Goal: Task Accomplishment & Management: Complete application form

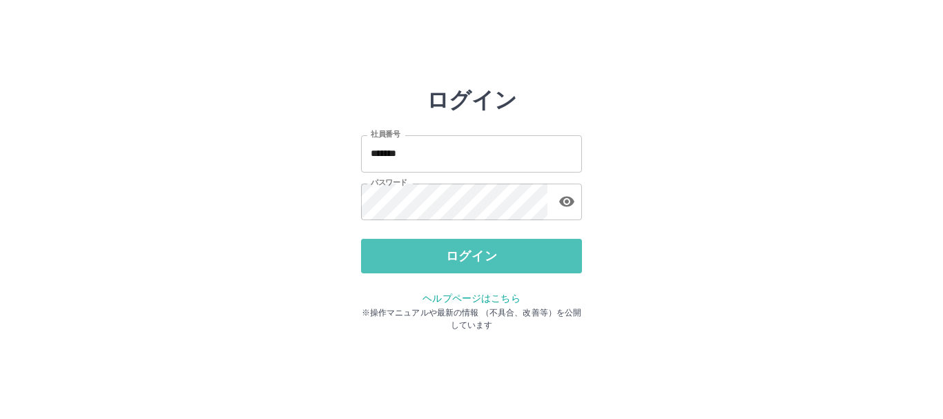
click at [398, 262] on button "ログイン" at bounding box center [471, 256] width 221 height 35
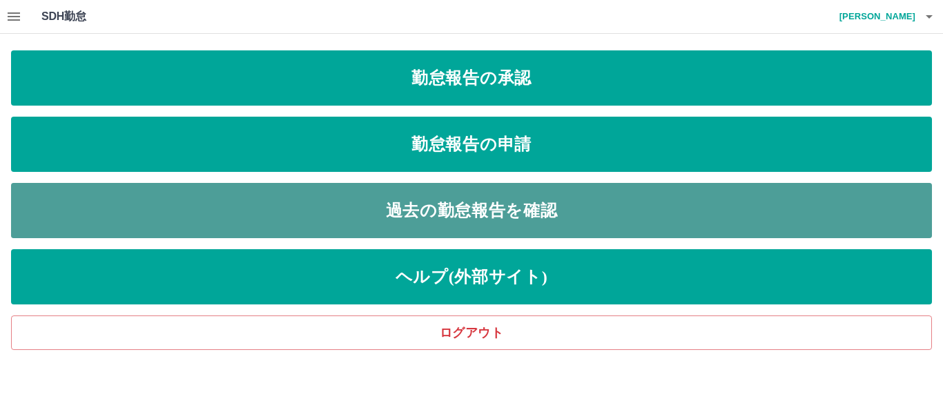
click at [475, 197] on link "過去の勤怠報告を確認" at bounding box center [471, 210] width 921 height 55
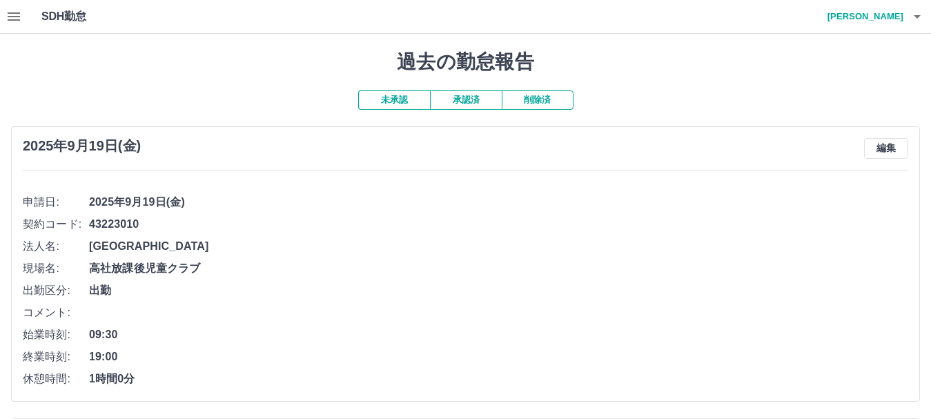
click at [474, 104] on button "承認済" at bounding box center [466, 99] width 72 height 19
click at [853, 6] on h4 "北澤　麻弥" at bounding box center [862, 16] width 83 height 33
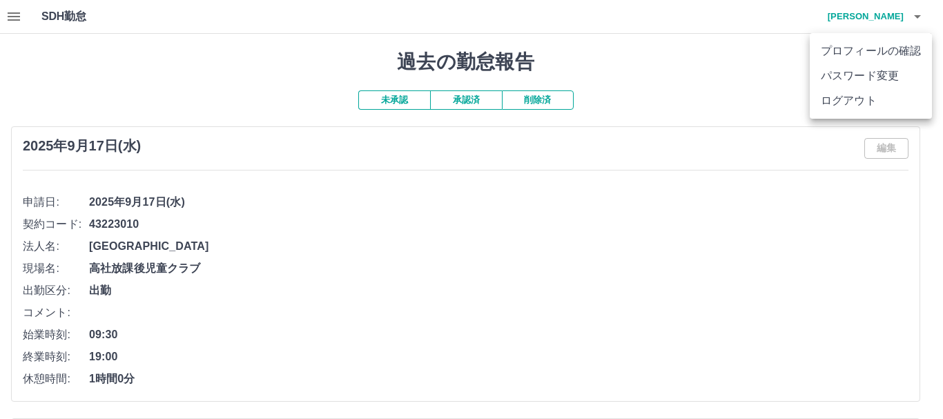
click at [842, 99] on li "ログアウト" at bounding box center [871, 100] width 122 height 25
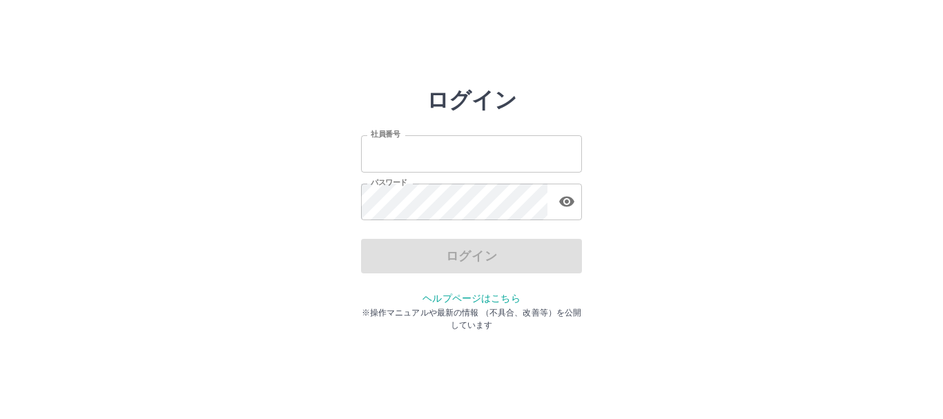
type input "*******"
click at [413, 270] on div "ログイン" at bounding box center [471, 256] width 221 height 35
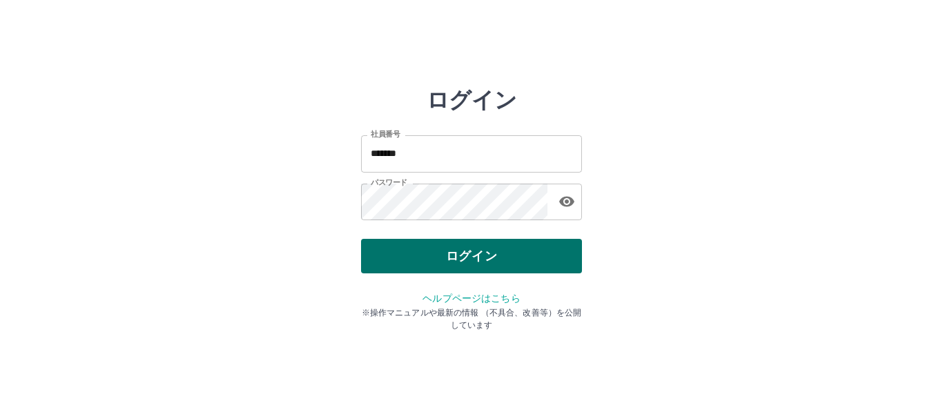
click at [411, 269] on button "ログイン" at bounding box center [471, 256] width 221 height 35
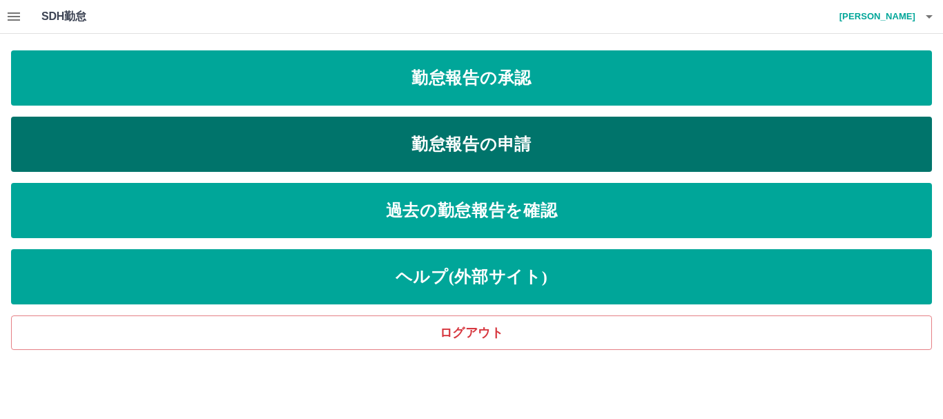
click at [454, 142] on link "勤怠報告の申請" at bounding box center [471, 144] width 921 height 55
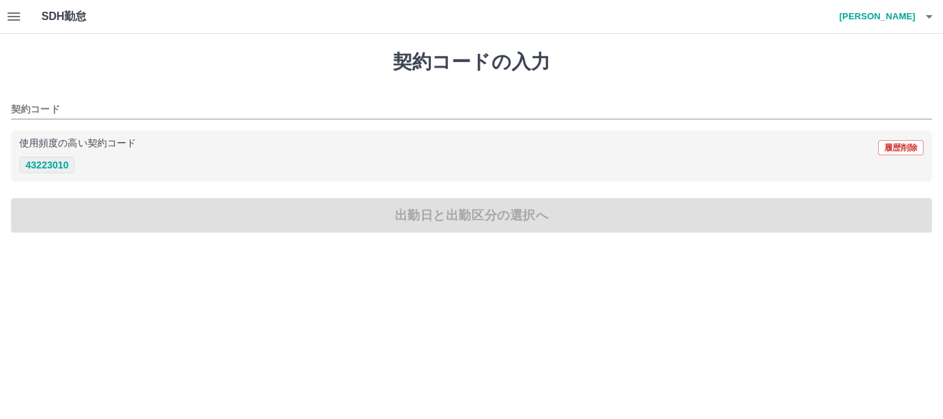
click at [46, 164] on button "43223010" at bounding box center [46, 165] width 55 height 17
type input "********"
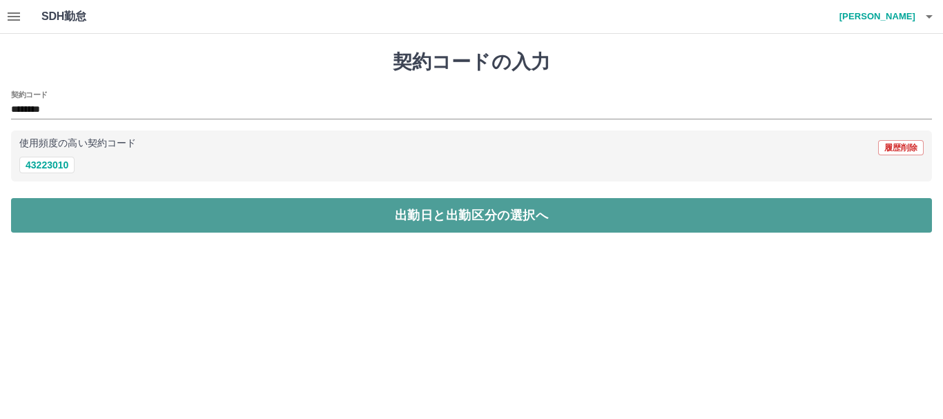
click at [68, 218] on button "出勤日と出勤区分の選択へ" at bounding box center [471, 215] width 921 height 35
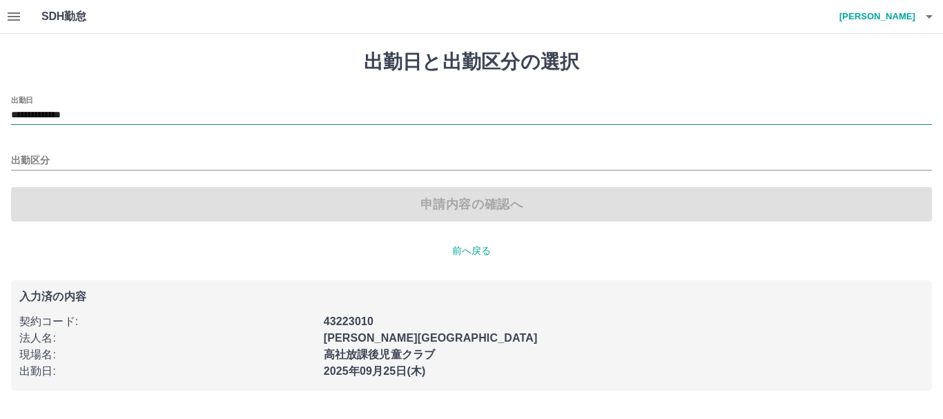
click at [77, 121] on input "**********" at bounding box center [471, 115] width 921 height 17
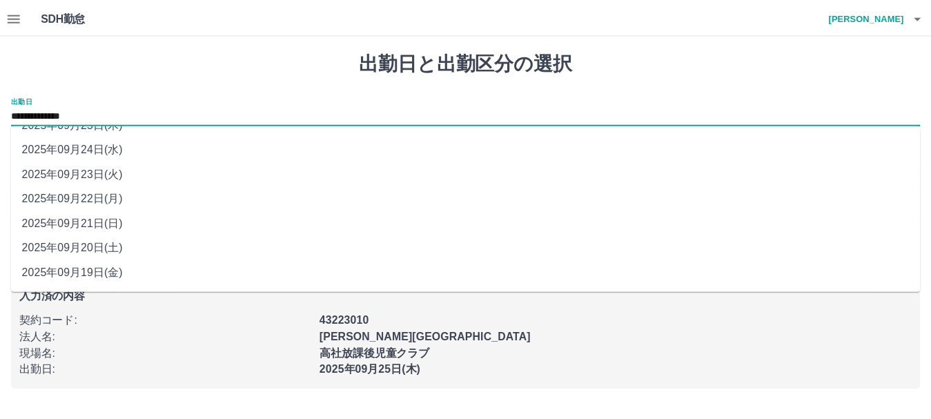
scroll to position [67, 0]
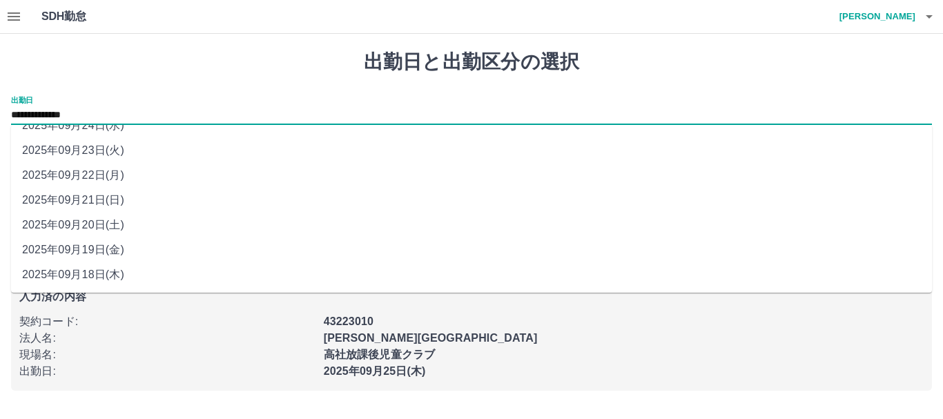
click at [90, 274] on li "2025年09月18日(木)" at bounding box center [471, 274] width 921 height 25
type input "**********"
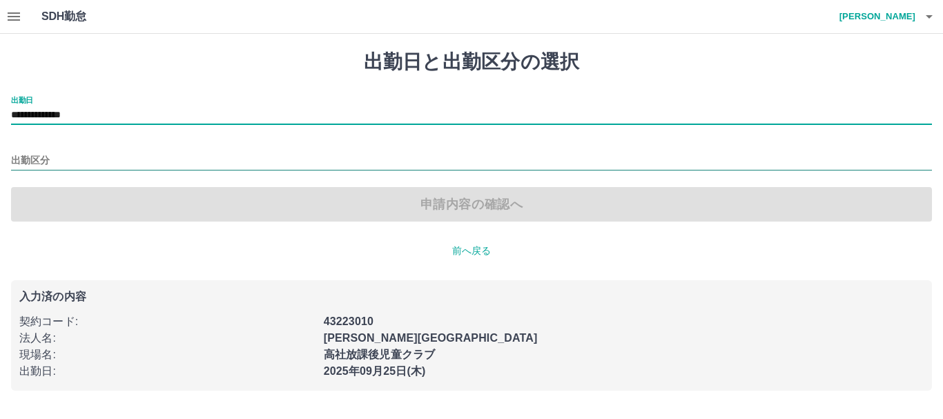
click at [39, 161] on input "出勤区分" at bounding box center [471, 161] width 921 height 17
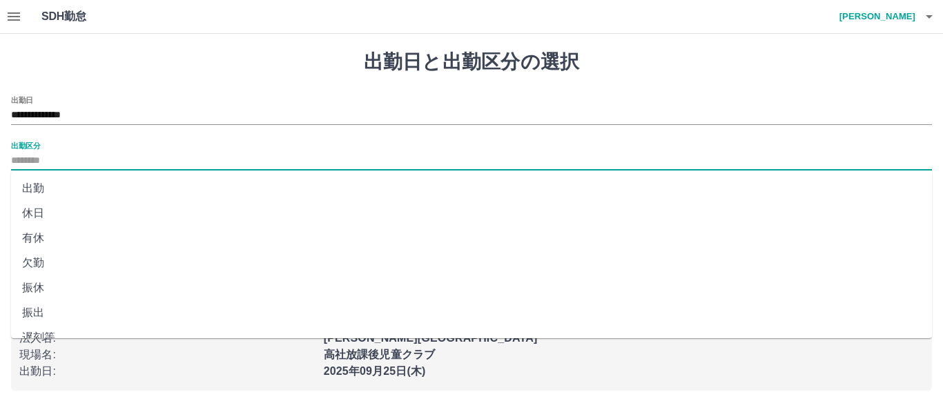
click at [47, 191] on li "出勤" at bounding box center [471, 188] width 921 height 25
type input "**"
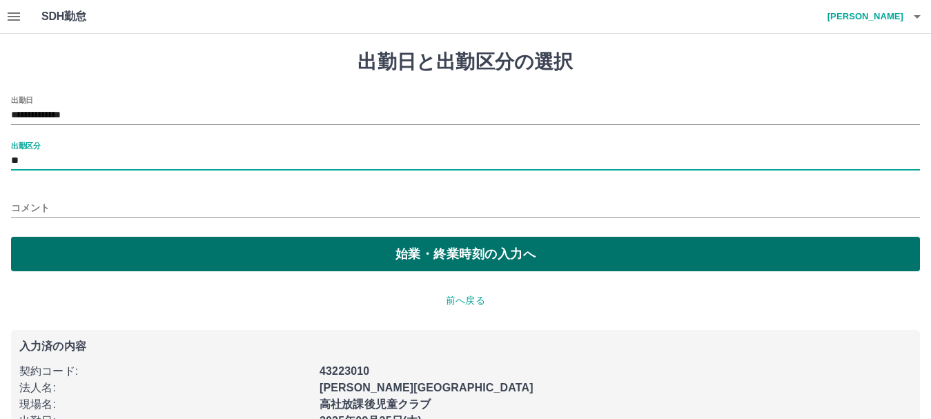
click at [47, 244] on button "始業・終業時刻の入力へ" at bounding box center [465, 254] width 909 height 35
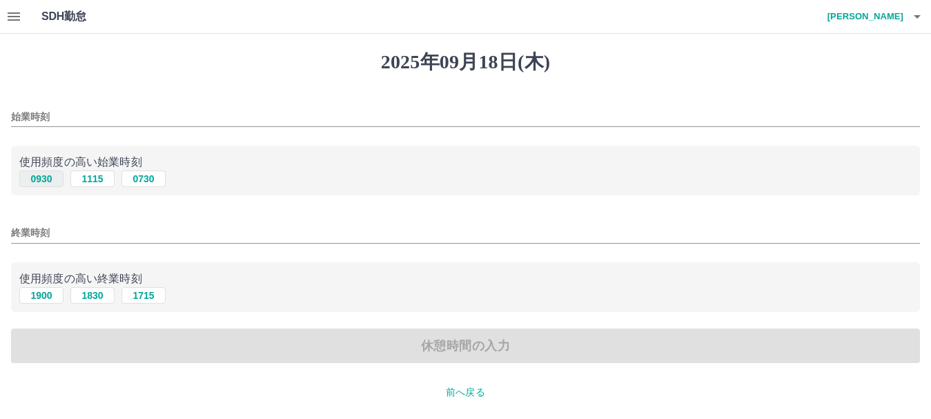
click at [32, 184] on button "0930" at bounding box center [41, 178] width 44 height 17
type input "****"
click at [32, 293] on button "1900" at bounding box center [41, 295] width 44 height 17
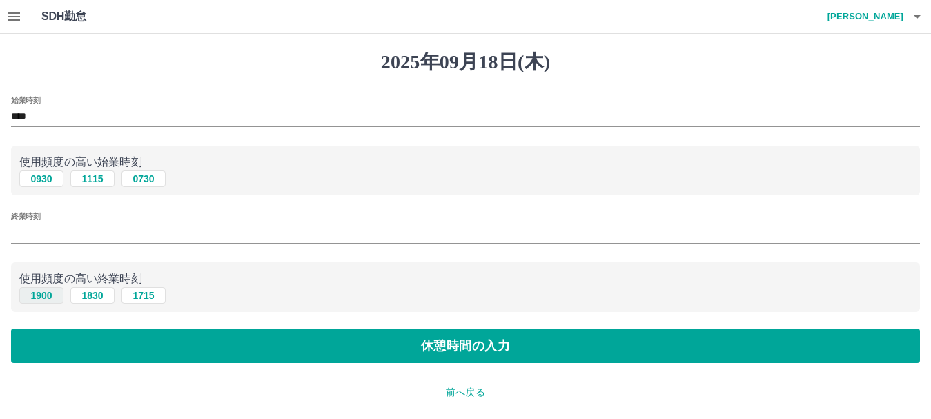
type input "****"
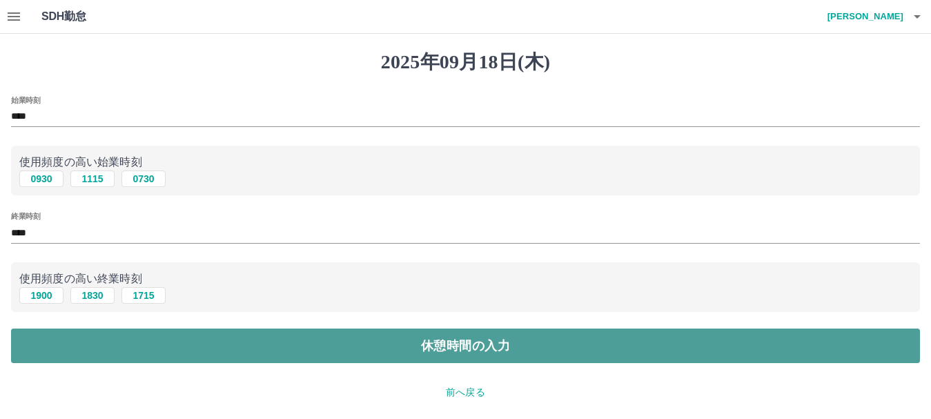
click at [34, 333] on button "休憩時間の入力" at bounding box center [465, 346] width 909 height 35
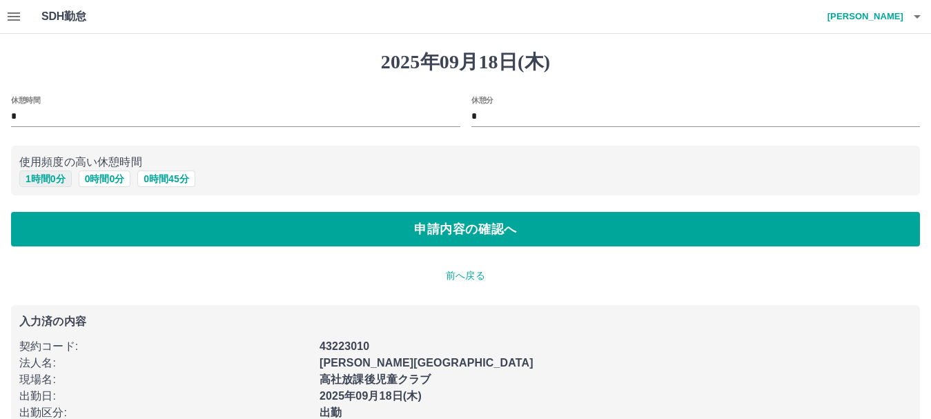
click at [53, 172] on button "1 時間 0 分" at bounding box center [45, 178] width 52 height 17
type input "*"
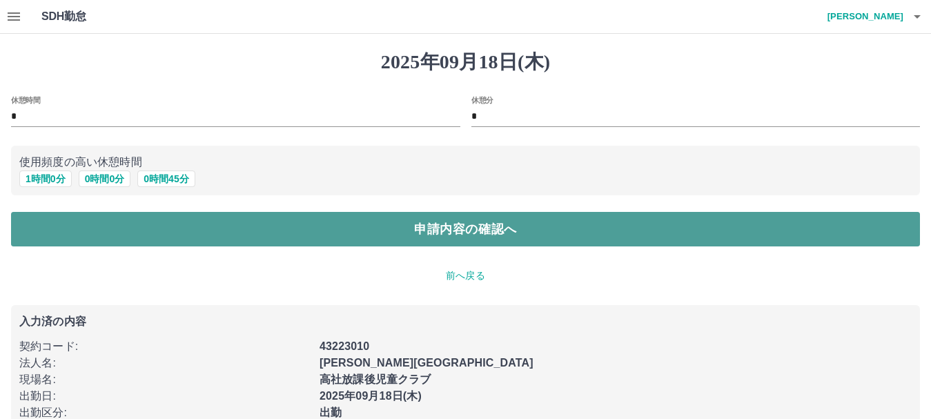
click at [49, 224] on button "申請内容の確認へ" at bounding box center [465, 229] width 909 height 35
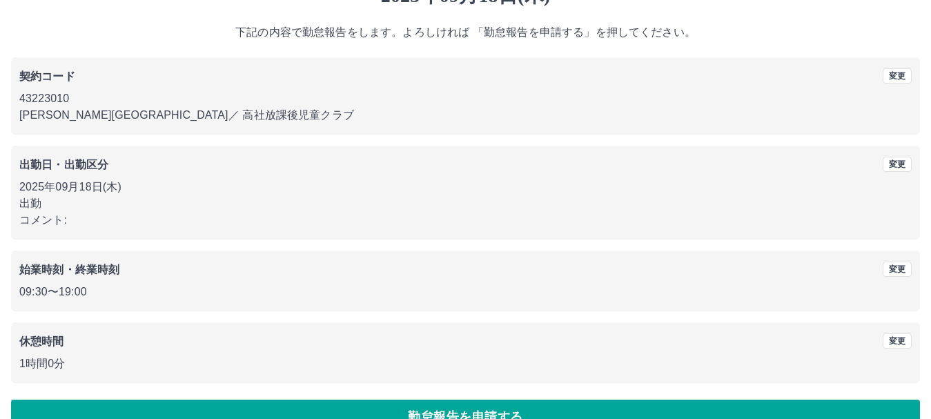
scroll to position [98, 0]
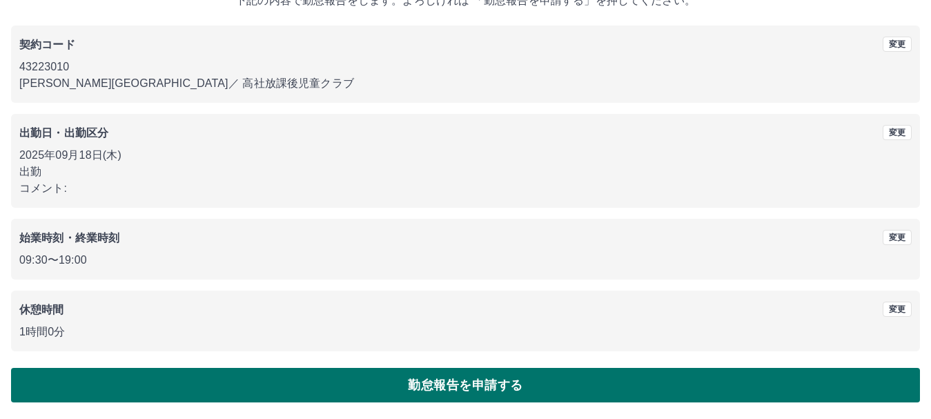
click at [321, 390] on button "勤怠報告を申請する" at bounding box center [465, 385] width 909 height 35
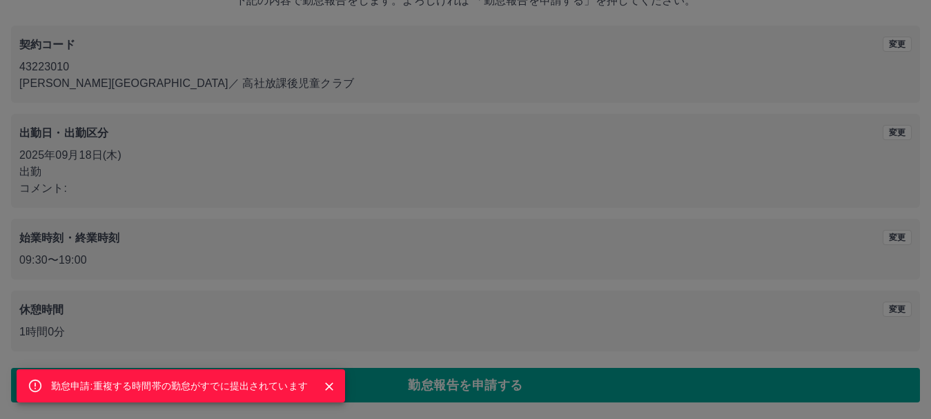
click at [323, 382] on icon "Close" at bounding box center [329, 387] width 14 height 14
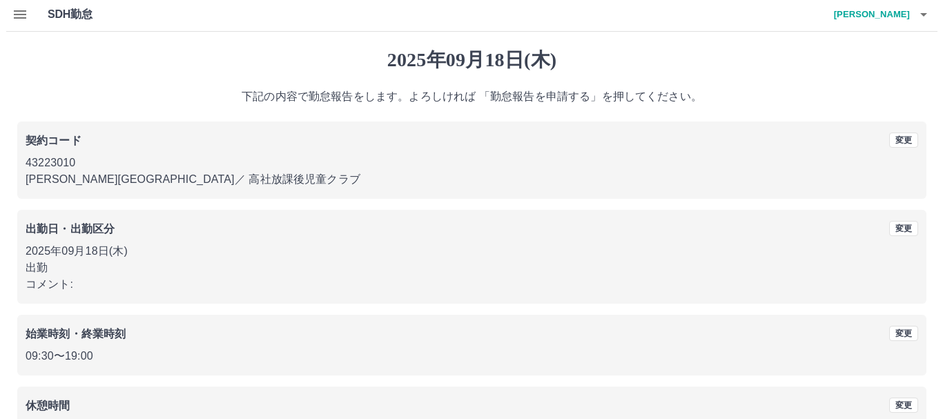
scroll to position [0, 0]
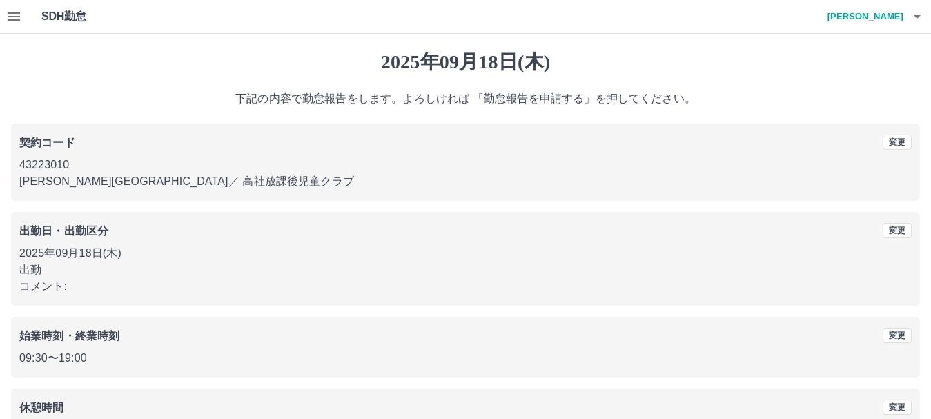
click at [875, 17] on h4 "[PERSON_NAME]" at bounding box center [862, 16] width 83 height 33
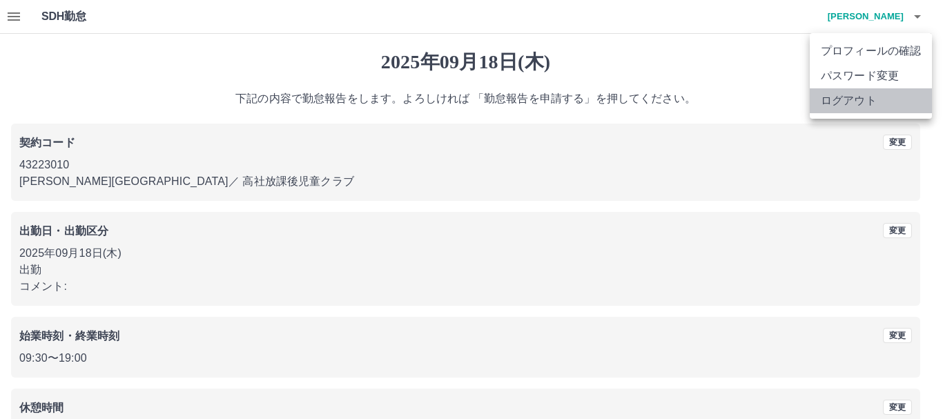
click at [871, 98] on li "ログアウト" at bounding box center [871, 100] width 122 height 25
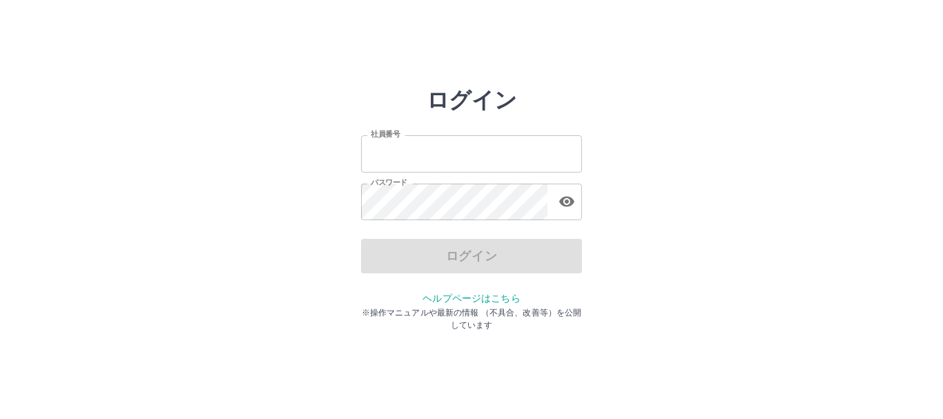
type input "*******"
click at [479, 256] on div "ログイン" at bounding box center [471, 256] width 221 height 35
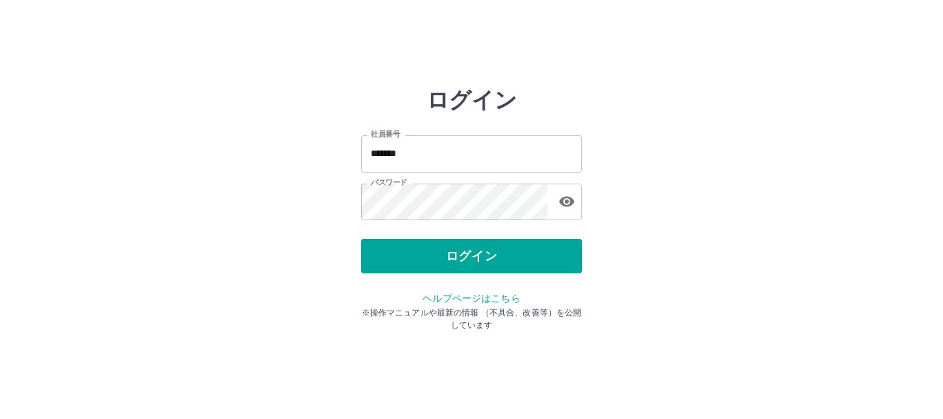
click at [479, 256] on button "ログイン" at bounding box center [471, 256] width 221 height 35
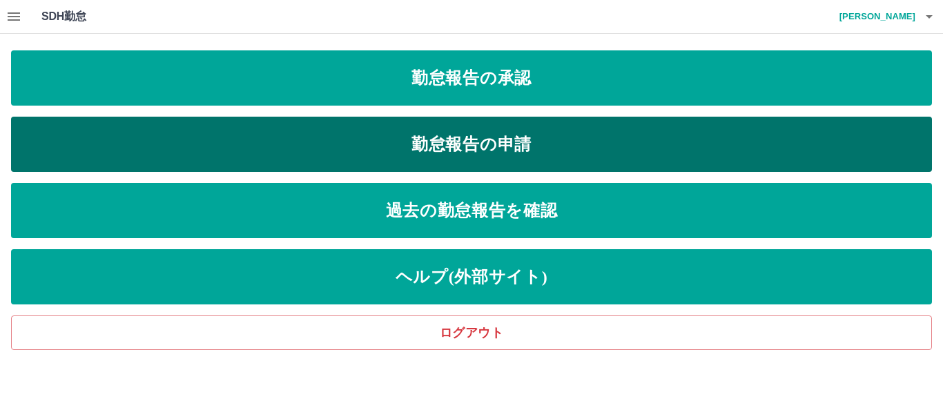
click at [444, 117] on link "勤怠報告の申請" at bounding box center [471, 144] width 921 height 55
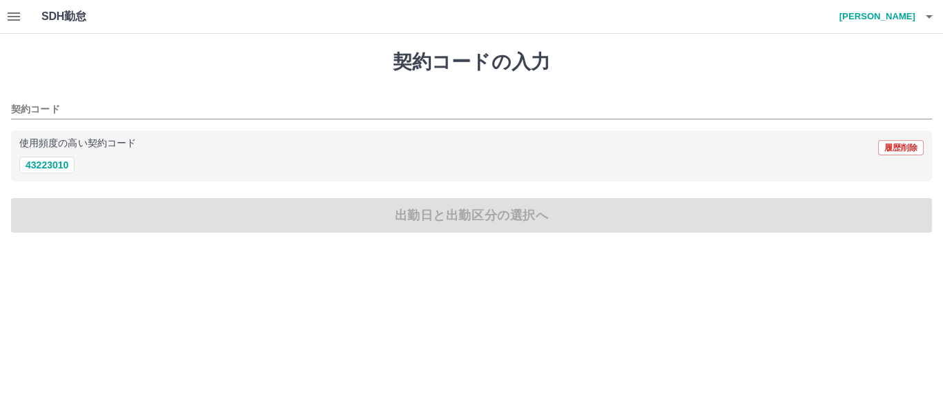
click at [48, 146] on p "使用頻度の高い契約コード" at bounding box center [77, 144] width 117 height 10
click at [53, 166] on button "43223010" at bounding box center [46, 165] width 55 height 17
type input "********"
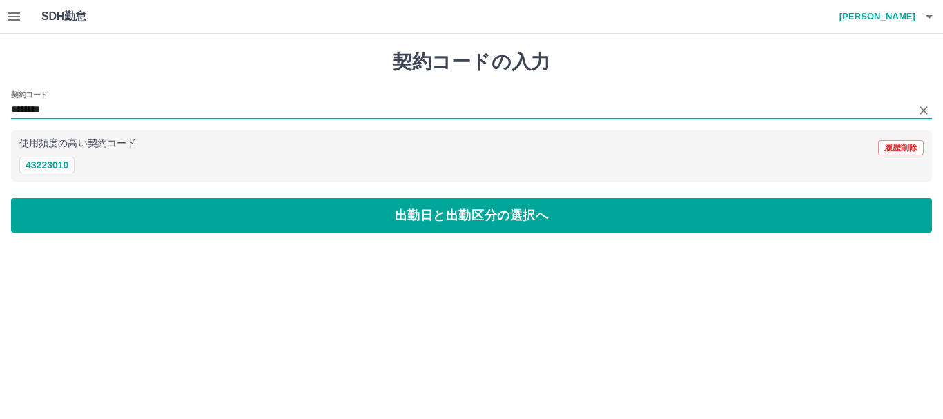
click at [91, 107] on input "********" at bounding box center [461, 109] width 900 height 17
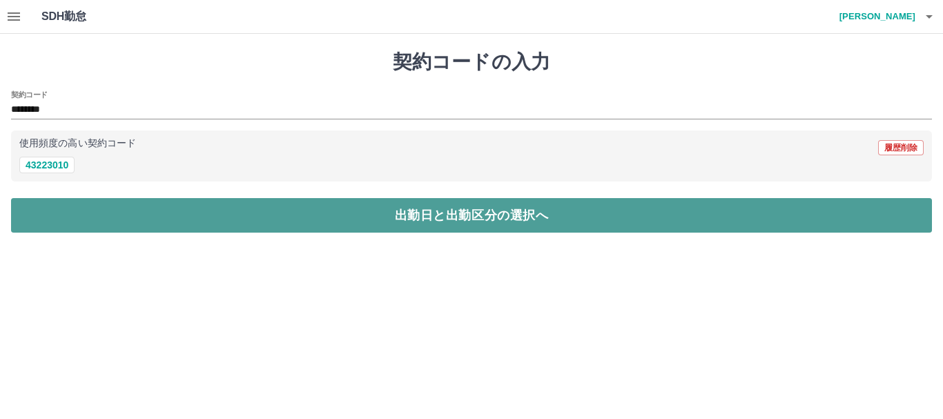
click at [83, 225] on button "出勤日と出勤区分の選択へ" at bounding box center [471, 215] width 921 height 35
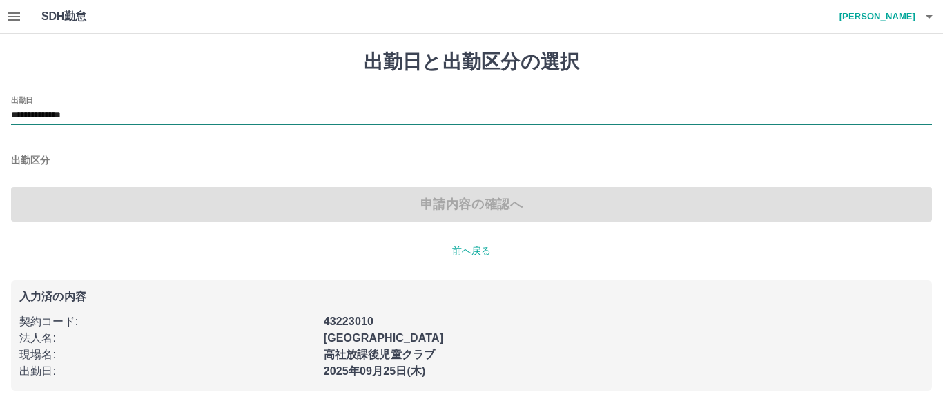
click at [80, 110] on input "**********" at bounding box center [471, 115] width 921 height 17
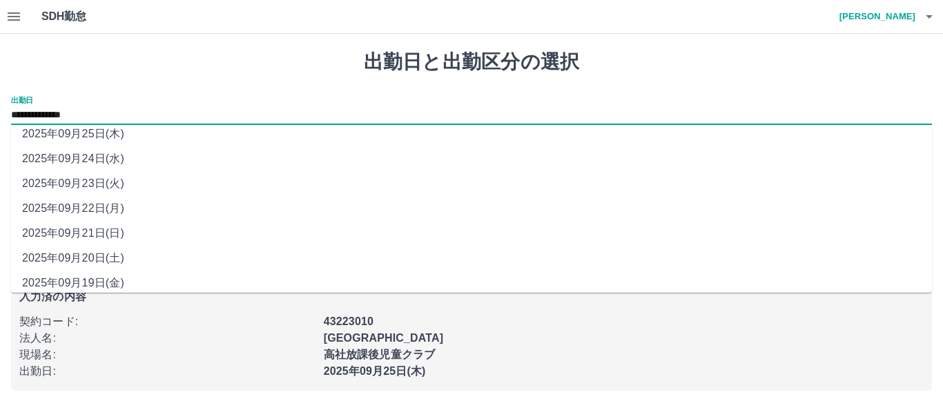
scroll to position [67, 0]
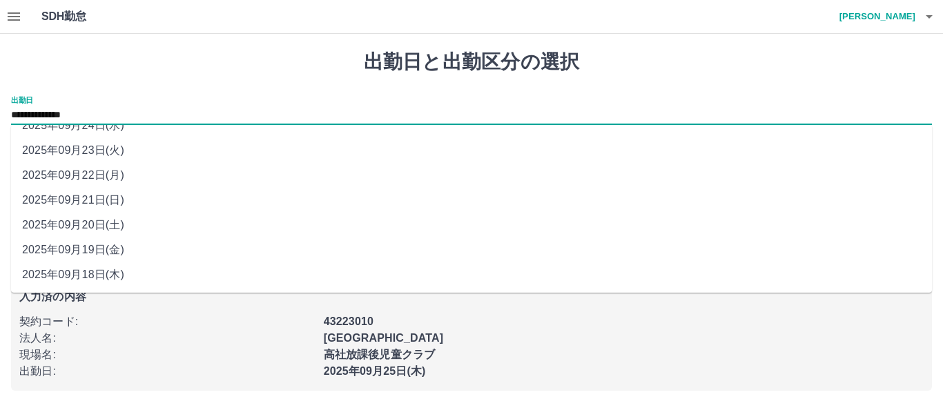
click at [96, 251] on li "2025年09月19日(金)" at bounding box center [471, 249] width 921 height 25
type input "**********"
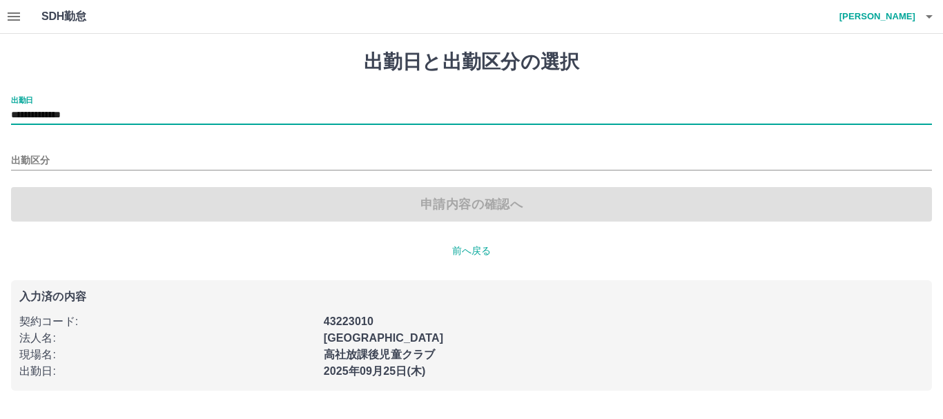
click at [97, 111] on input "**********" at bounding box center [471, 115] width 921 height 17
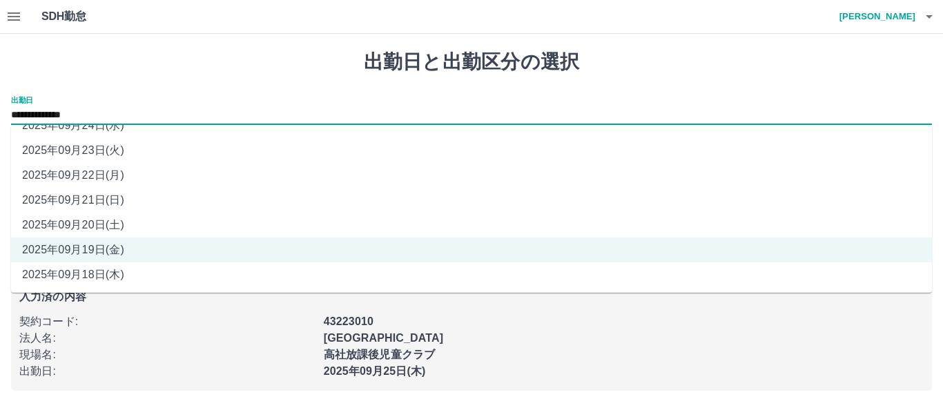
click at [113, 253] on li "2025年09月19日(金)" at bounding box center [471, 249] width 921 height 25
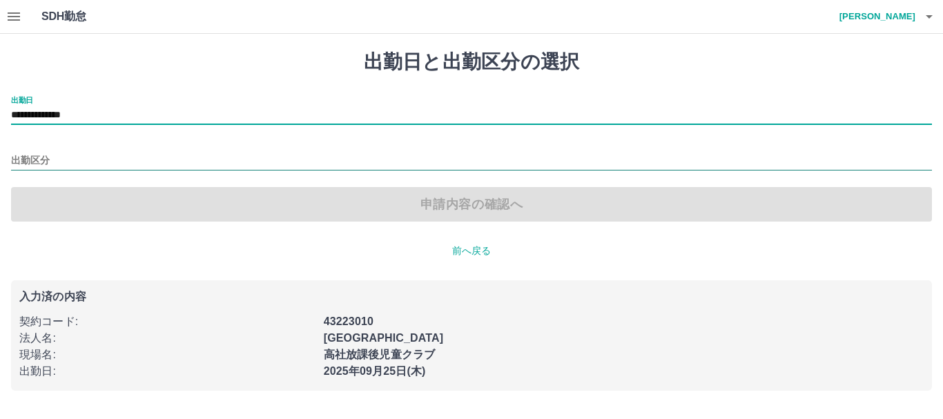
click at [35, 155] on input "出勤区分" at bounding box center [471, 161] width 921 height 17
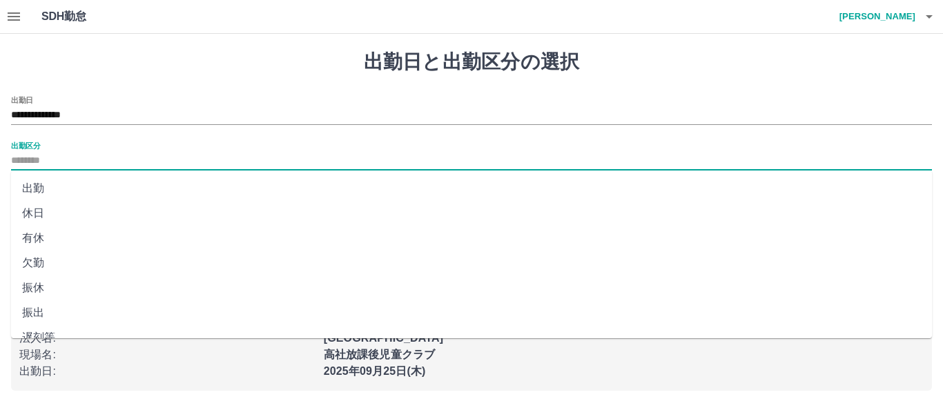
click at [58, 188] on li "出勤" at bounding box center [471, 188] width 921 height 25
type input "**"
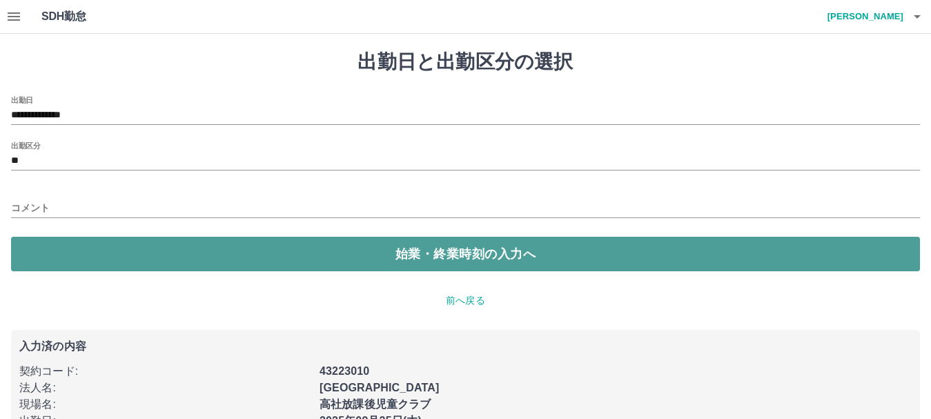
click at [69, 257] on button "始業・終業時刻の入力へ" at bounding box center [465, 254] width 909 height 35
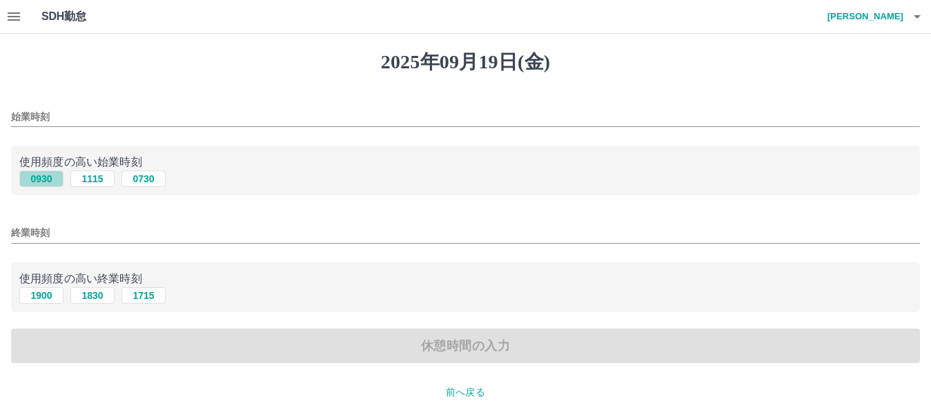
click at [40, 173] on button "0930" at bounding box center [41, 178] width 44 height 17
type input "****"
click at [39, 289] on button "1900" at bounding box center [41, 295] width 44 height 17
type input "****"
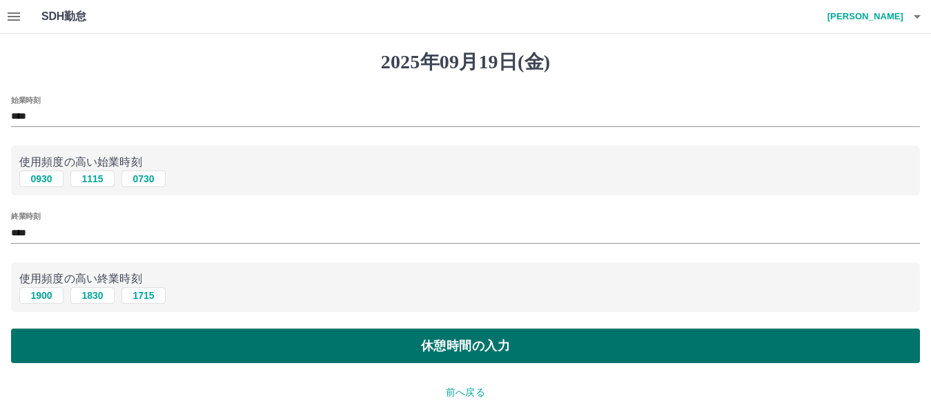
click at [53, 333] on button "休憩時間の入力" at bounding box center [465, 346] width 909 height 35
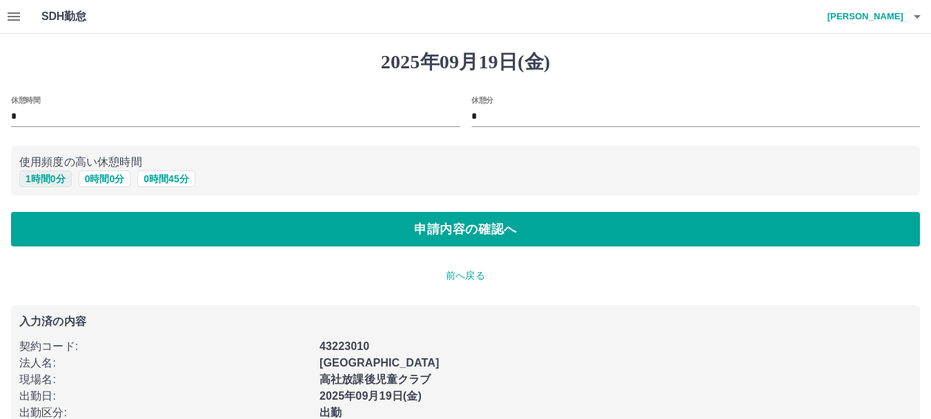
click at [45, 183] on button "1 時間 0 分" at bounding box center [45, 178] width 52 height 17
type input "*"
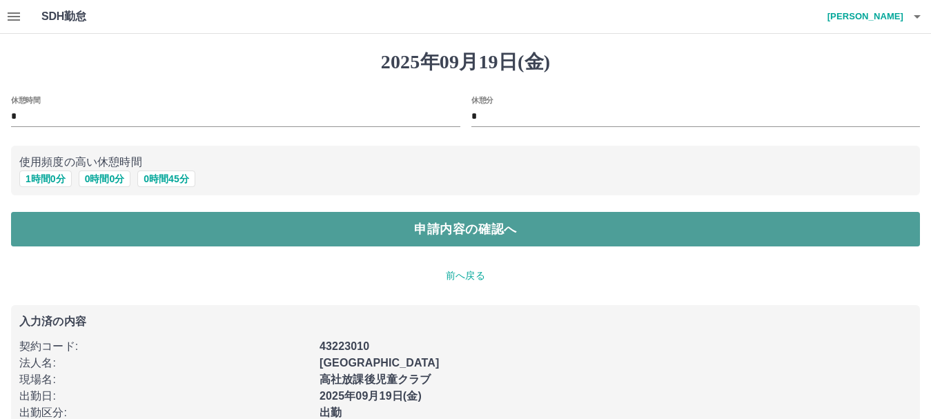
click at [45, 215] on button "申請内容の確認へ" at bounding box center [465, 229] width 909 height 35
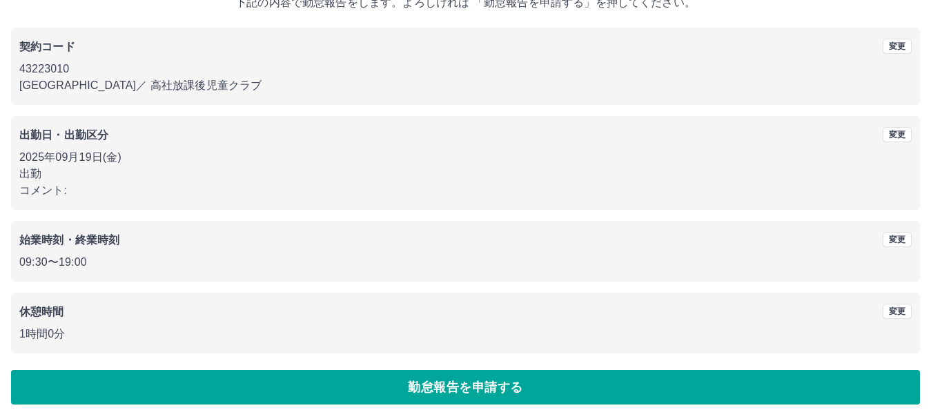
scroll to position [98, 0]
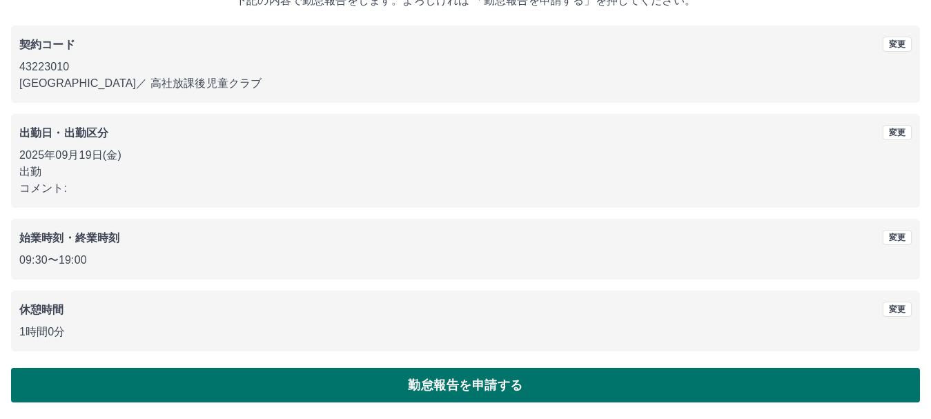
click at [371, 375] on button "勤怠報告を申請する" at bounding box center [465, 385] width 909 height 35
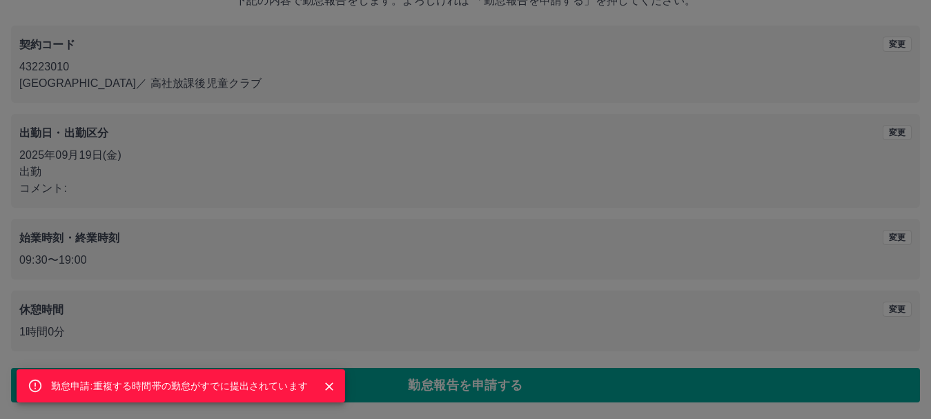
click at [335, 385] on icon "Close" at bounding box center [329, 387] width 14 height 14
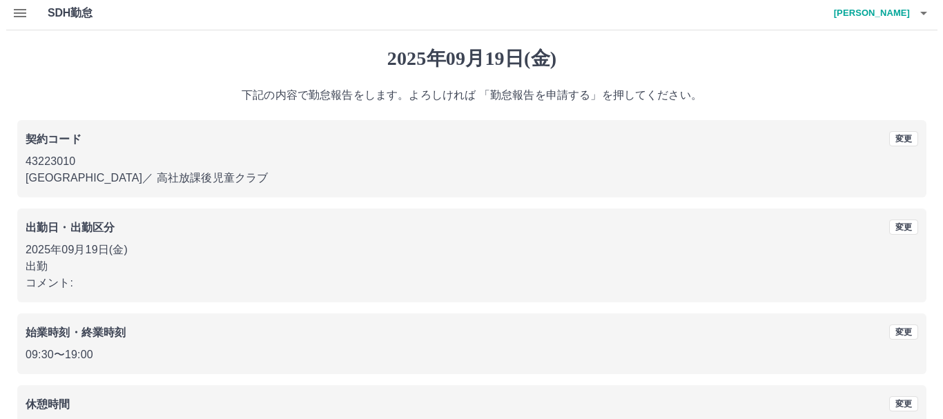
scroll to position [0, 0]
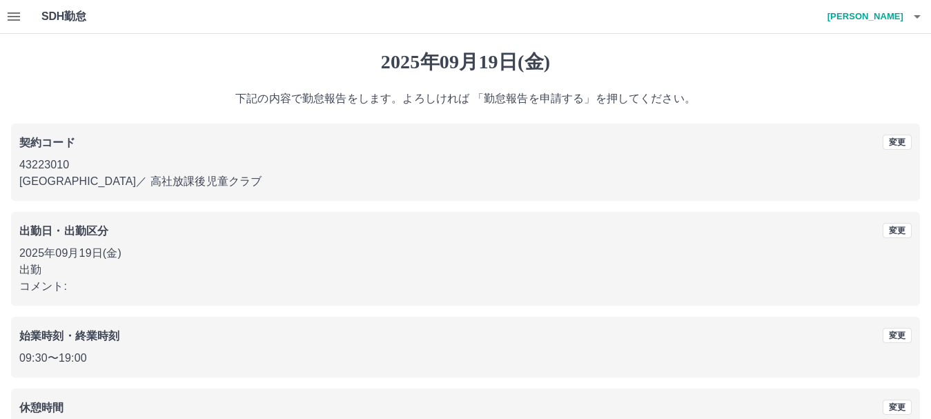
click at [903, 19] on h4 "[PERSON_NAME]" at bounding box center [862, 16] width 83 height 33
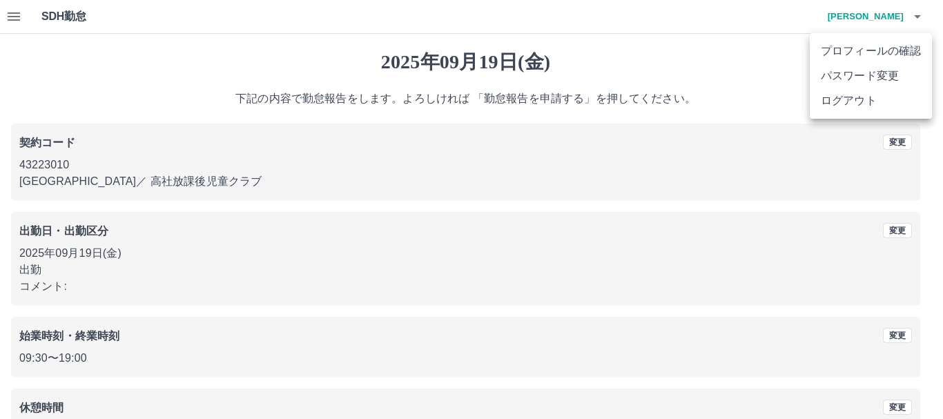
click at [848, 90] on li "ログアウト" at bounding box center [871, 100] width 122 height 25
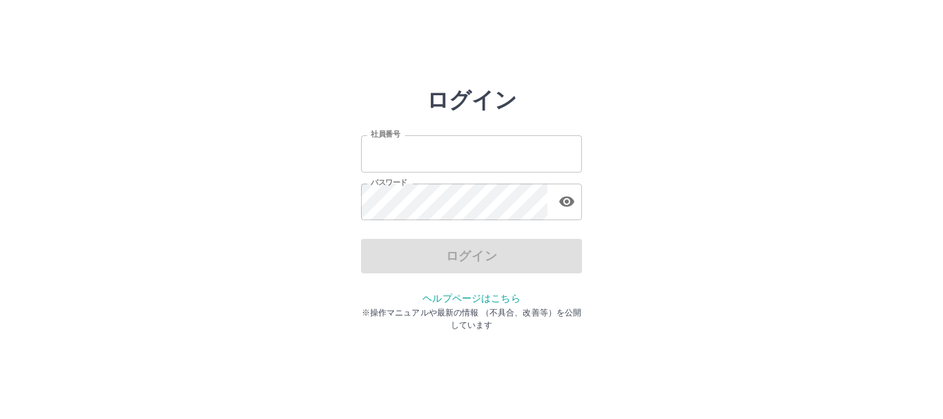
type input "*******"
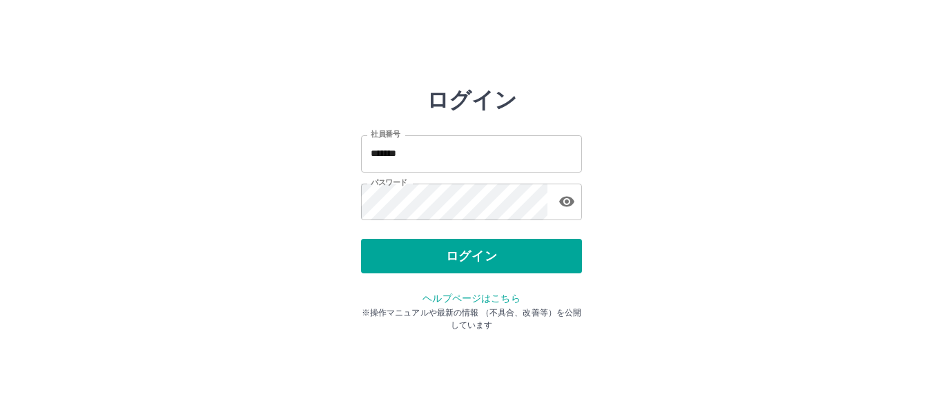
click at [398, 280] on div "ログイン 社員番号 ******* 社員番号 パスワード パスワード ログイン ヘルプページはこちら ※操作マニュアルや最新の情報 （不具合、改善等）を公開し…" at bounding box center [471, 197] width 221 height 221
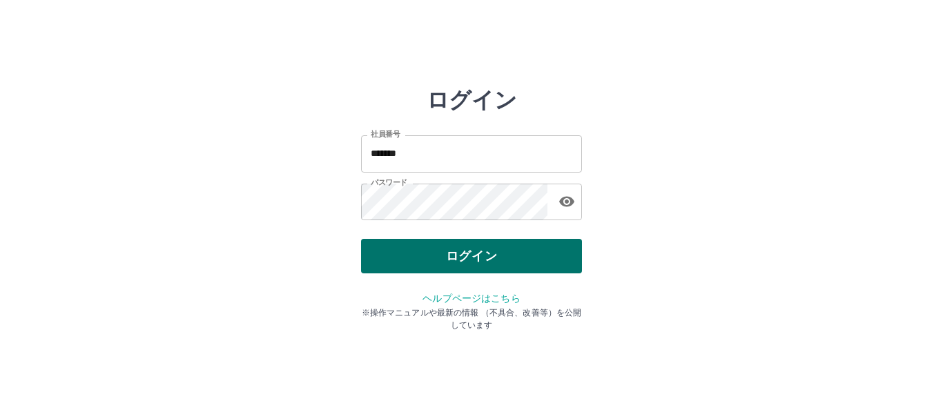
click at [411, 256] on button "ログイン" at bounding box center [471, 256] width 221 height 35
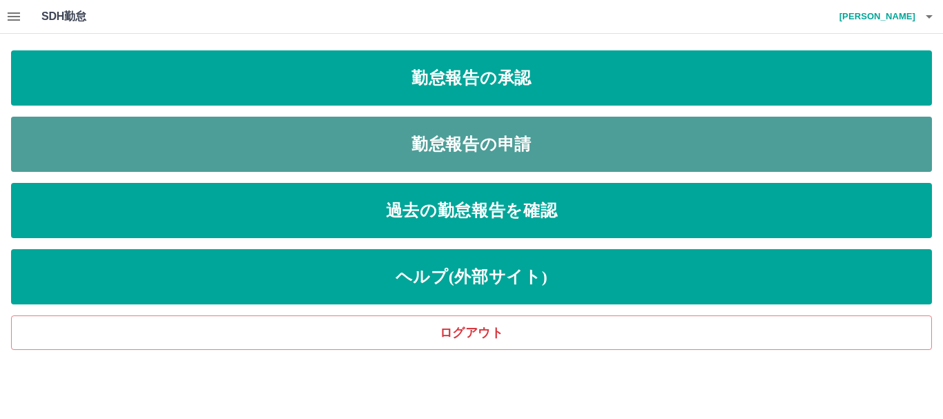
click at [490, 155] on link "勤怠報告の申請" at bounding box center [471, 144] width 921 height 55
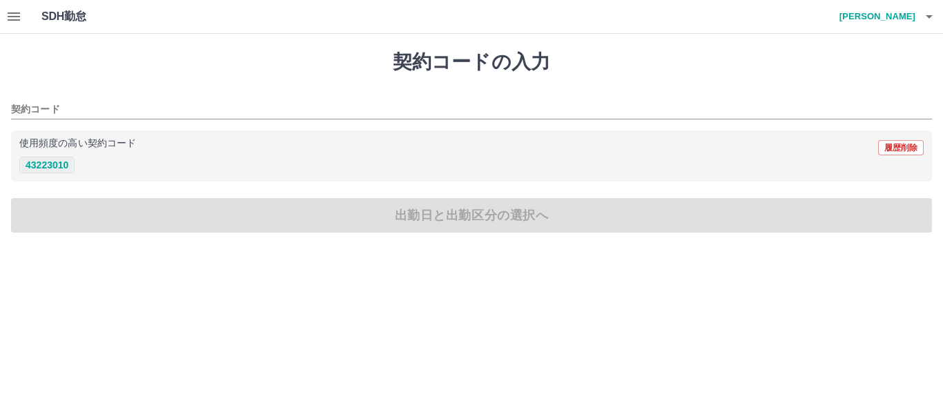
click at [43, 167] on button "43223010" at bounding box center [46, 165] width 55 height 17
type input "********"
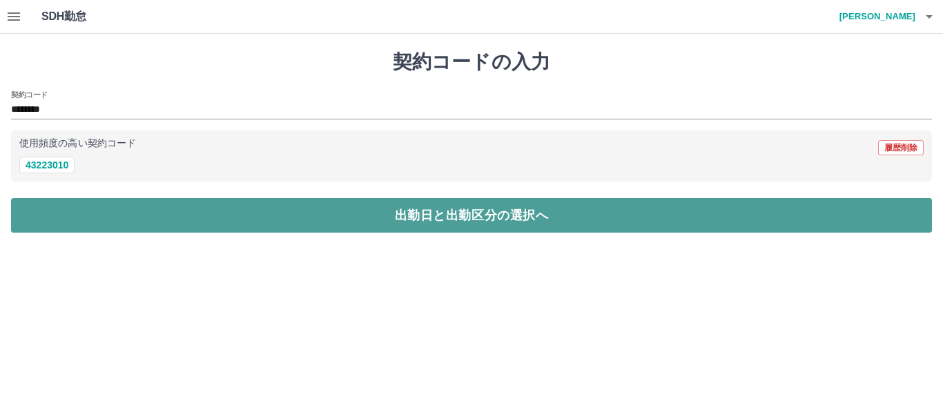
click at [57, 220] on button "出勤日と出勤区分の選択へ" at bounding box center [471, 215] width 921 height 35
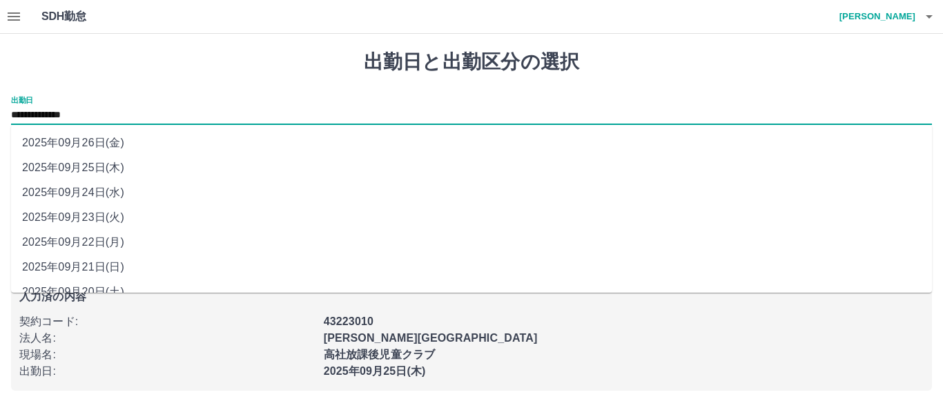
click at [72, 112] on input "**********" at bounding box center [471, 115] width 921 height 17
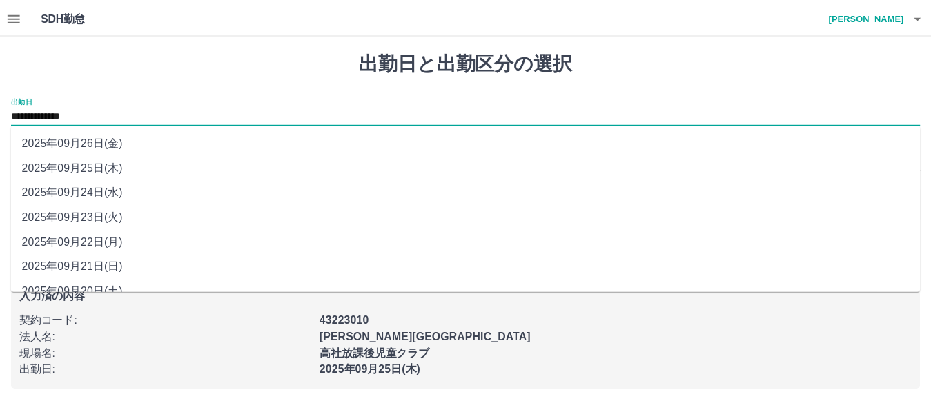
scroll to position [67, 0]
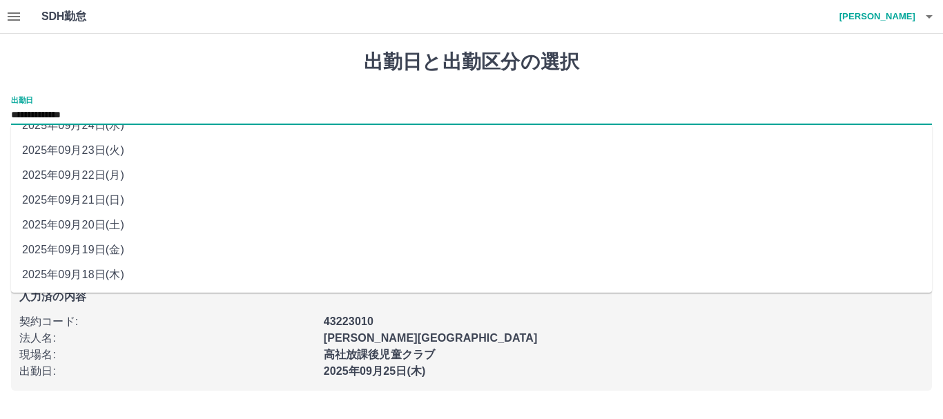
click at [92, 226] on li "2025年09月20日(土)" at bounding box center [471, 225] width 921 height 25
type input "**********"
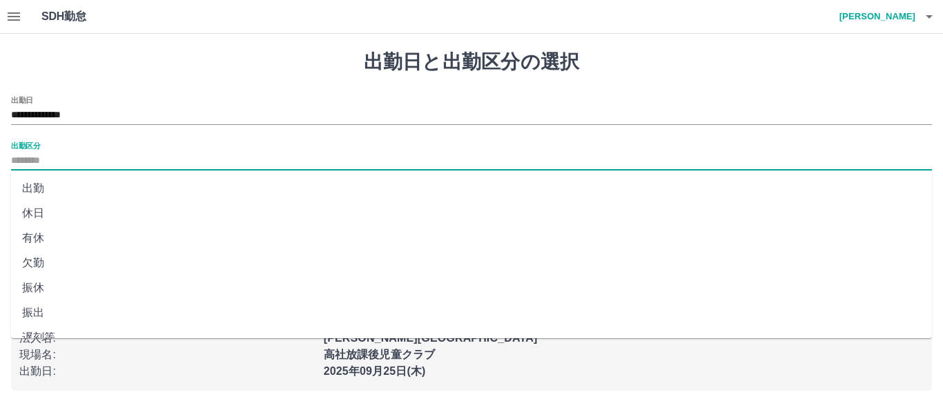
click at [46, 164] on input "出勤区分" at bounding box center [471, 161] width 921 height 17
click at [54, 210] on li "休日" at bounding box center [471, 213] width 921 height 25
type input "**"
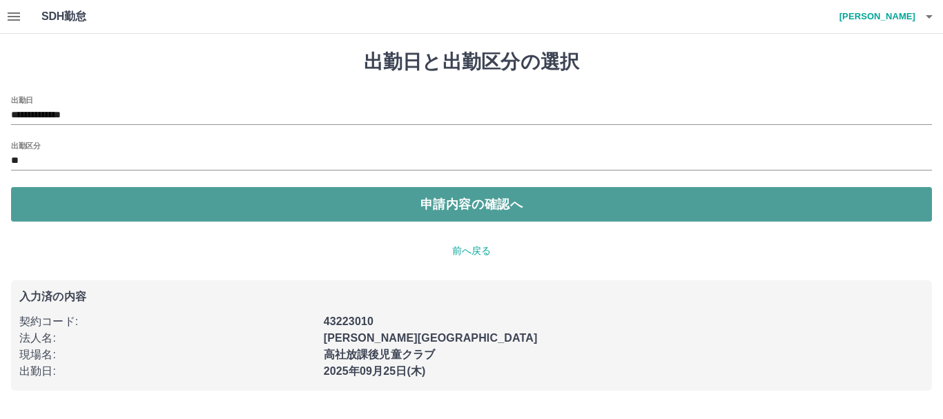
click at [55, 212] on button "申請内容の確認へ" at bounding box center [471, 204] width 921 height 35
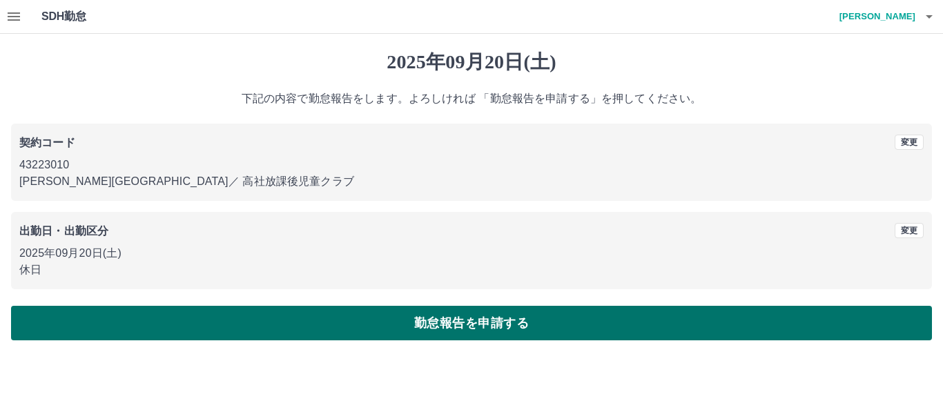
click at [400, 316] on button "勤怠報告を申請する" at bounding box center [471, 323] width 921 height 35
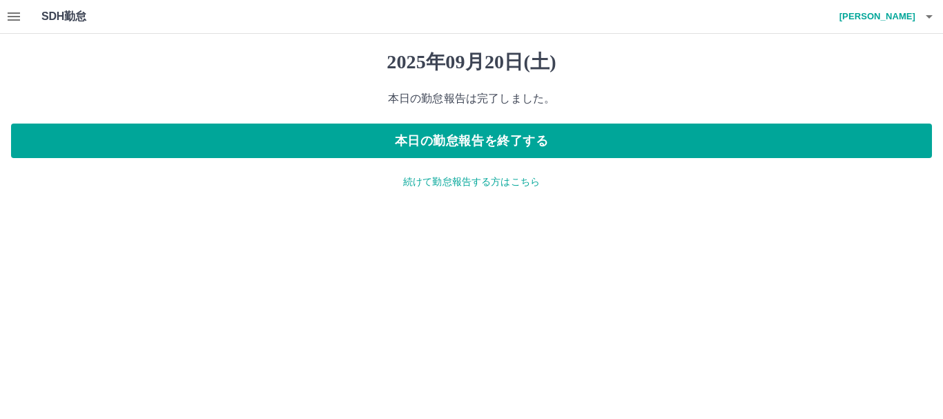
click at [456, 194] on div "2025年09月20日(土) 本日の勤怠報告は完了しました。 本日の勤怠報告を終了する 続けて勤怠報告する方はこちら" at bounding box center [471, 120] width 943 height 172
click at [451, 180] on p "続けて勤怠報告する方はこちら" at bounding box center [471, 182] width 921 height 14
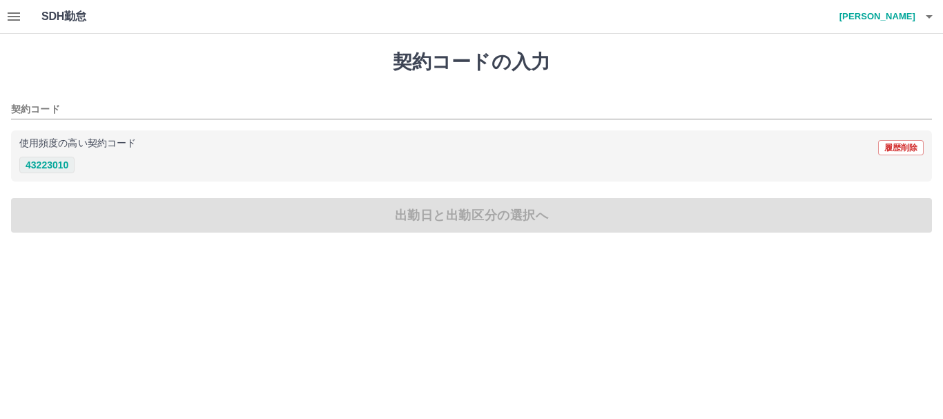
click at [28, 163] on button "43223010" at bounding box center [46, 165] width 55 height 17
type input "********"
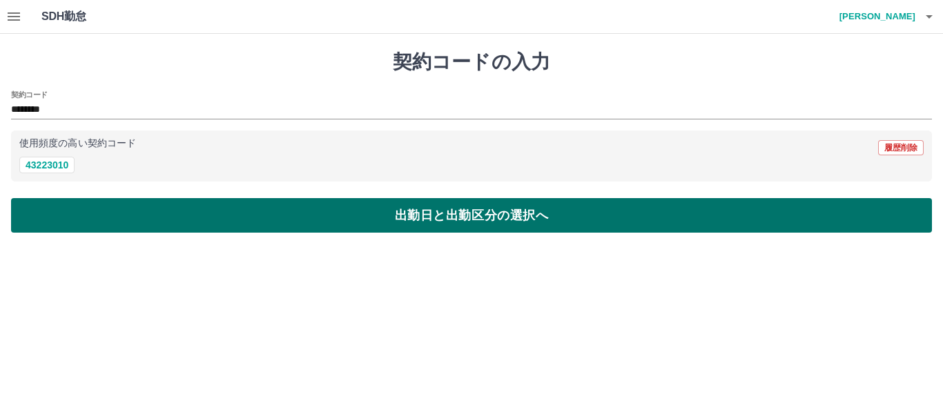
click at [64, 218] on button "出勤日と出勤区分の選択へ" at bounding box center [471, 215] width 921 height 35
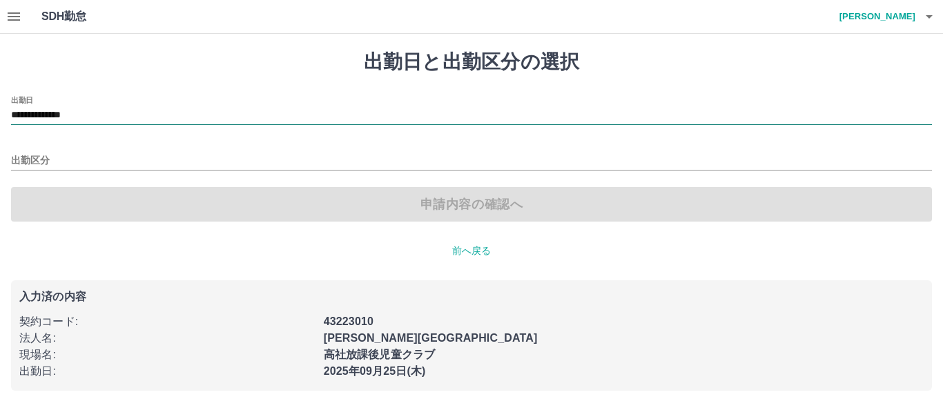
click at [73, 110] on input "**********" at bounding box center [471, 115] width 921 height 17
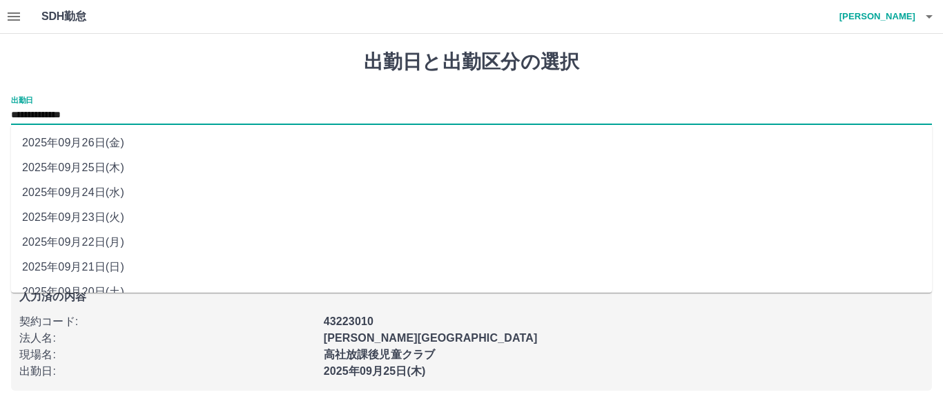
click at [95, 269] on li "2025年09月21日(日)" at bounding box center [471, 267] width 921 height 25
type input "**********"
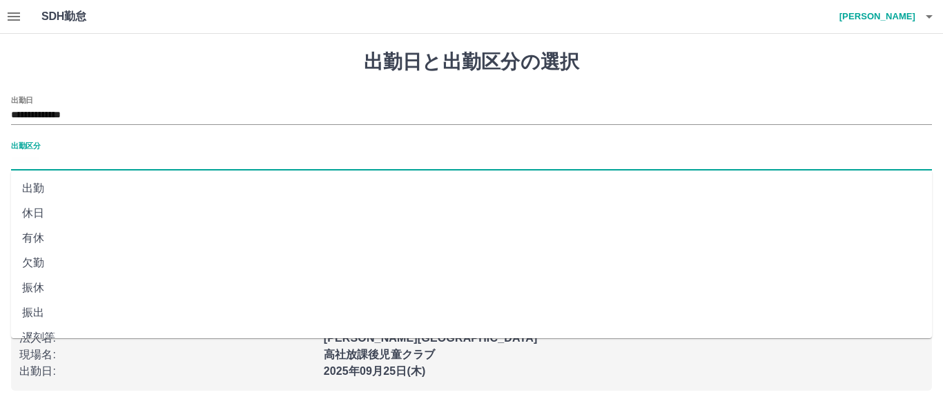
click at [50, 157] on input "出勤区分" at bounding box center [471, 161] width 921 height 17
click at [55, 208] on li "休日" at bounding box center [471, 213] width 921 height 25
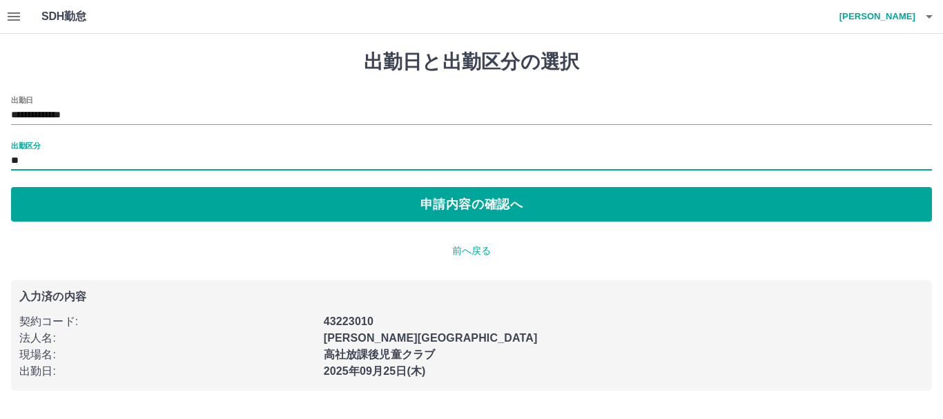
type input "**"
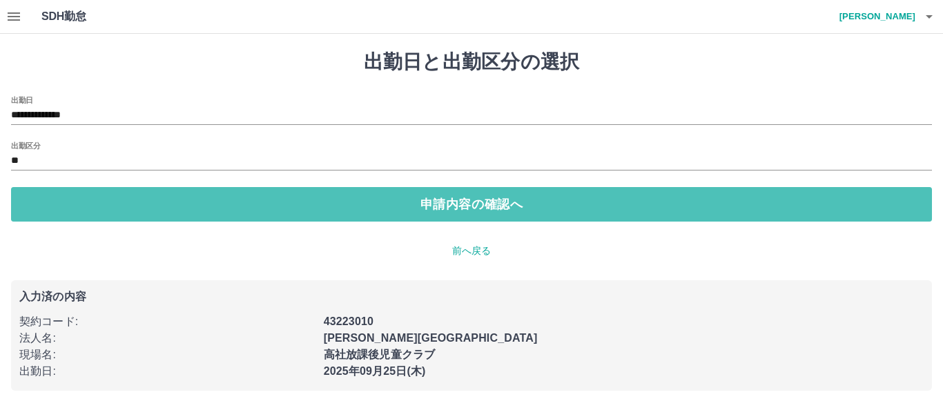
click at [55, 208] on button "申請内容の確認へ" at bounding box center [471, 204] width 921 height 35
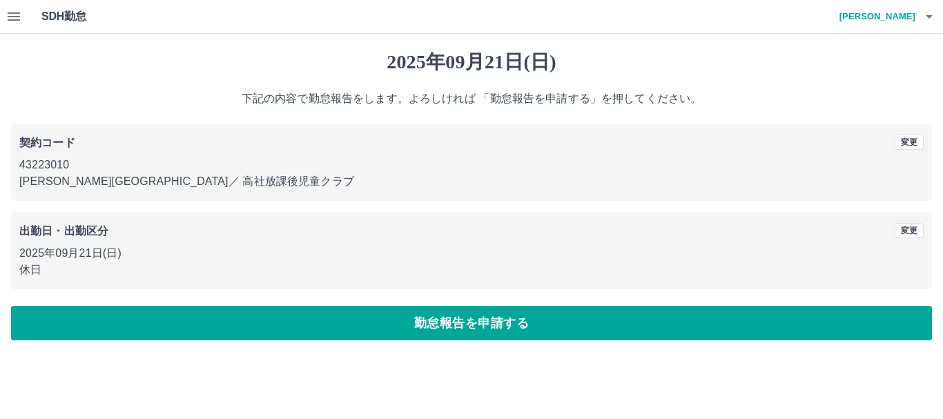
click at [92, 321] on button "勤怠報告を申請する" at bounding box center [471, 323] width 921 height 35
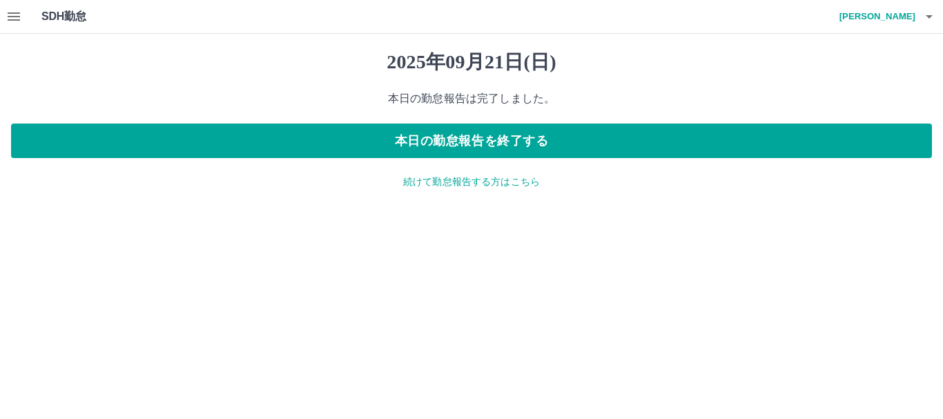
click at [431, 176] on p "続けて勤怠報告する方はこちら" at bounding box center [471, 182] width 921 height 14
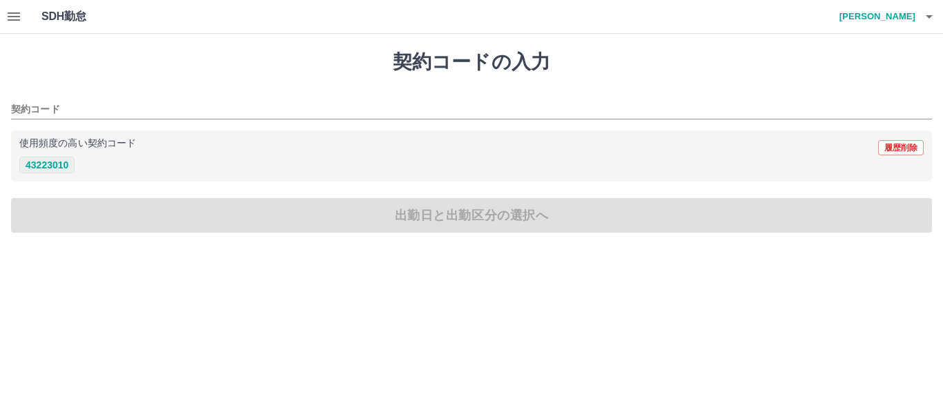
click at [35, 168] on button "43223010" at bounding box center [46, 165] width 55 height 17
type input "********"
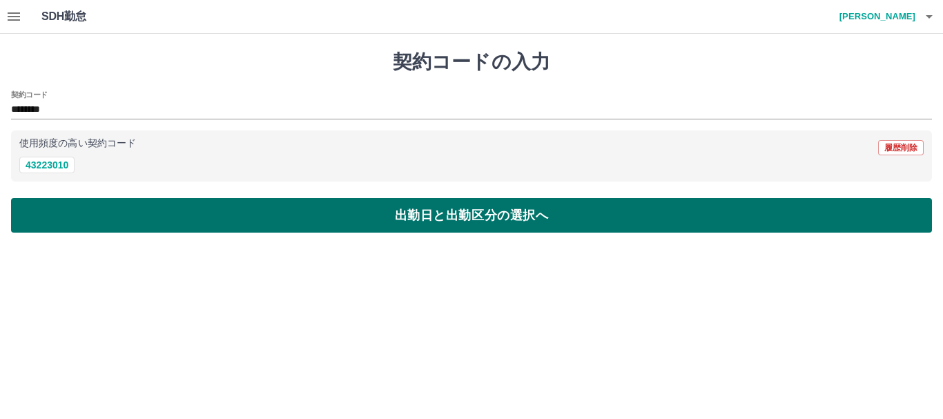
click at [76, 216] on button "出勤日と出勤区分の選択へ" at bounding box center [471, 215] width 921 height 35
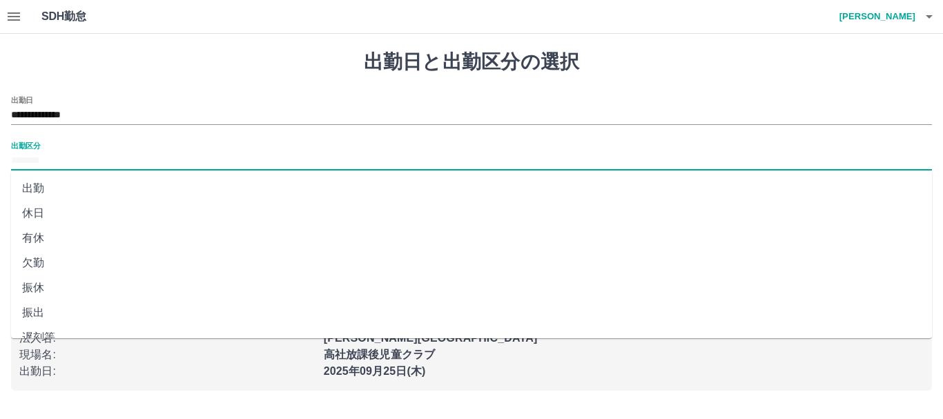
click at [35, 158] on input "出勤区分" at bounding box center [471, 161] width 921 height 17
click at [45, 237] on li "有休" at bounding box center [471, 238] width 921 height 25
type input "**"
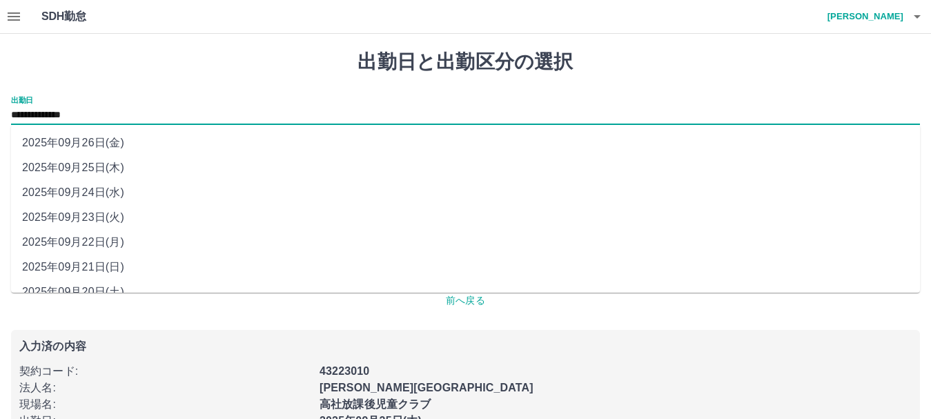
click at [63, 116] on input "**********" at bounding box center [465, 115] width 909 height 17
click at [92, 237] on li "2025年09月22日(月)" at bounding box center [465, 242] width 909 height 25
type input "**********"
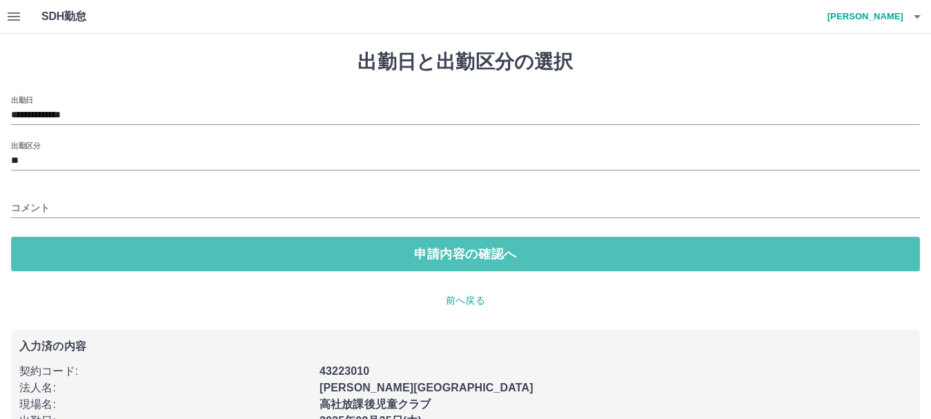
click at [92, 237] on button "申請内容の確認へ" at bounding box center [465, 254] width 909 height 35
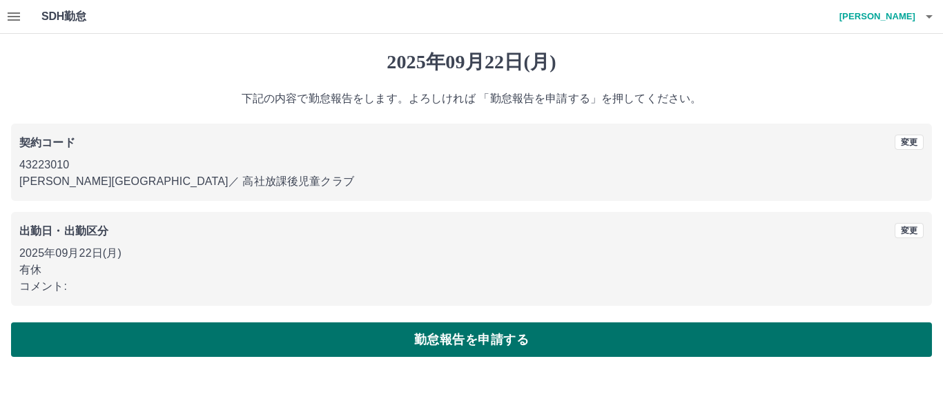
click at [420, 342] on button "勤怠報告を申請する" at bounding box center [471, 339] width 921 height 35
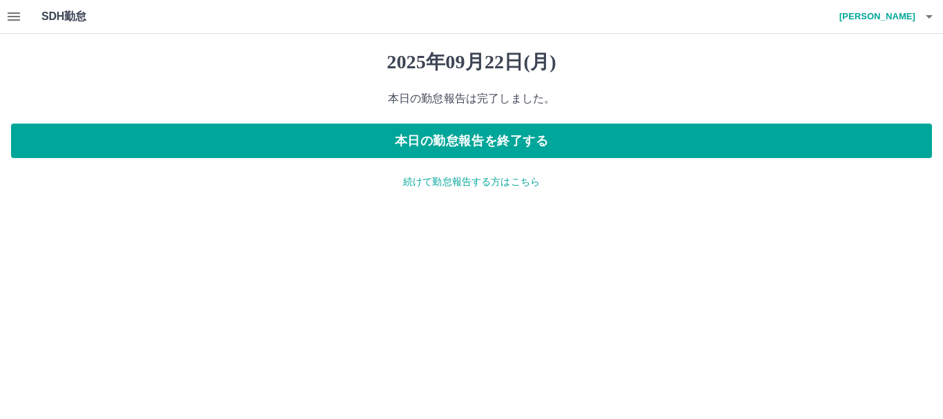
click at [484, 188] on p "続けて勤怠報告する方はこちら" at bounding box center [471, 182] width 921 height 14
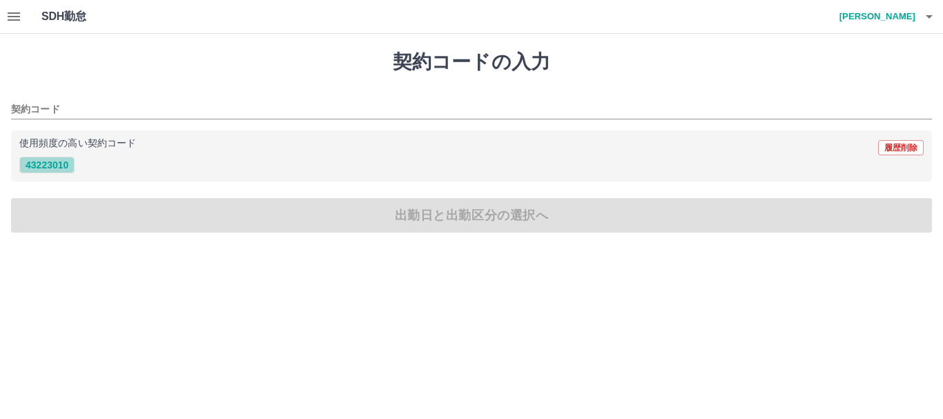
click at [44, 162] on button "43223010" at bounding box center [46, 165] width 55 height 17
type input "********"
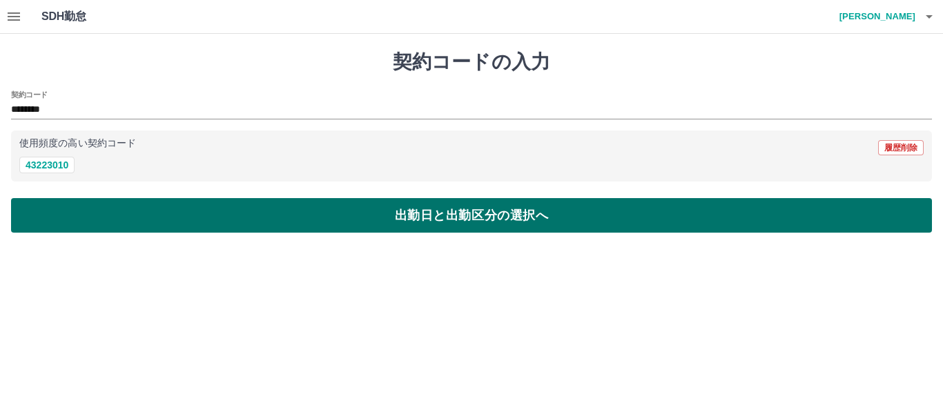
click at [50, 213] on button "出勤日と出勤区分の選択へ" at bounding box center [471, 215] width 921 height 35
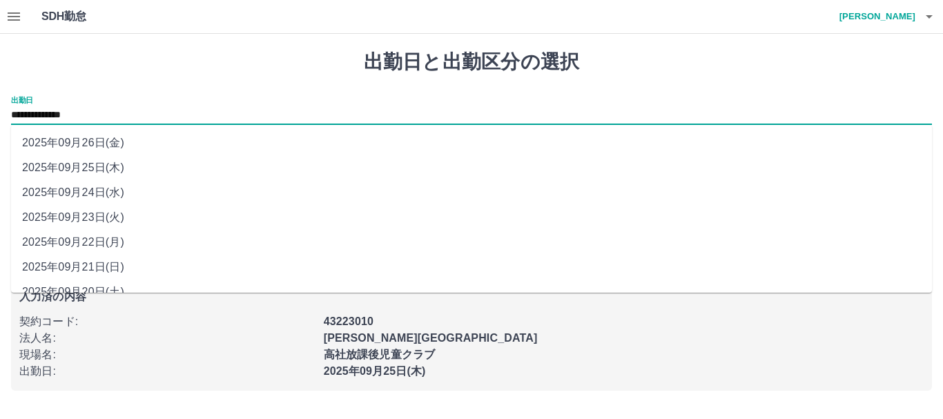
click at [66, 115] on input "**********" at bounding box center [471, 115] width 921 height 17
click at [83, 192] on li "2025年09月24日(水)" at bounding box center [471, 192] width 921 height 25
type input "**********"
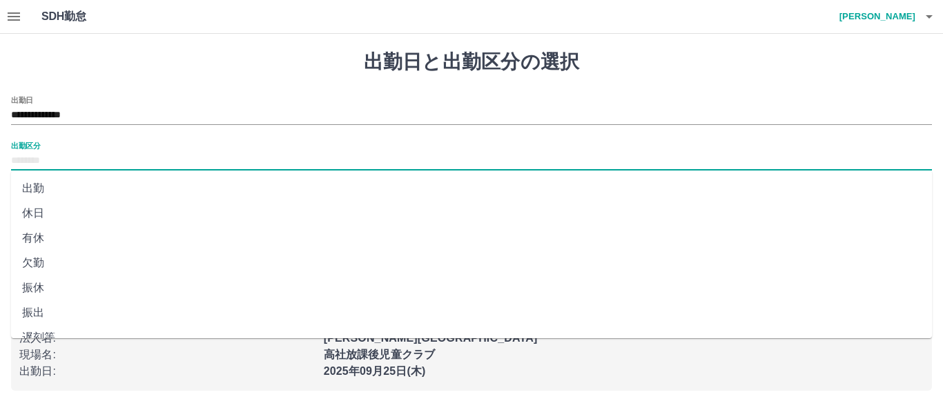
click at [22, 155] on input "出勤区分" at bounding box center [471, 161] width 921 height 17
click at [54, 235] on li "有休" at bounding box center [471, 238] width 921 height 25
type input "**"
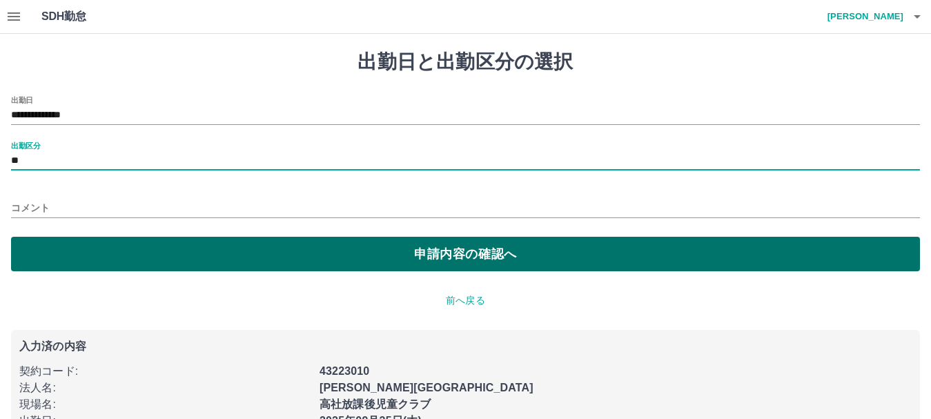
click at [69, 239] on button "申請内容の確認へ" at bounding box center [465, 254] width 909 height 35
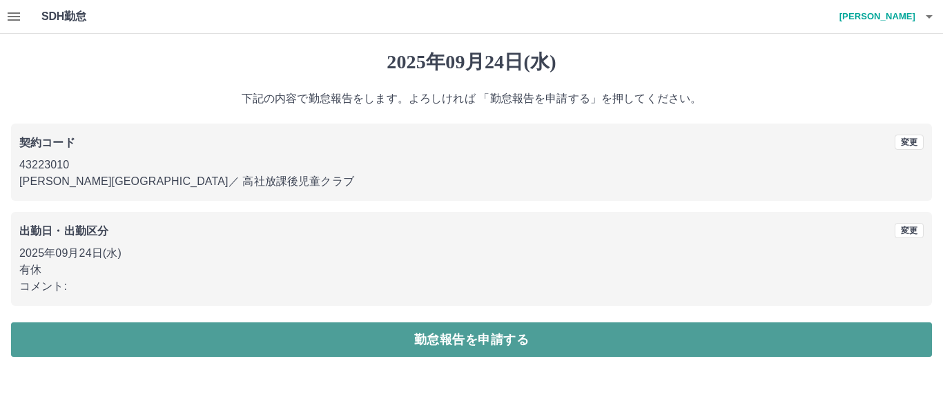
click at [280, 338] on button "勤怠報告を申請する" at bounding box center [471, 339] width 921 height 35
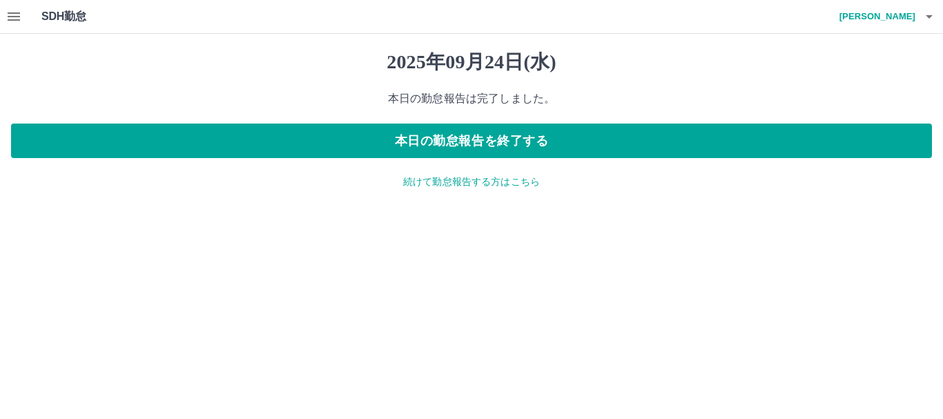
click at [450, 184] on p "続けて勤怠報告する方はこちら" at bounding box center [471, 182] width 921 height 14
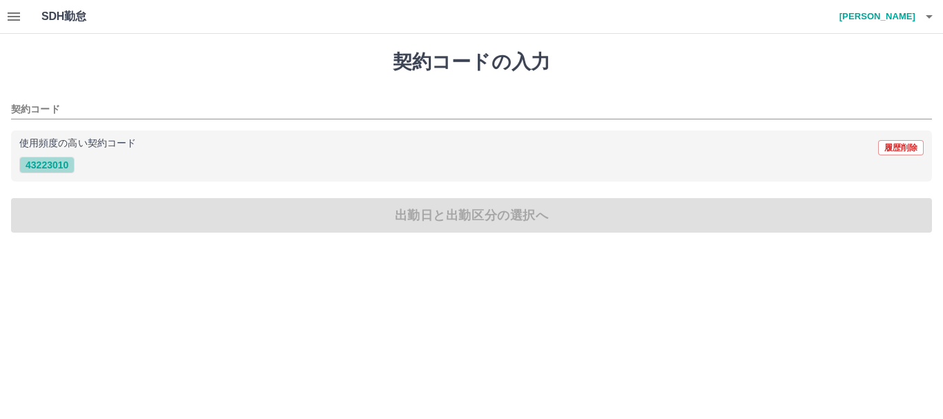
click at [30, 172] on button "43223010" at bounding box center [46, 165] width 55 height 17
type input "********"
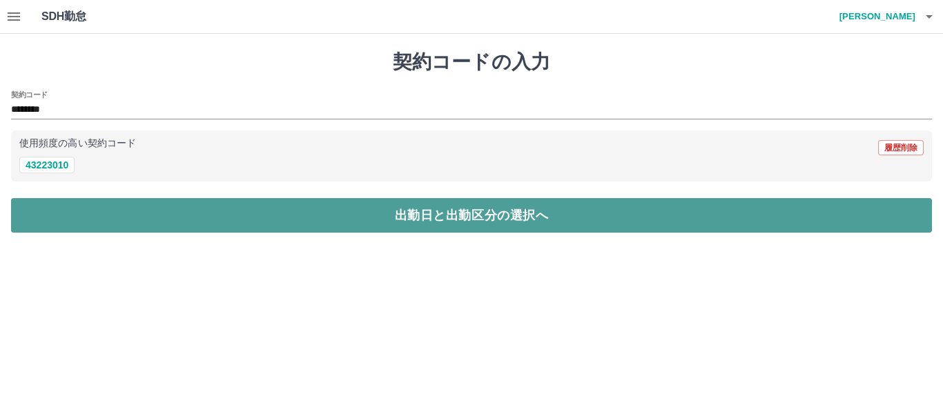
click at [43, 231] on button "出勤日と出勤区分の選択へ" at bounding box center [471, 215] width 921 height 35
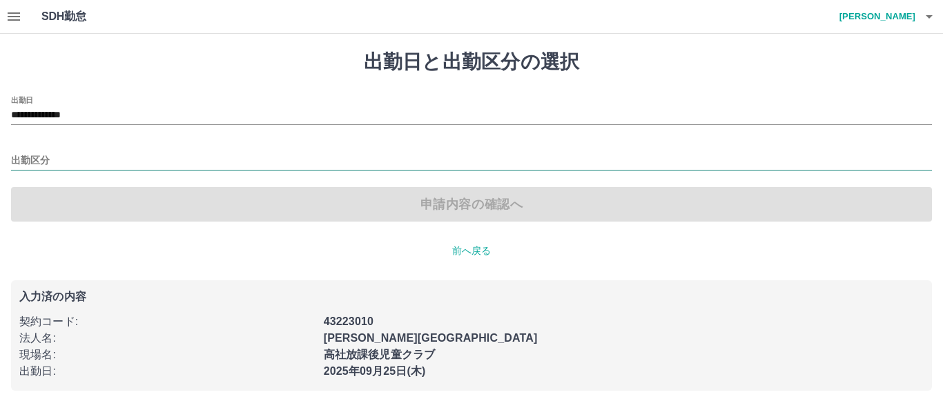
click at [42, 156] on input "出勤区分" at bounding box center [471, 161] width 921 height 17
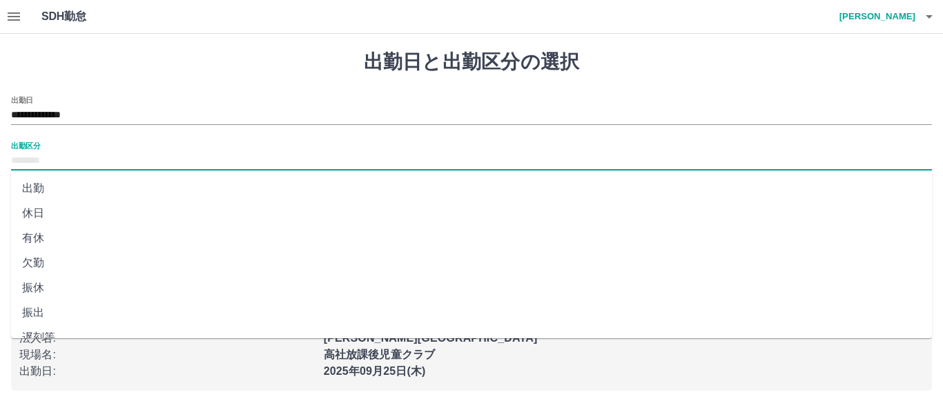
click at [36, 192] on li "出勤" at bounding box center [471, 188] width 921 height 25
type input "**"
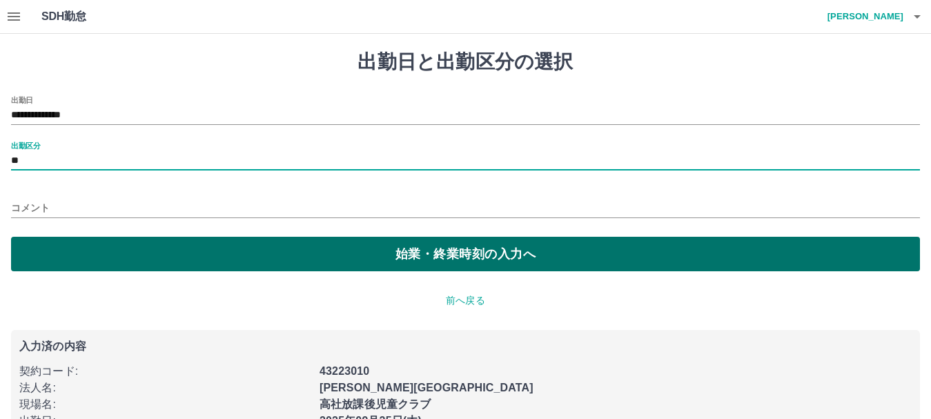
click at [43, 252] on button "始業・終業時刻の入力へ" at bounding box center [465, 254] width 909 height 35
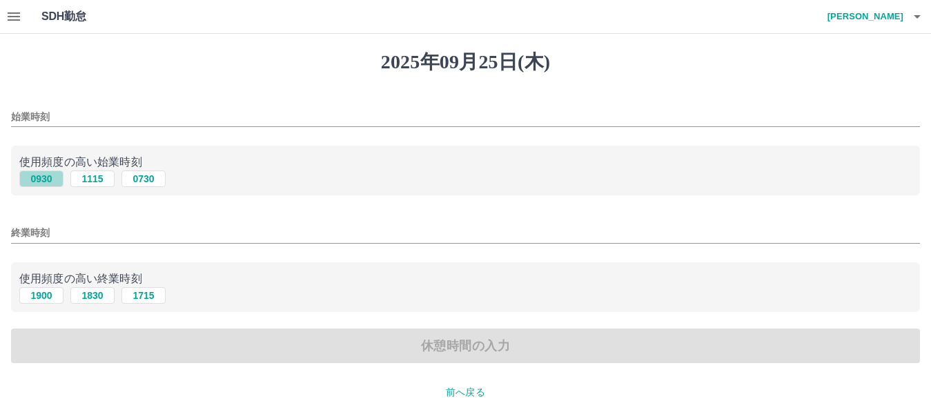
click at [45, 182] on button "0930" at bounding box center [41, 178] width 44 height 17
type input "****"
click at [42, 299] on button "1900" at bounding box center [41, 295] width 44 height 17
type input "****"
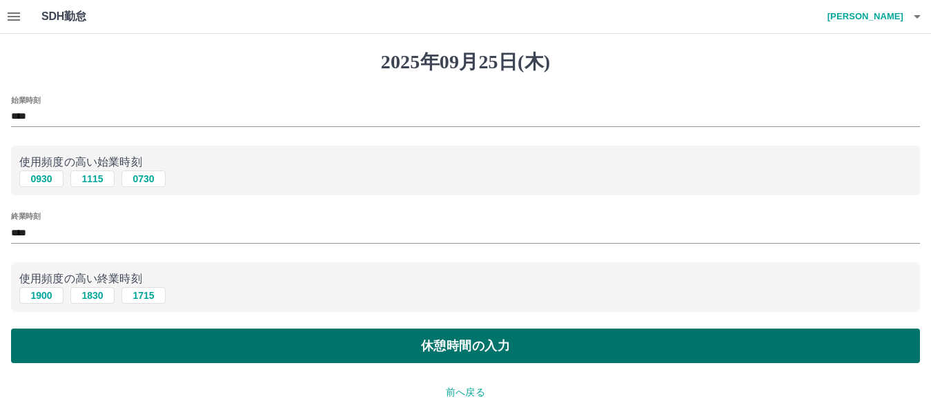
click at [50, 349] on button "休憩時間の入力" at bounding box center [465, 346] width 909 height 35
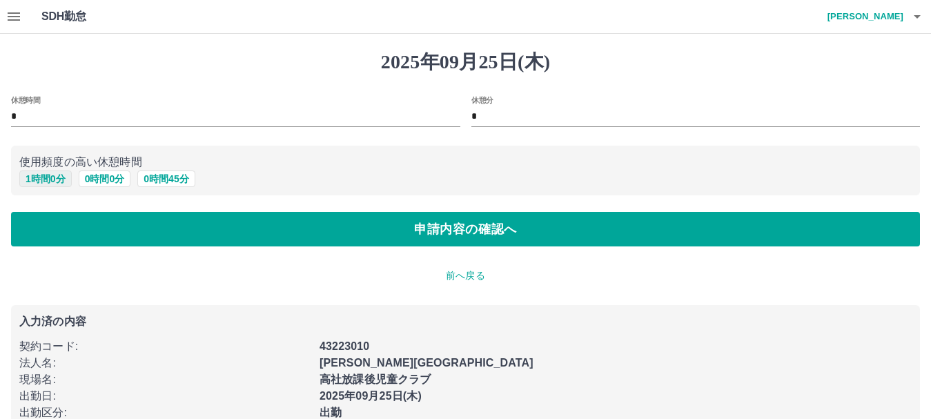
click at [50, 178] on button "1 時間 0 分" at bounding box center [45, 178] width 52 height 17
type input "*"
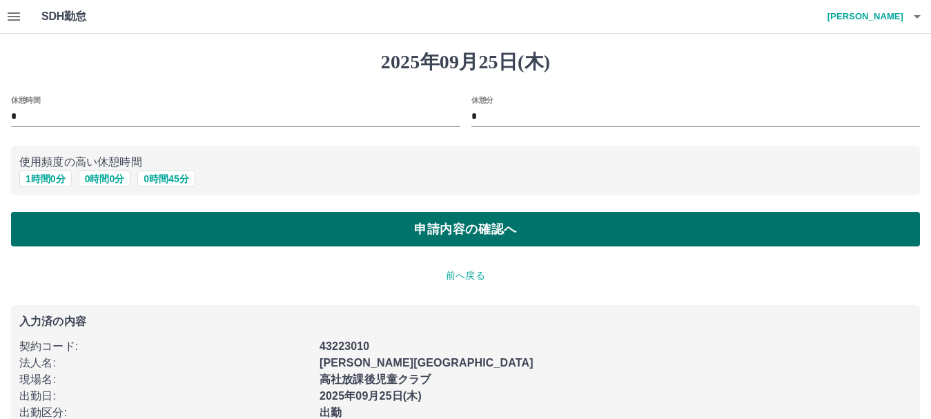
click at [47, 223] on button "申請内容の確認へ" at bounding box center [465, 229] width 909 height 35
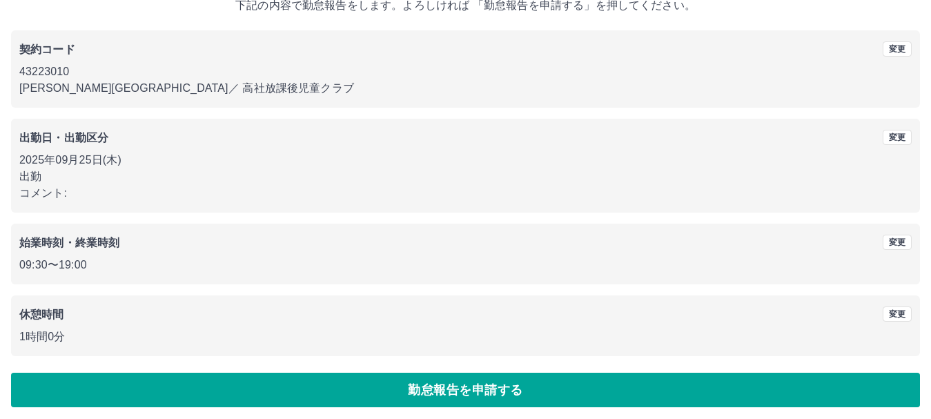
scroll to position [98, 0]
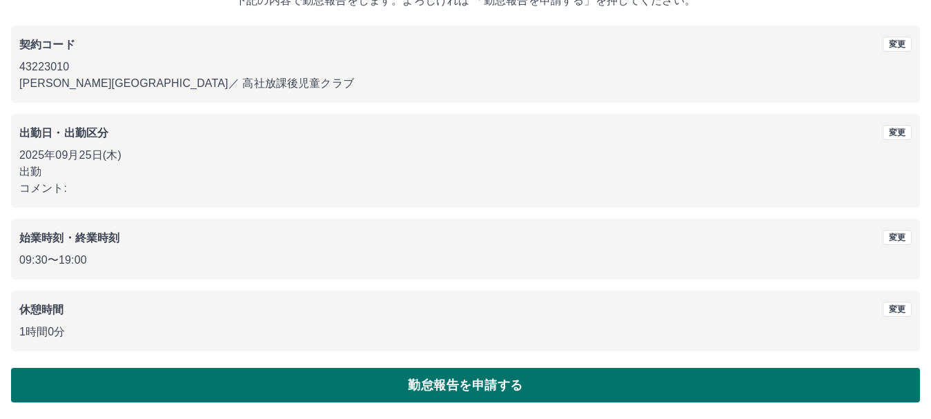
click at [410, 379] on button "勤怠報告を申請する" at bounding box center [465, 385] width 909 height 35
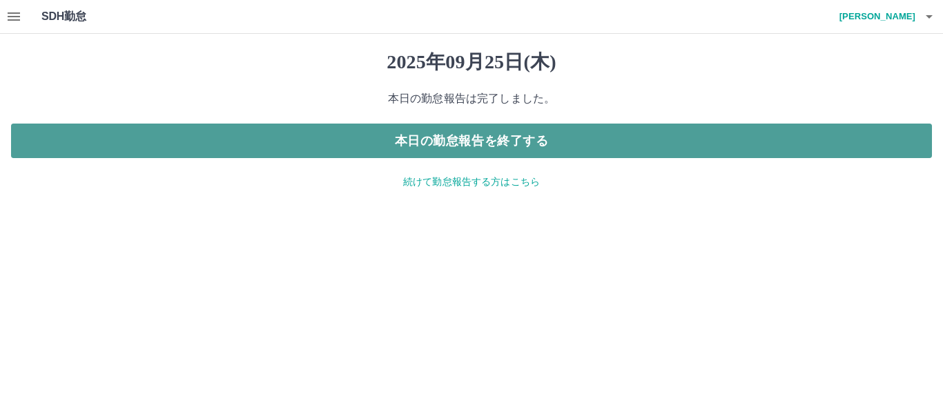
click at [484, 129] on button "本日の勤怠報告を終了する" at bounding box center [471, 141] width 921 height 35
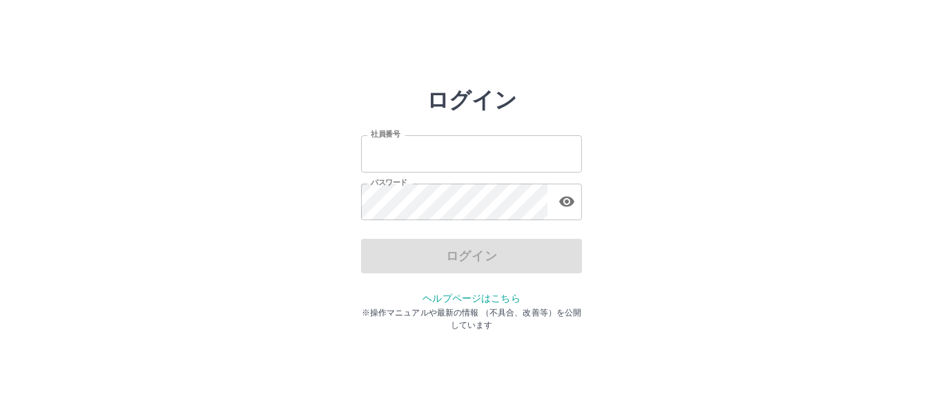
type input "*******"
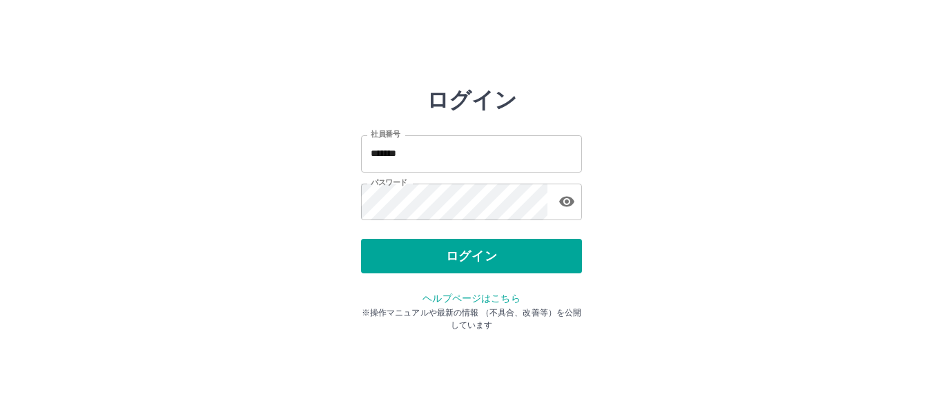
click at [540, 254] on div "ログイン" at bounding box center [471, 256] width 221 height 35
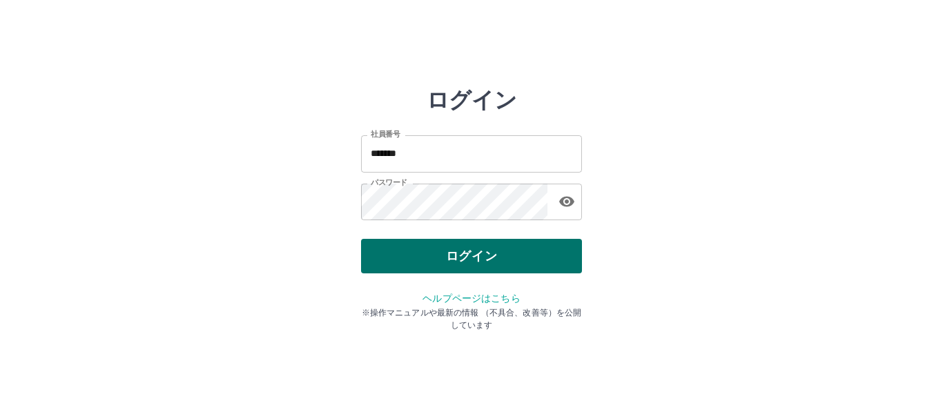
click at [539, 254] on button "ログイン" at bounding box center [471, 256] width 221 height 35
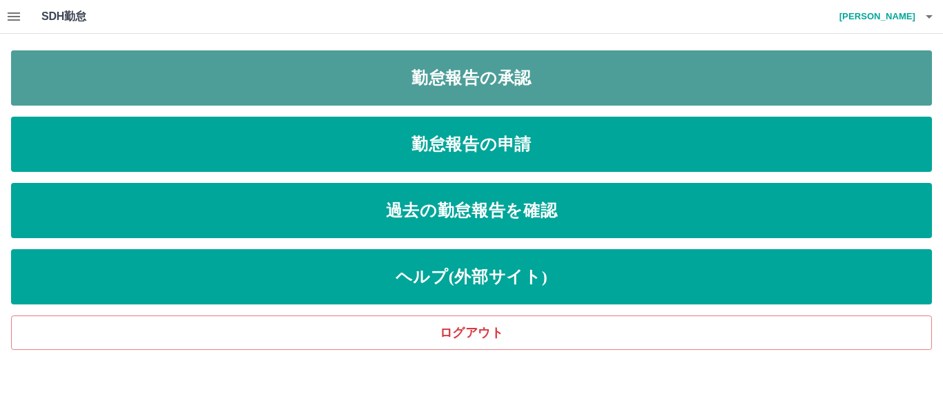
click at [626, 78] on link "勤怠報告の承認" at bounding box center [471, 77] width 921 height 55
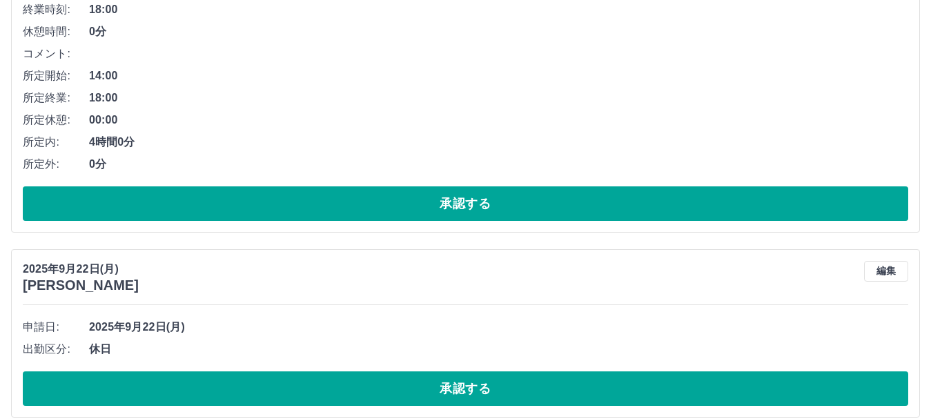
scroll to position [7343, 0]
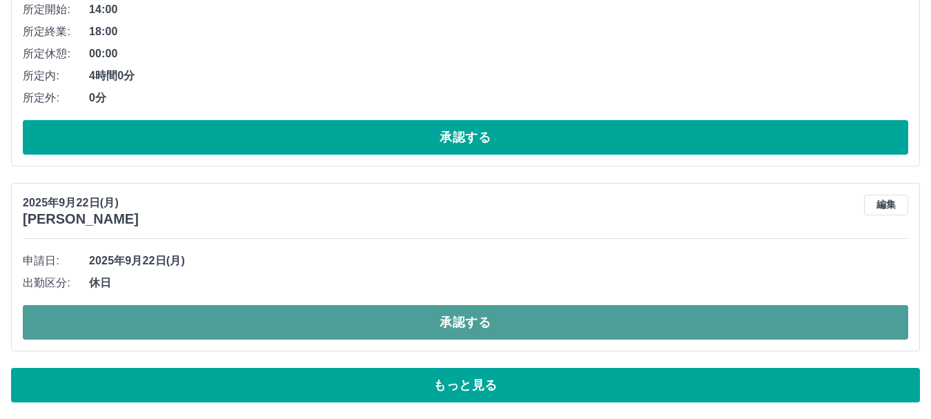
click at [469, 324] on button "承認する" at bounding box center [466, 322] width 886 height 35
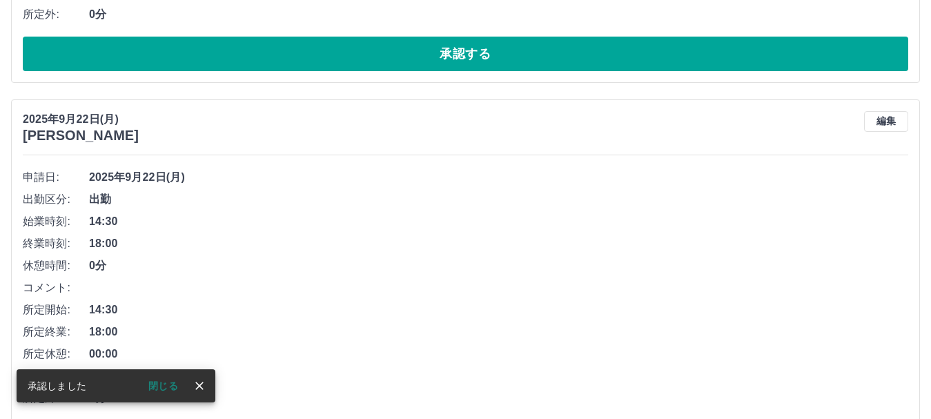
scroll to position [7541, 0]
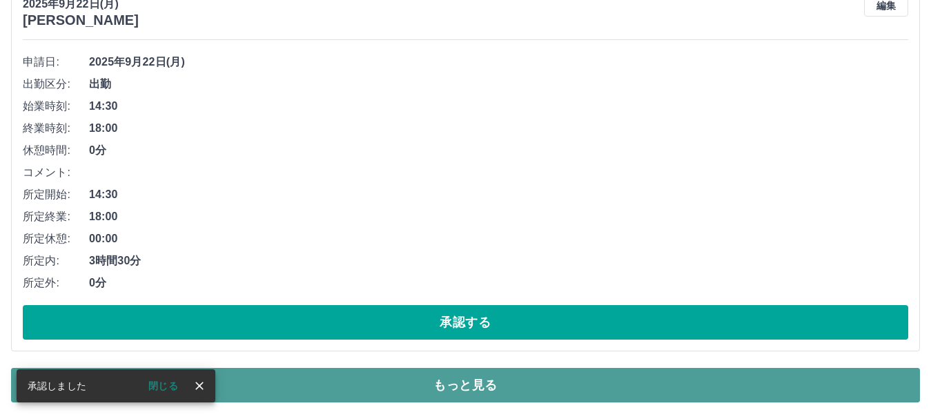
click at [485, 395] on button "もっと見る" at bounding box center [465, 385] width 909 height 35
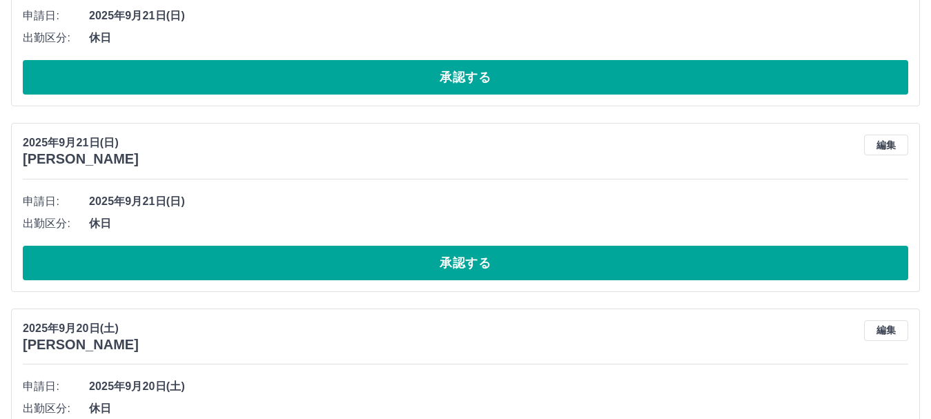
scroll to position [13696, 0]
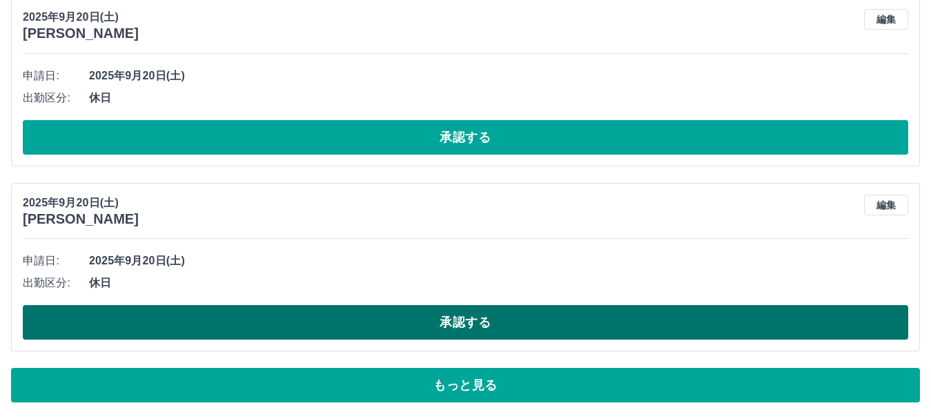
click at [589, 324] on button "承認する" at bounding box center [466, 322] width 886 height 35
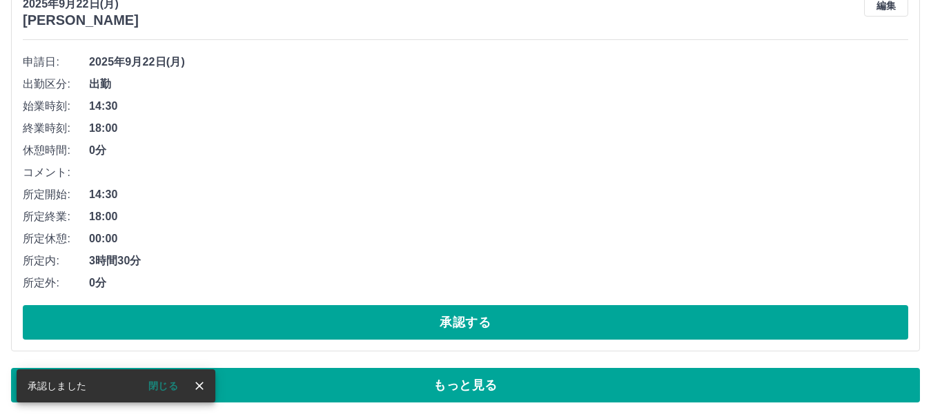
scroll to position [7541, 0]
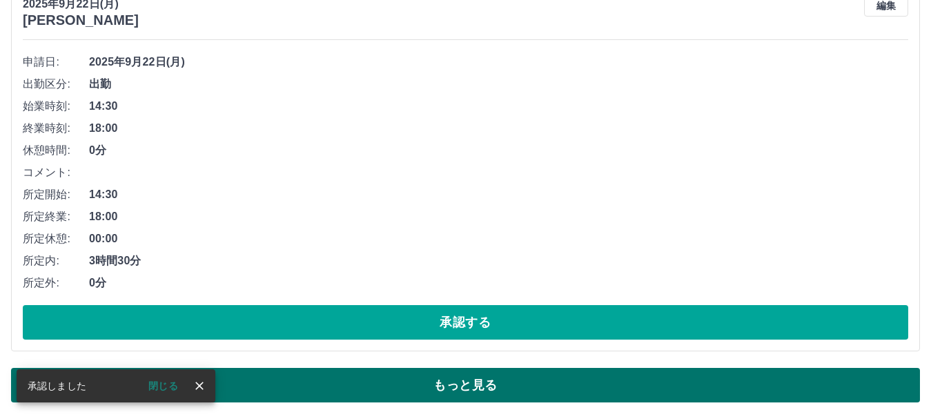
click at [625, 393] on button "もっと見る" at bounding box center [465, 385] width 909 height 35
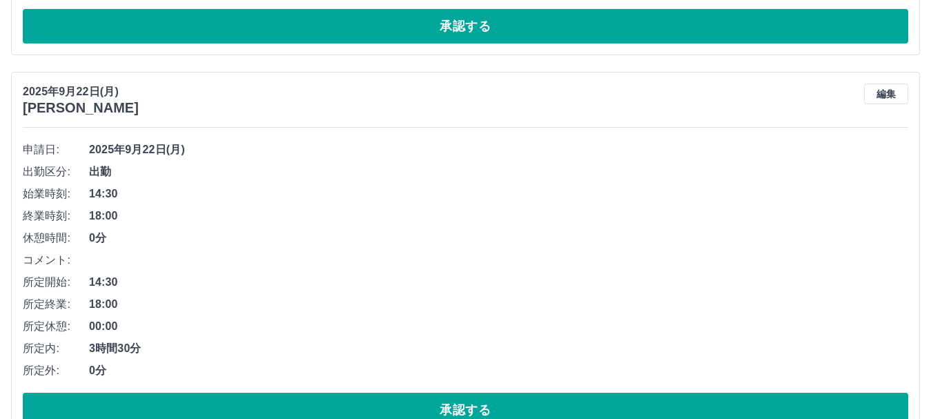
scroll to position [13696, 0]
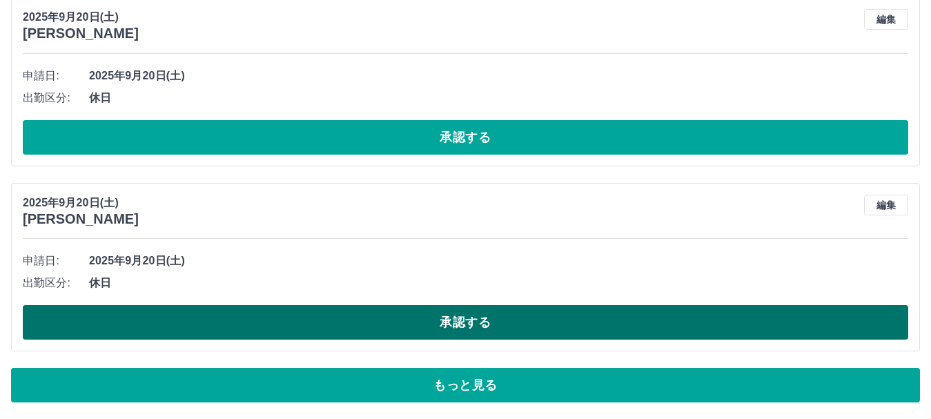
click at [538, 330] on button "承認する" at bounding box center [466, 322] width 886 height 35
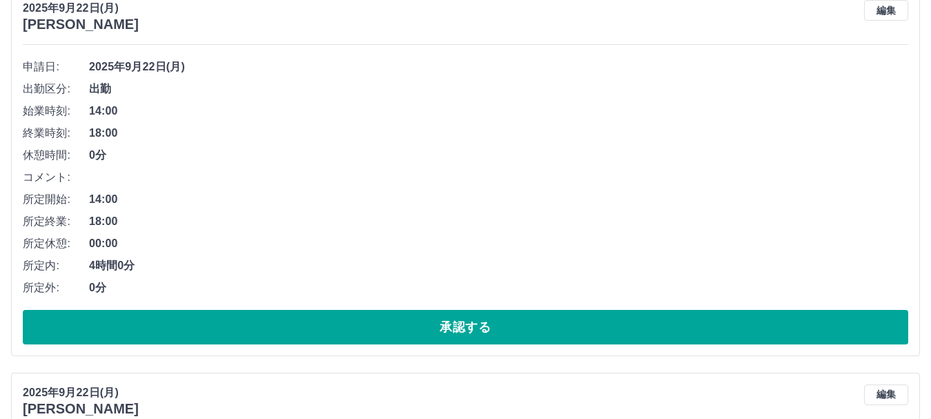
scroll to position [7127, 0]
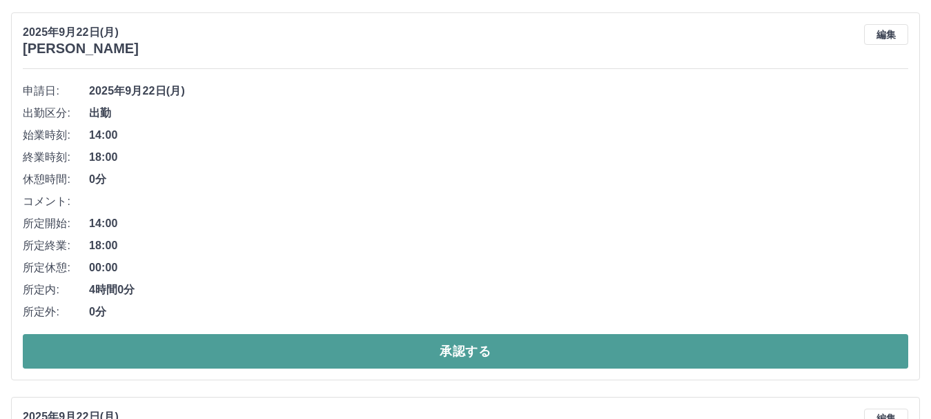
click at [533, 355] on button "承認する" at bounding box center [466, 351] width 886 height 35
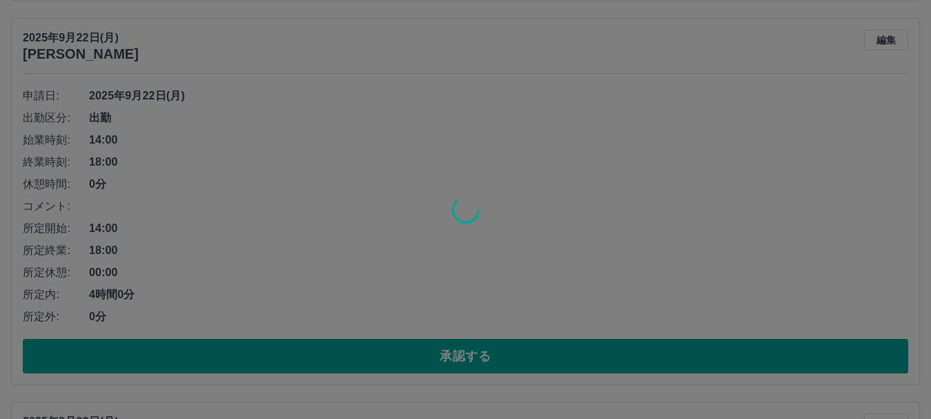
scroll to position [6713, 0]
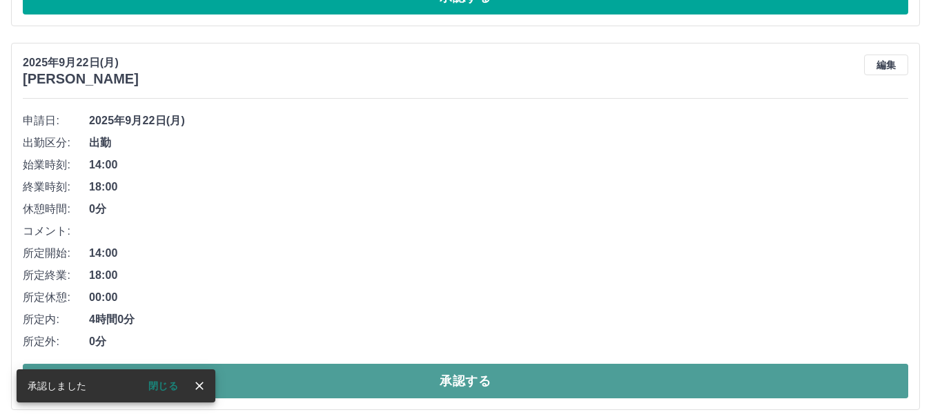
click at [534, 387] on button "承認する" at bounding box center [466, 381] width 886 height 35
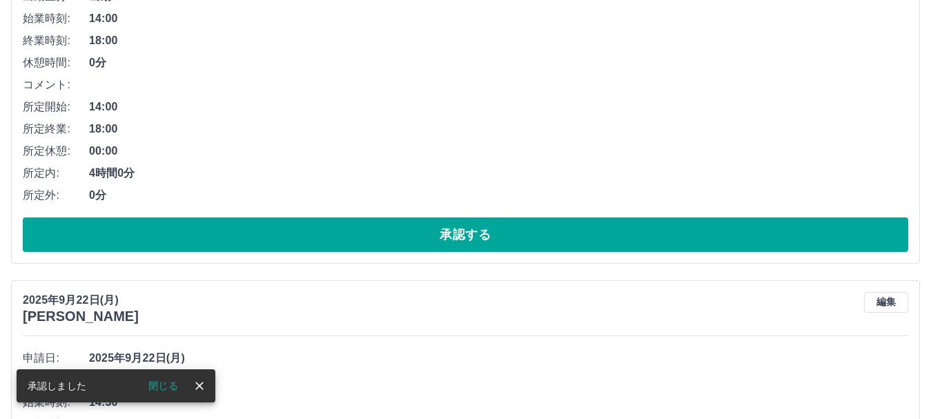
scroll to position [5954, 0]
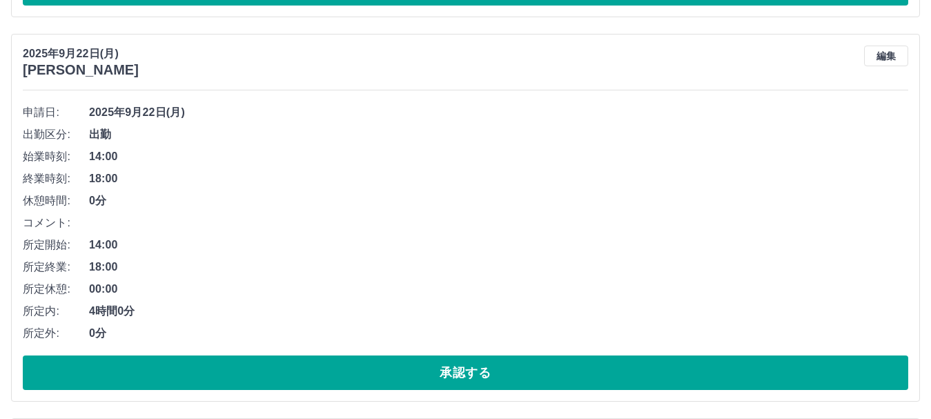
click at [534, 382] on button "承認する" at bounding box center [466, 372] width 886 height 35
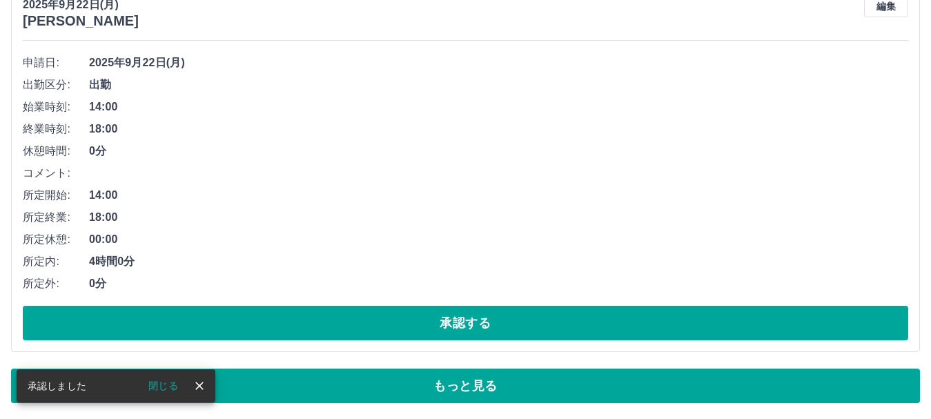
scroll to position [7475, 0]
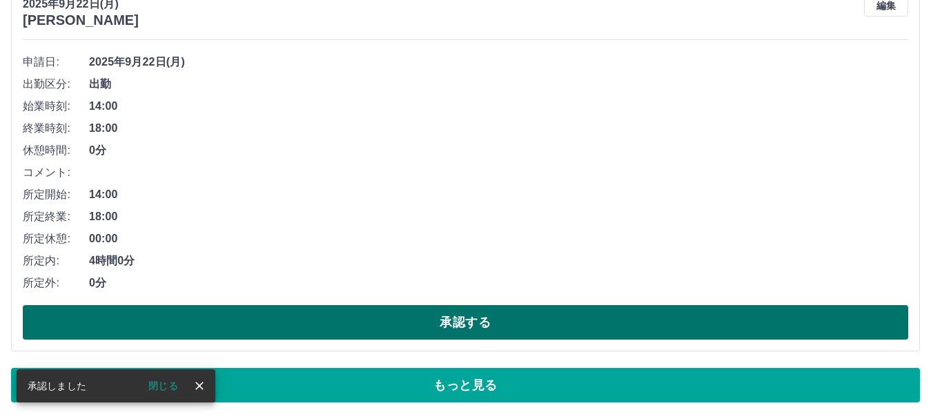
click at [505, 320] on button "承認する" at bounding box center [466, 322] width 886 height 35
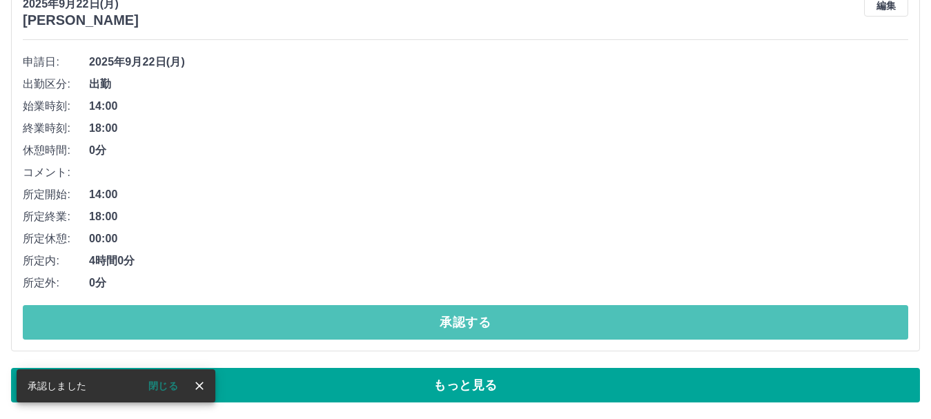
click at [505, 320] on button "承認する" at bounding box center [466, 322] width 886 height 35
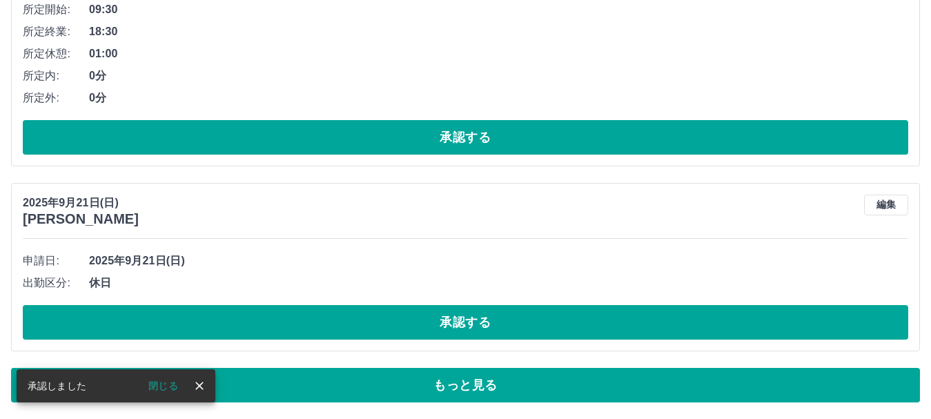
scroll to position [7276, 0]
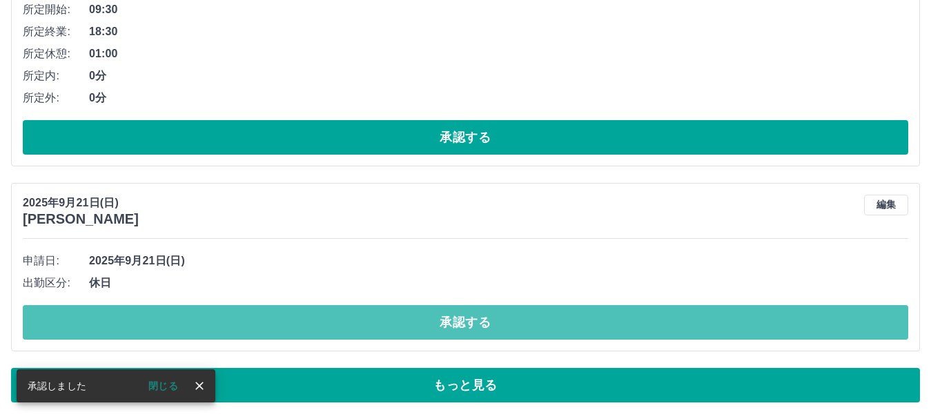
click at [505, 320] on button "承認する" at bounding box center [466, 322] width 886 height 35
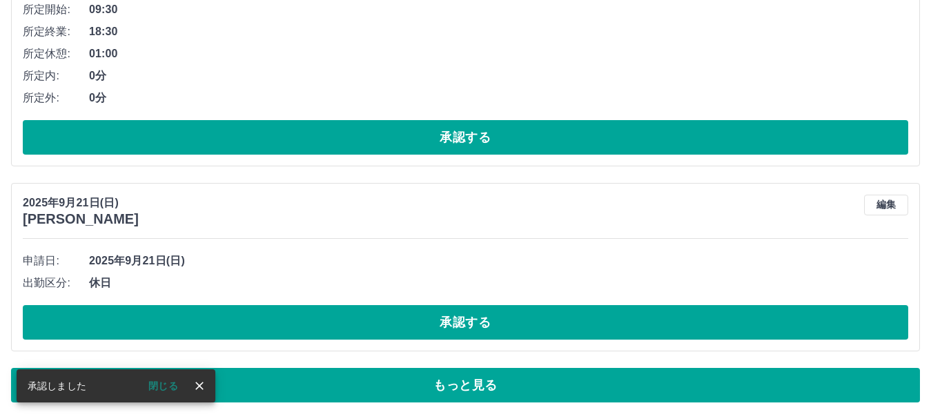
click at [505, 320] on button "承認する" at bounding box center [466, 322] width 886 height 35
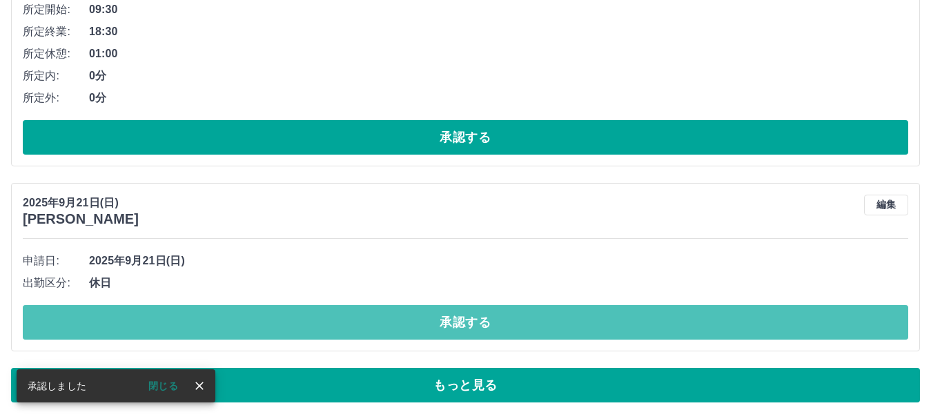
click at [505, 320] on button "承認する" at bounding box center [466, 322] width 886 height 35
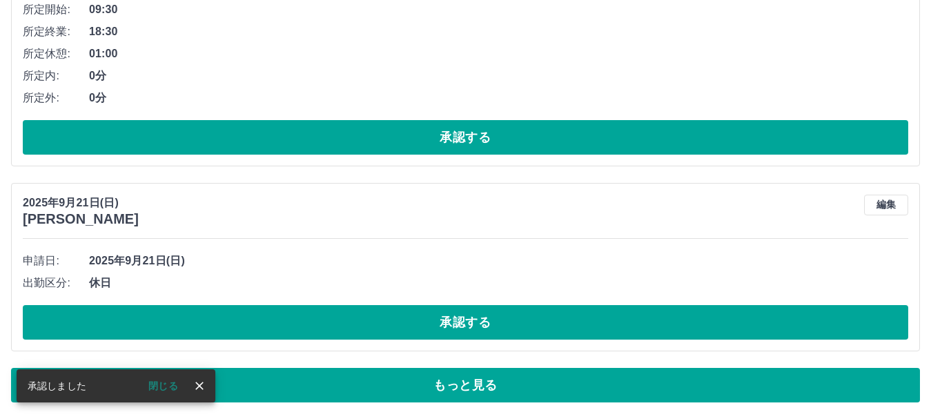
click at [505, 319] on button "承認する" at bounding box center [466, 322] width 886 height 35
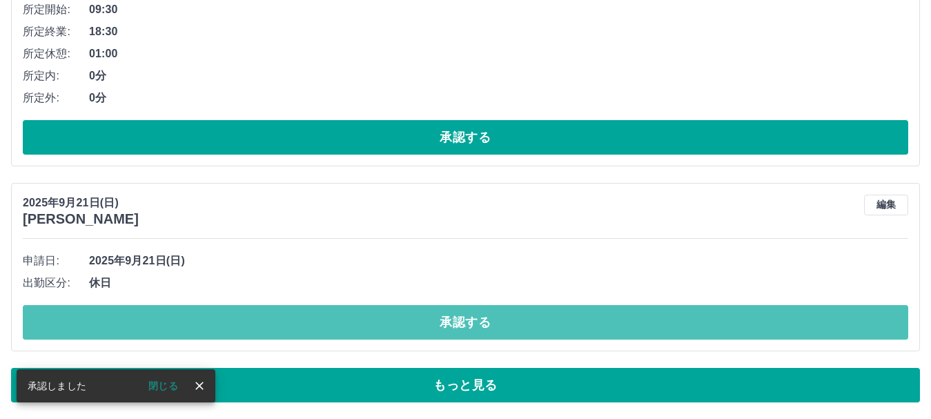
click at [505, 319] on button "承認する" at bounding box center [466, 322] width 886 height 35
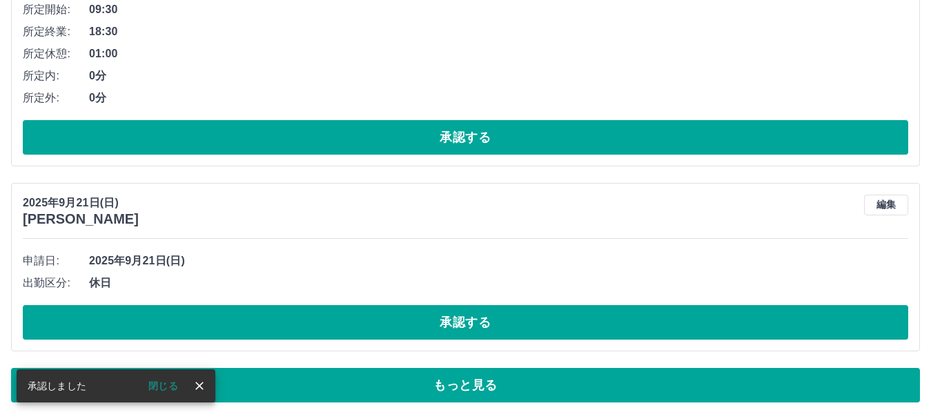
click at [505, 319] on button "承認する" at bounding box center [466, 322] width 886 height 35
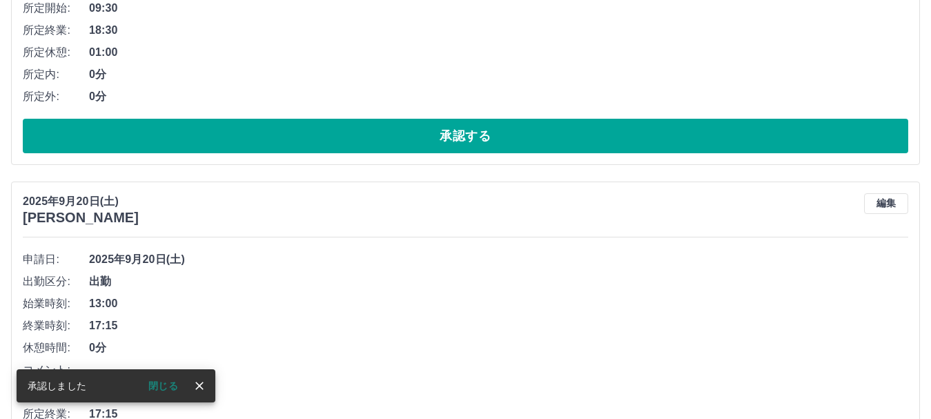
scroll to position [7475, 0]
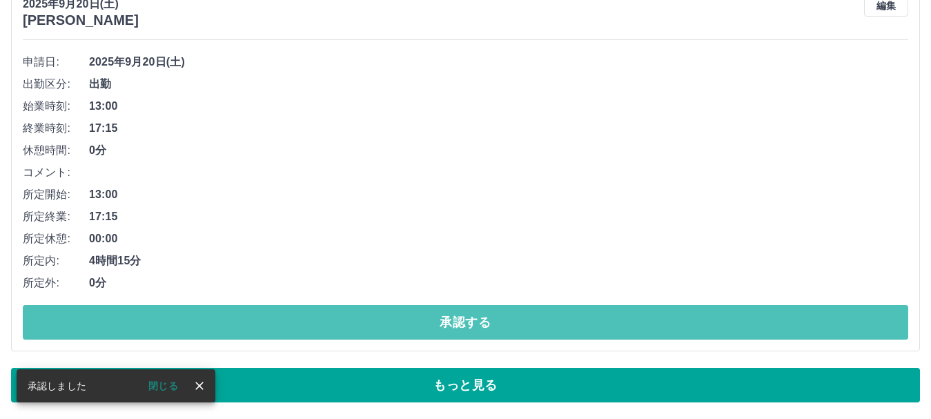
click at [505, 319] on button "承認する" at bounding box center [466, 322] width 886 height 35
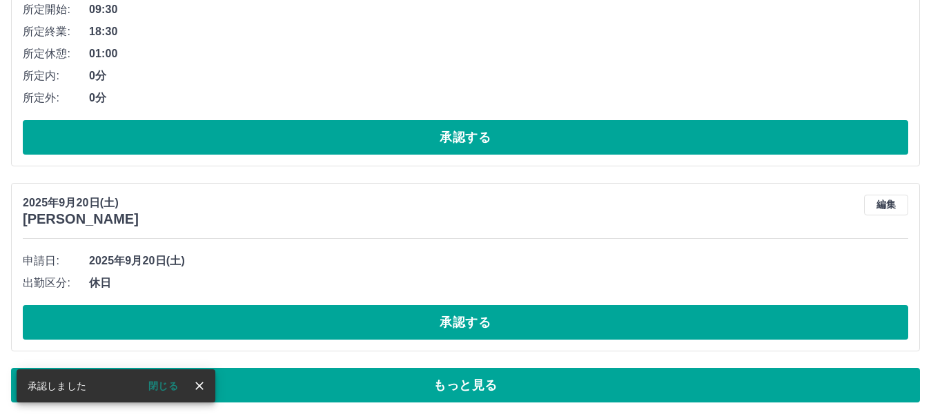
scroll to position [7276, 0]
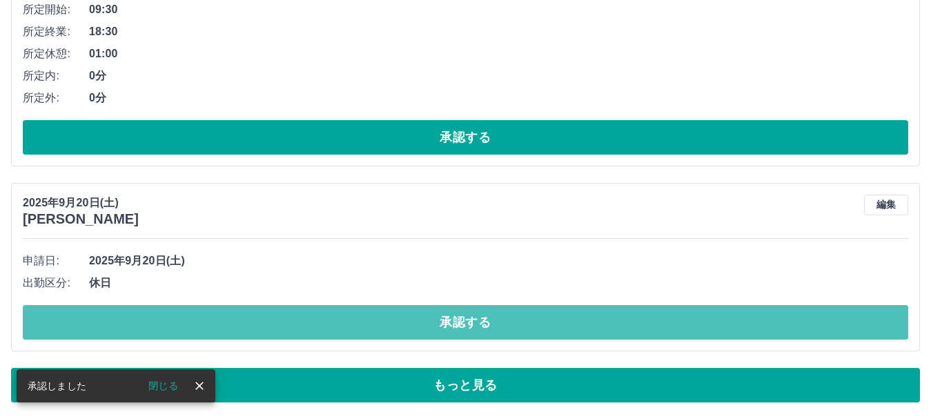
click at [505, 319] on button "承認する" at bounding box center [466, 322] width 886 height 35
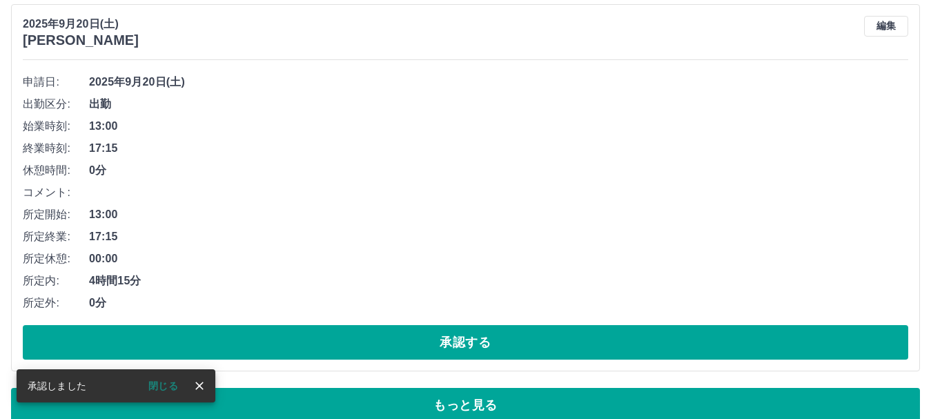
scroll to position [7475, 0]
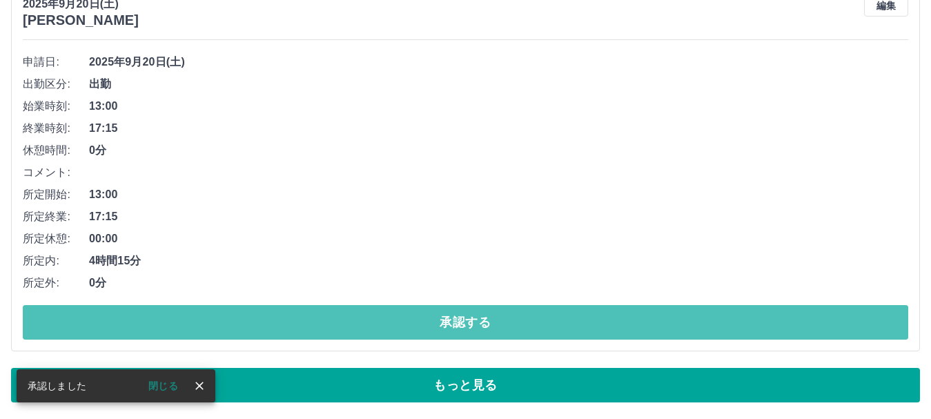
click at [505, 319] on button "承認する" at bounding box center [466, 322] width 886 height 35
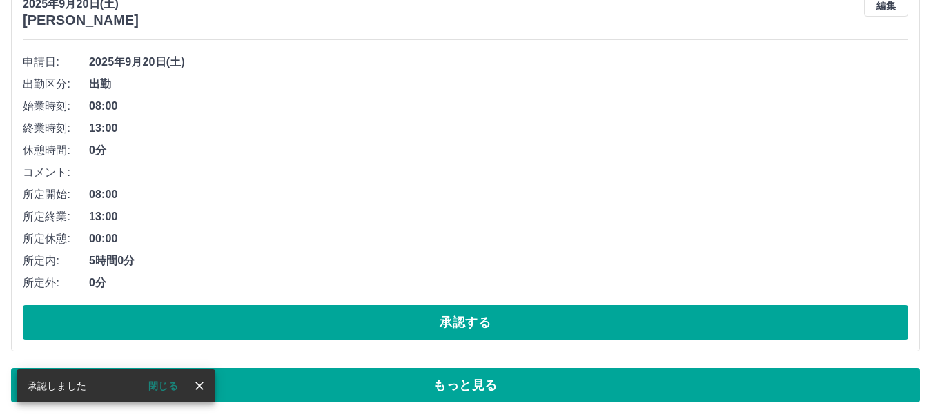
click at [505, 319] on button "承認する" at bounding box center [466, 322] width 886 height 35
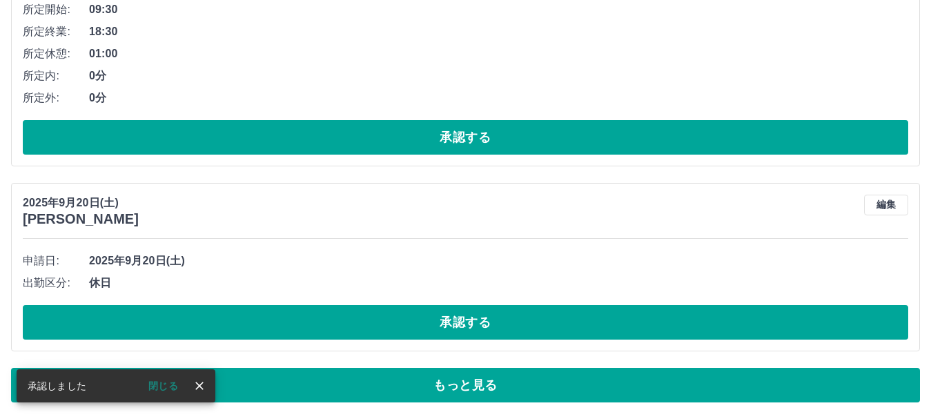
scroll to position [7276, 0]
click at [505, 319] on button "承認する" at bounding box center [466, 322] width 886 height 35
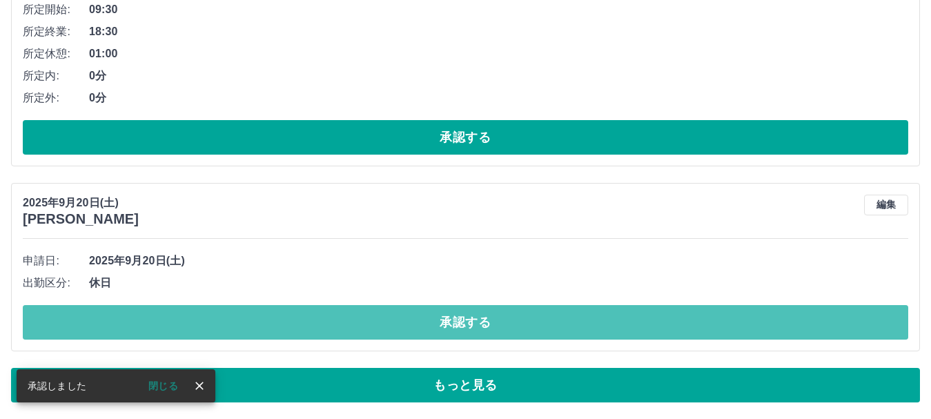
click at [505, 319] on button "承認する" at bounding box center [466, 322] width 886 height 35
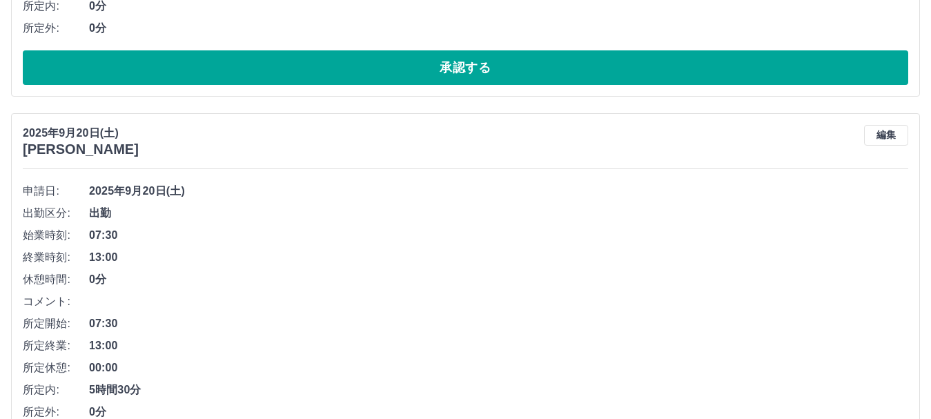
scroll to position [7475, 0]
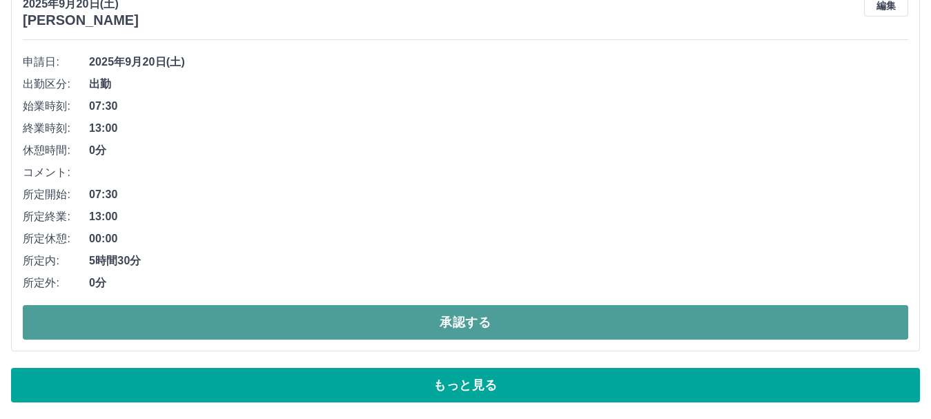
click at [479, 324] on button "承認する" at bounding box center [466, 322] width 886 height 35
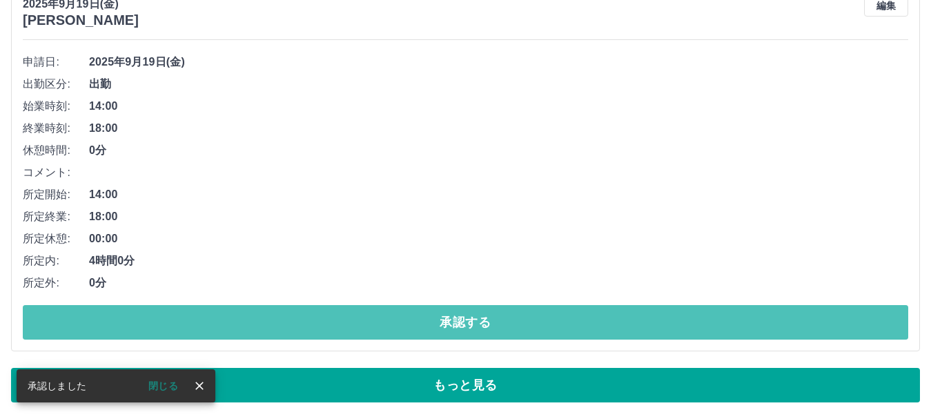
click at [479, 324] on button "承認する" at bounding box center [466, 322] width 886 height 35
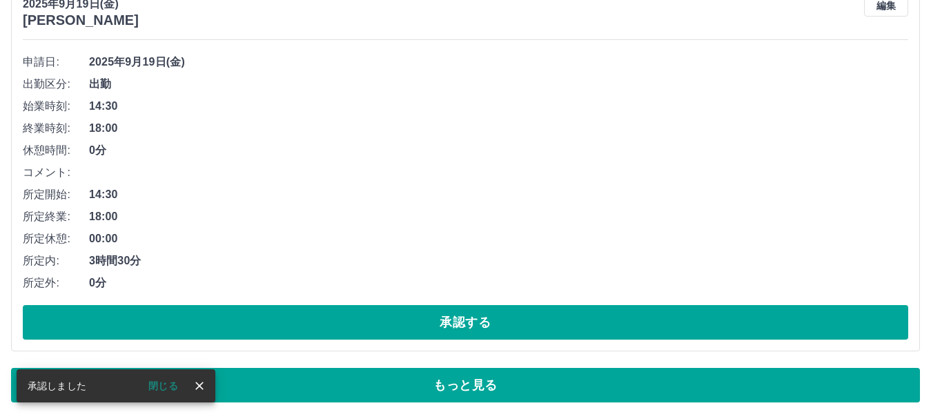
click at [479, 324] on button "承認する" at bounding box center [466, 322] width 886 height 35
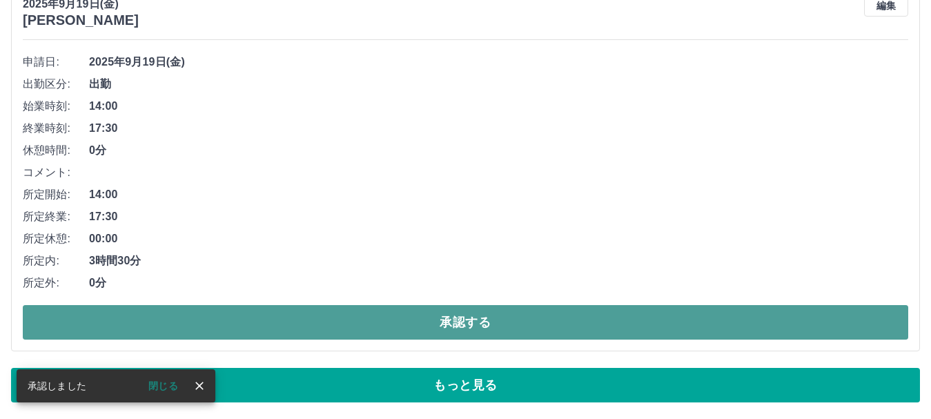
drag, startPoint x: 481, startPoint y: 329, endPoint x: 482, endPoint y: 338, distance: 9.7
click at [481, 330] on button "承認する" at bounding box center [466, 322] width 886 height 35
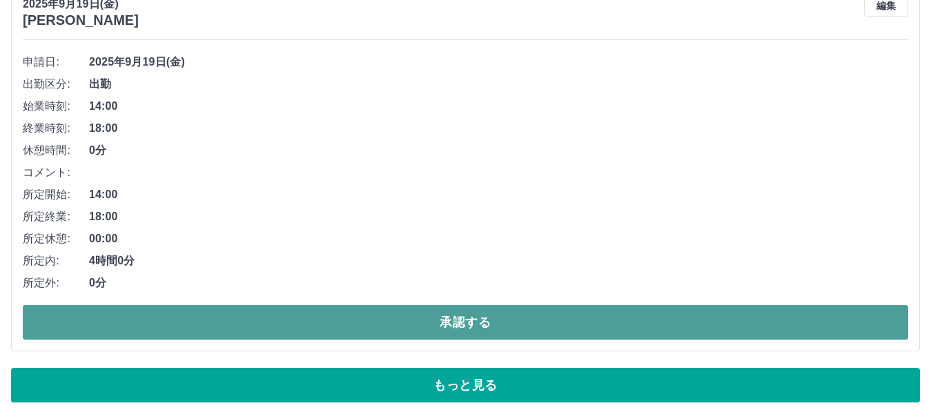
click at [408, 328] on button "承認する" at bounding box center [466, 322] width 886 height 35
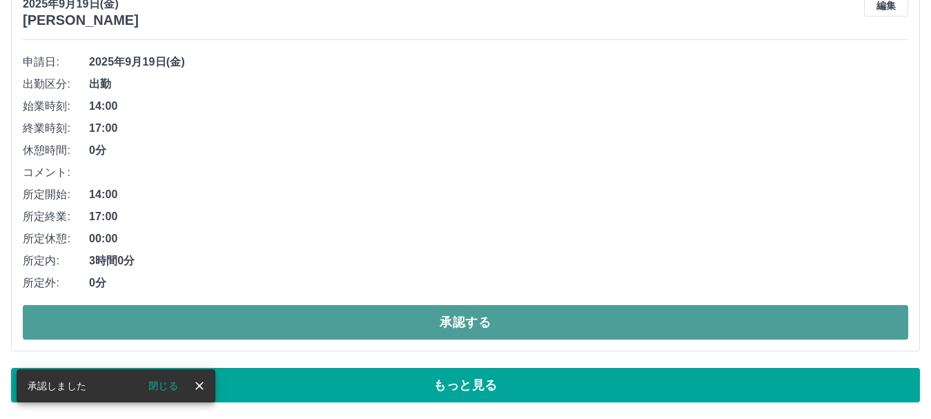
click at [411, 322] on button "承認する" at bounding box center [466, 322] width 886 height 35
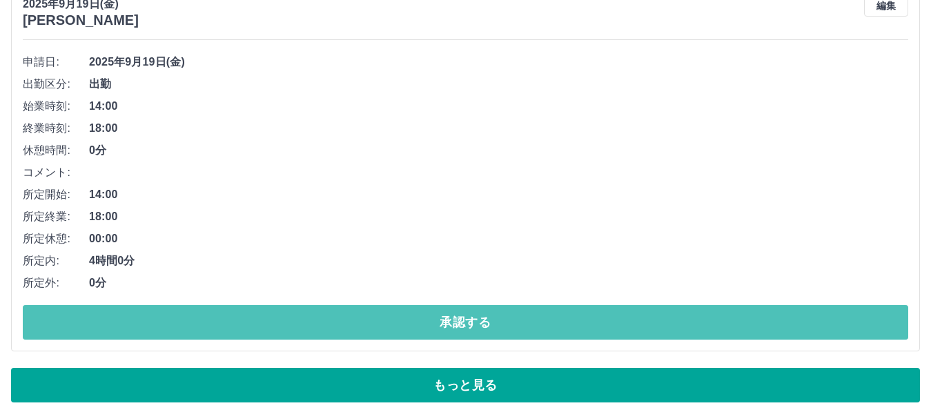
click at [411, 322] on button "承認する" at bounding box center [466, 322] width 886 height 35
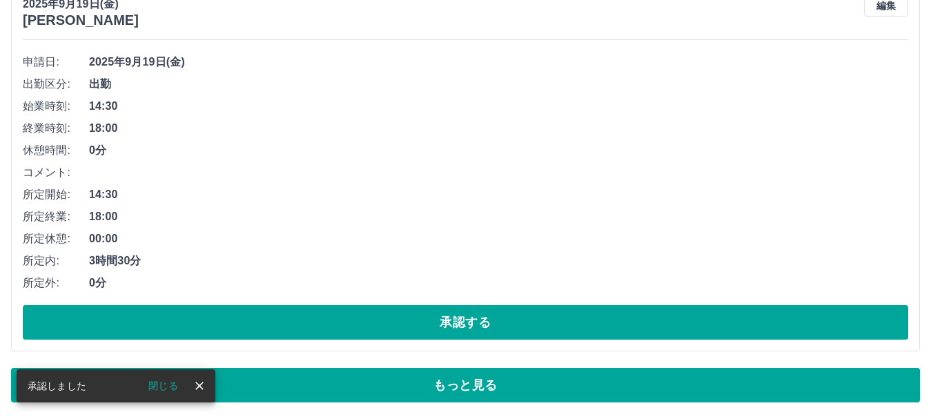
click at [411, 322] on button "承認する" at bounding box center [466, 322] width 886 height 35
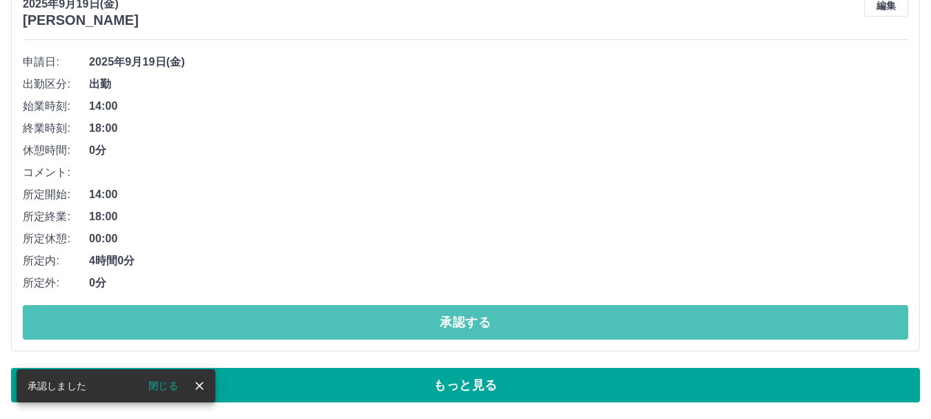
click at [411, 322] on button "承認する" at bounding box center [466, 322] width 886 height 35
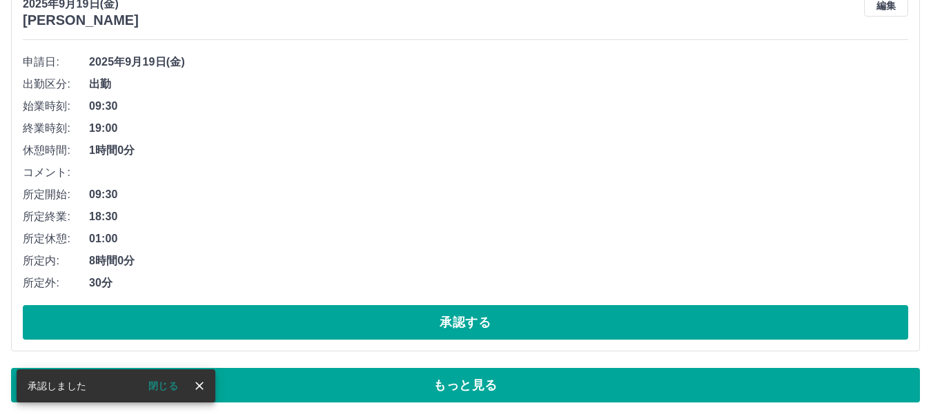
click at [411, 322] on button "承認する" at bounding box center [466, 322] width 886 height 35
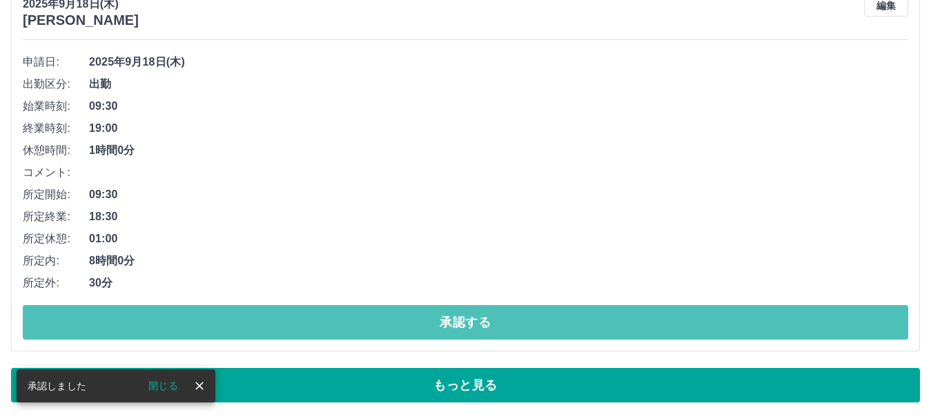
click at [411, 322] on button "承認する" at bounding box center [466, 322] width 886 height 35
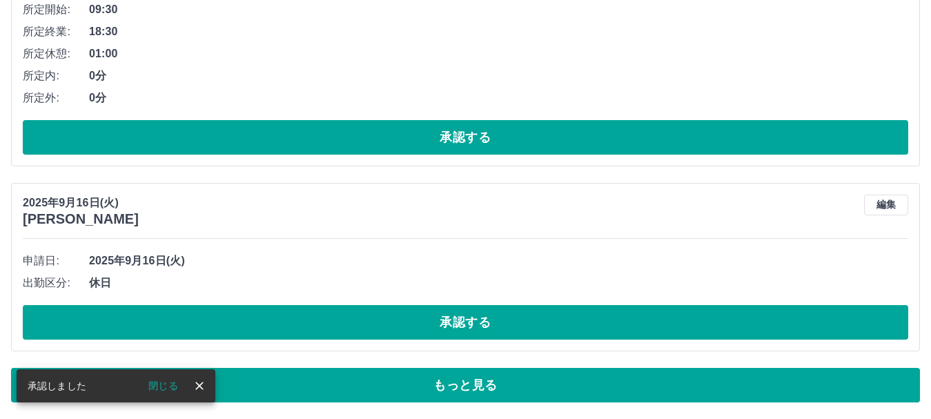
scroll to position [7276, 0]
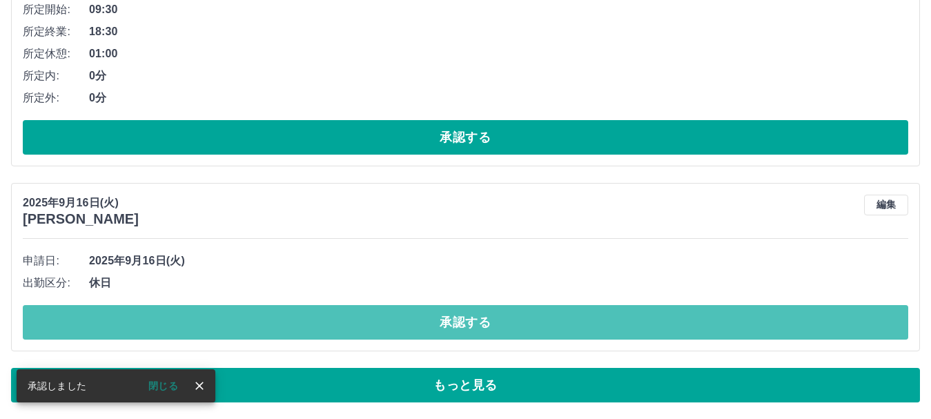
click at [411, 322] on button "承認する" at bounding box center [466, 322] width 886 height 35
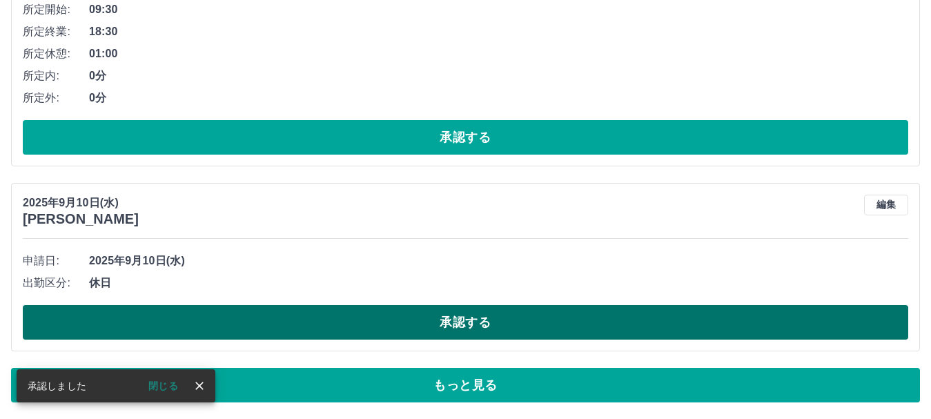
click at [420, 331] on button "承認する" at bounding box center [466, 322] width 886 height 35
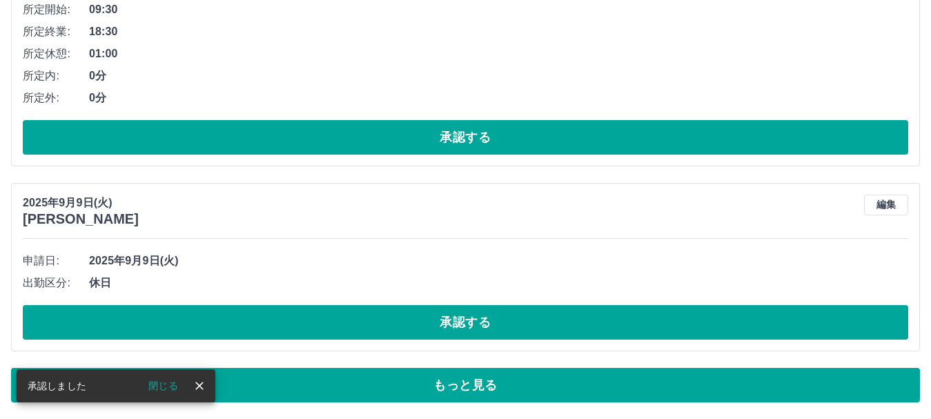
click at [422, 334] on button "承認する" at bounding box center [466, 322] width 886 height 35
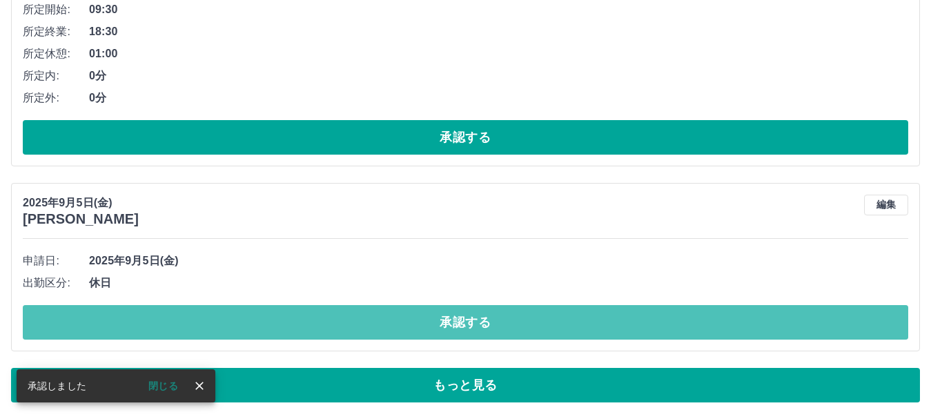
click at [422, 334] on button "承認する" at bounding box center [466, 322] width 886 height 35
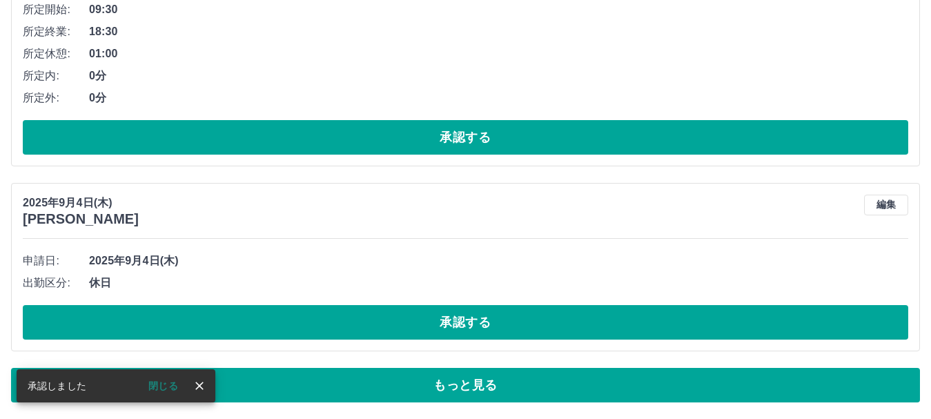
click at [413, 322] on button "承認する" at bounding box center [466, 322] width 886 height 35
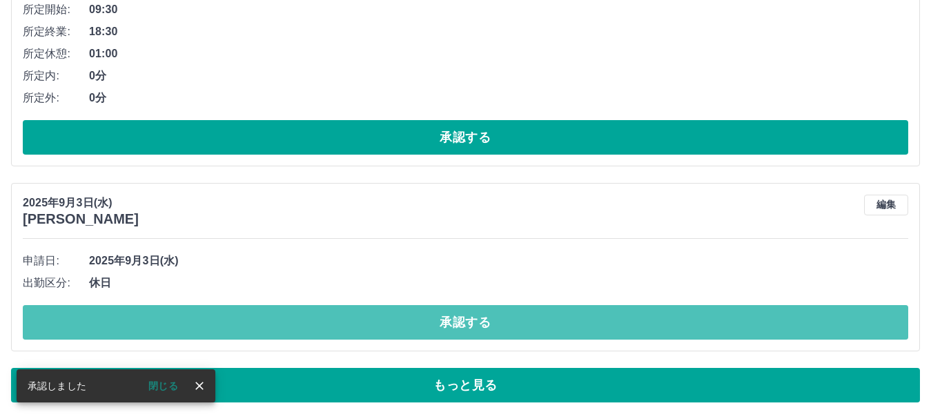
click at [413, 322] on button "承認する" at bounding box center [466, 322] width 886 height 35
click at [410, 328] on button "承認する" at bounding box center [466, 322] width 886 height 35
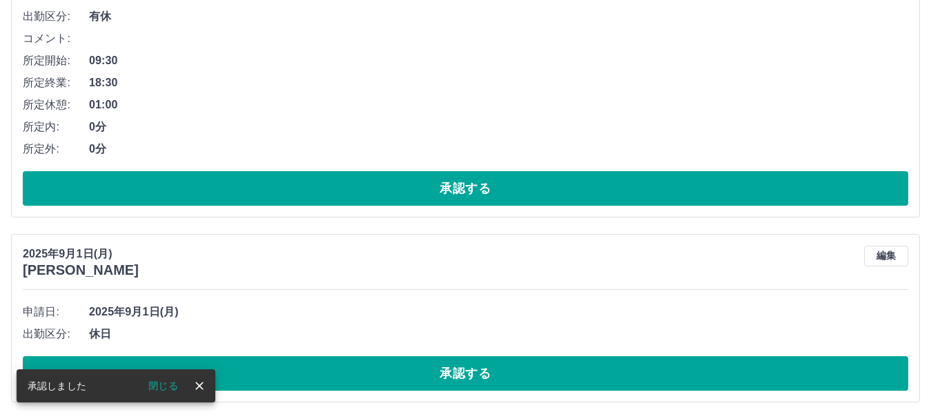
scroll to position [7225, 0]
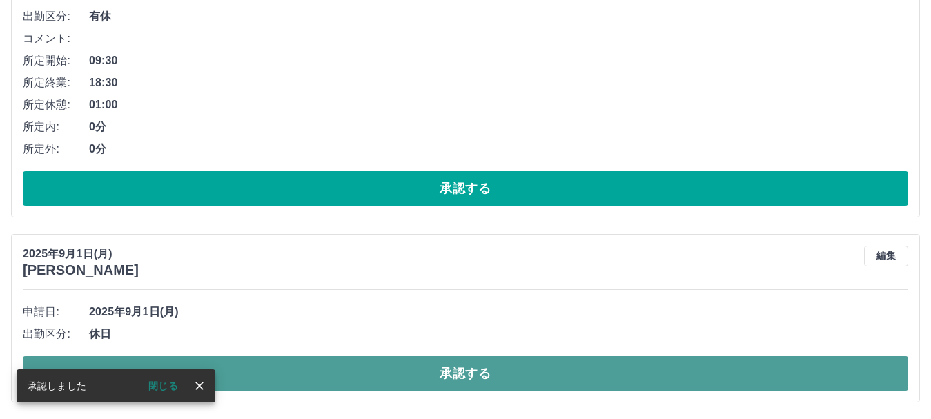
click at [400, 378] on button "承認する" at bounding box center [466, 373] width 886 height 35
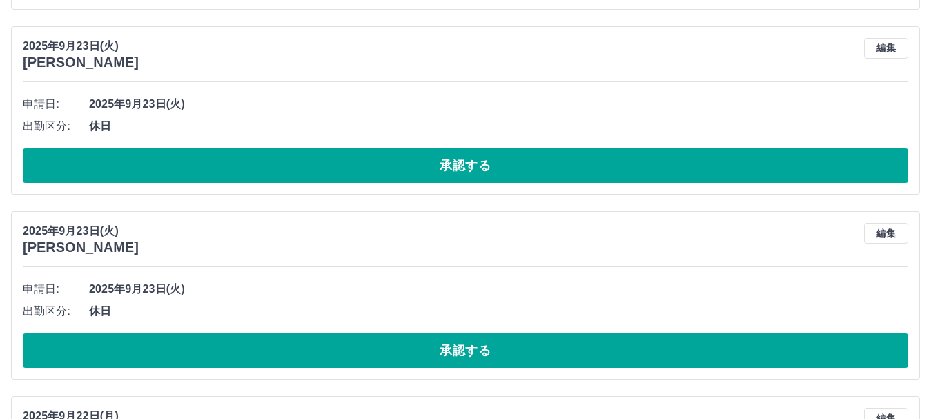
scroll to position [5591, 0]
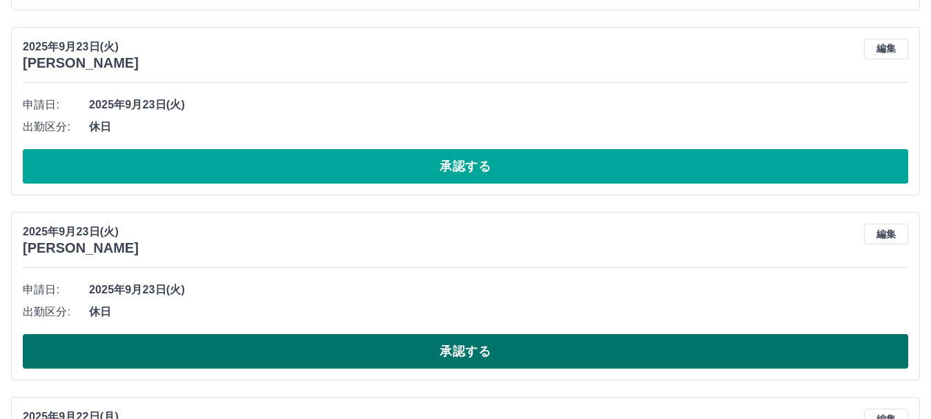
click at [407, 360] on button "承認する" at bounding box center [466, 351] width 886 height 35
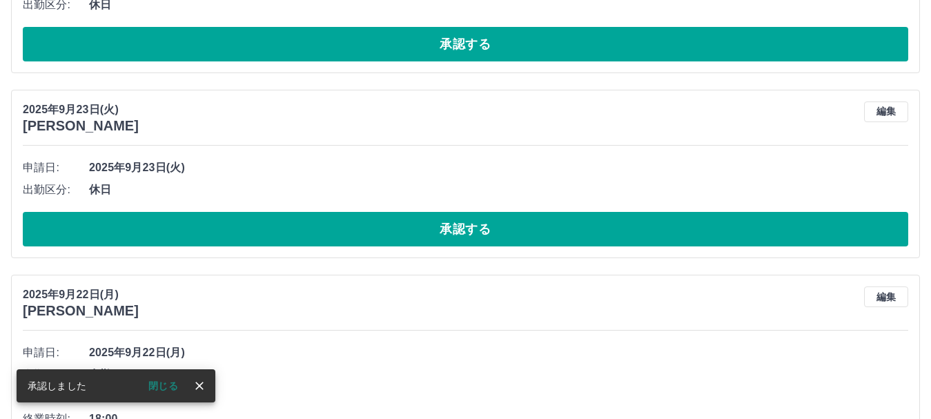
scroll to position [5522, 0]
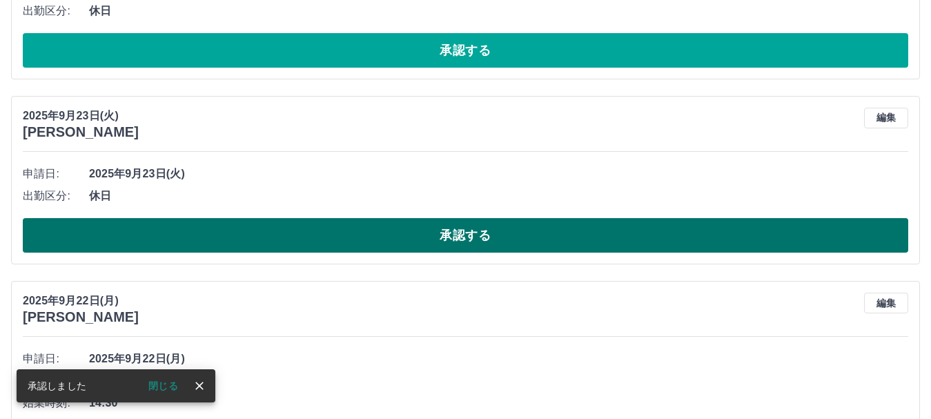
click at [402, 242] on button "承認する" at bounding box center [466, 235] width 886 height 35
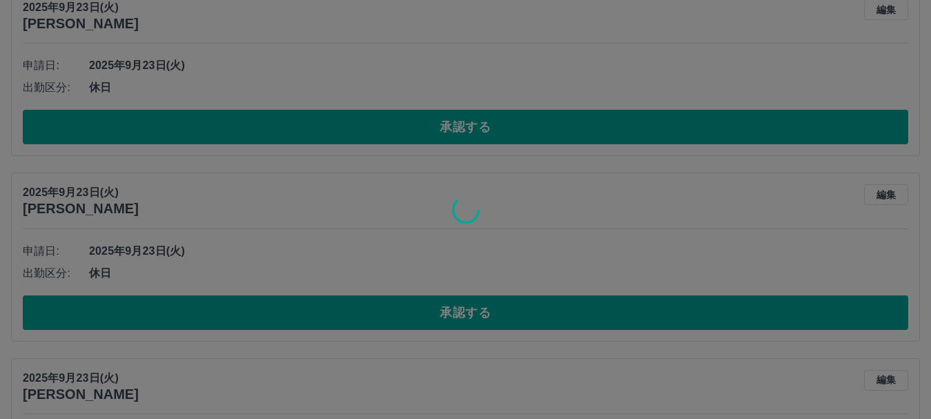
scroll to position [5245, 0]
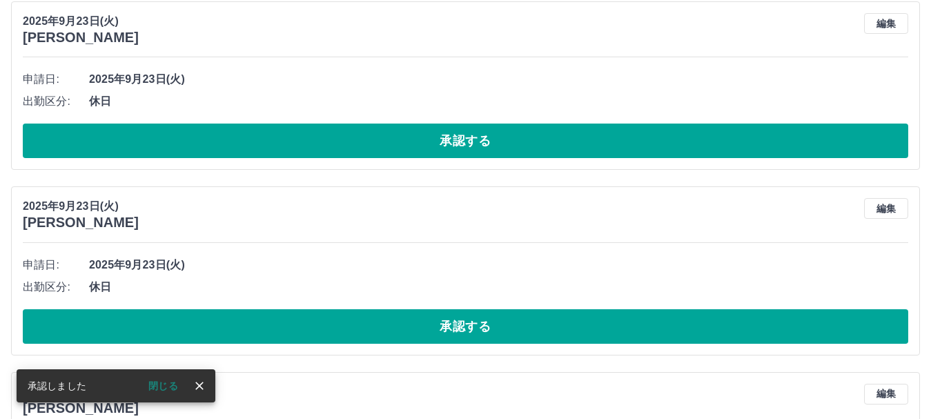
click at [388, 329] on button "承認する" at bounding box center [466, 326] width 886 height 35
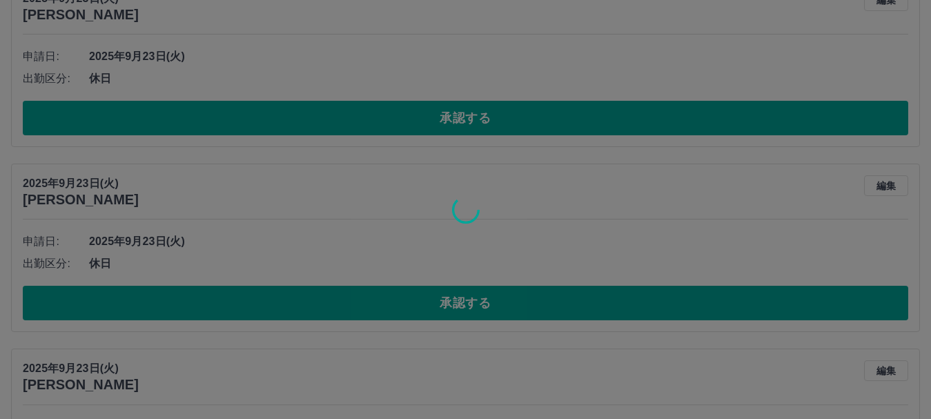
scroll to position [5107, 0]
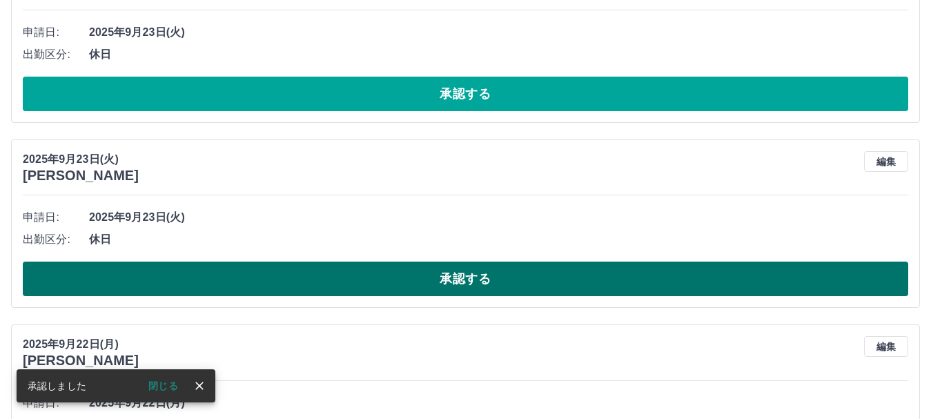
click at [389, 275] on button "承認する" at bounding box center [466, 279] width 886 height 35
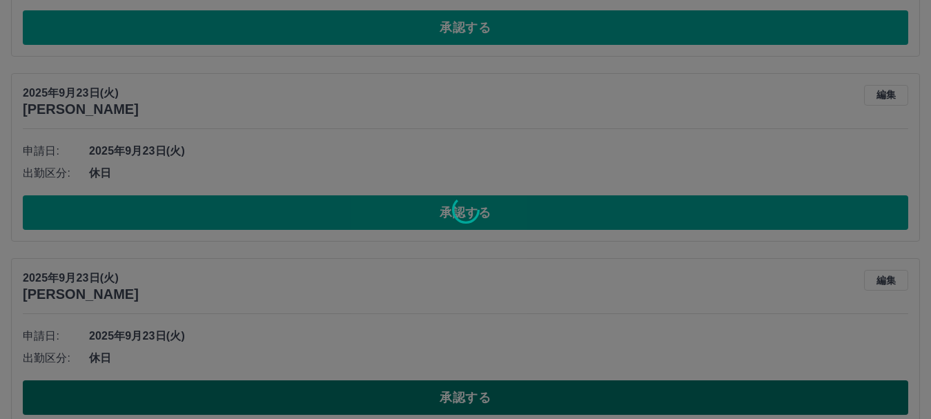
scroll to position [4969, 0]
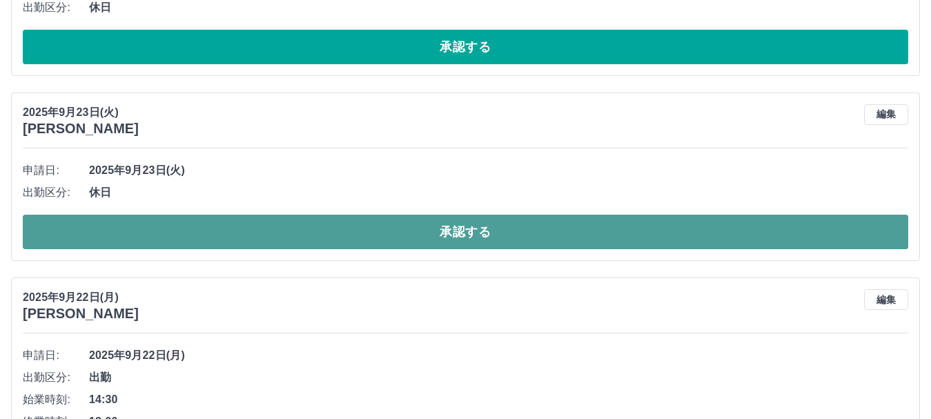
click at [359, 231] on button "承認する" at bounding box center [466, 232] width 886 height 35
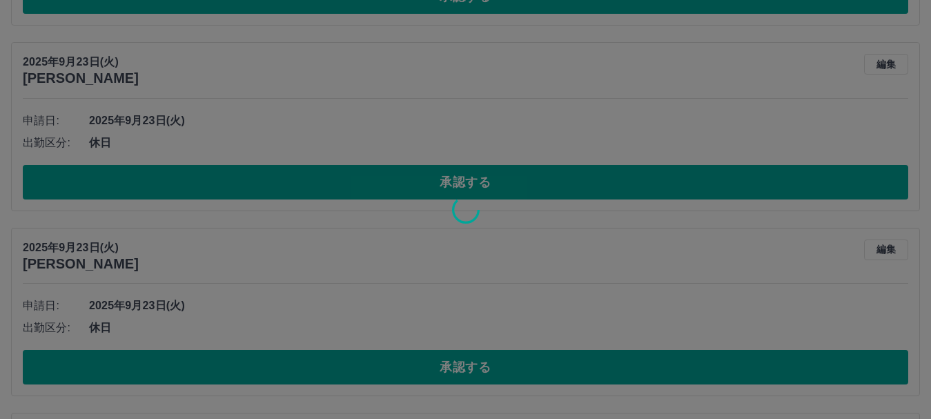
scroll to position [4831, 0]
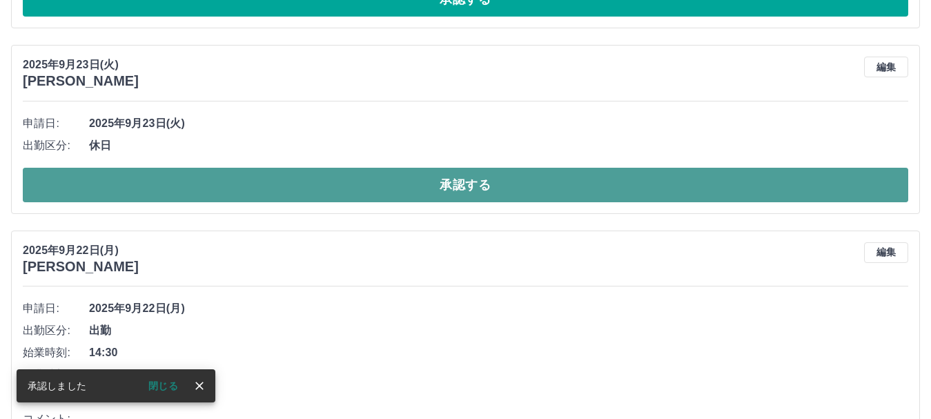
click at [349, 189] on button "承認する" at bounding box center [466, 185] width 886 height 35
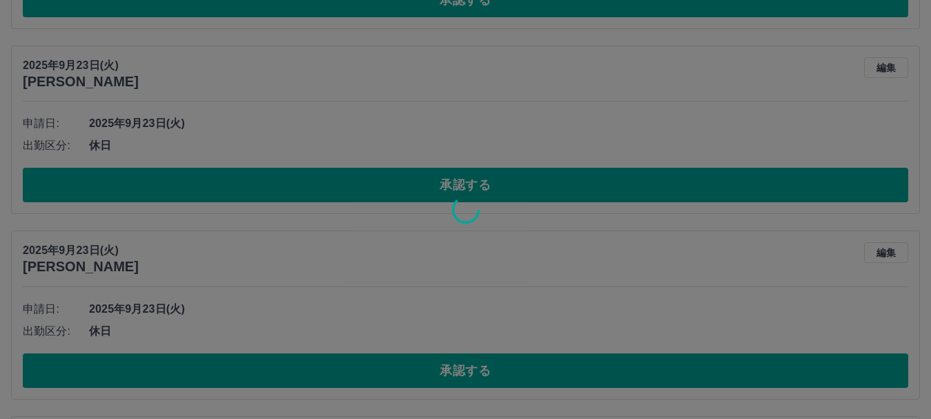
scroll to position [4624, 0]
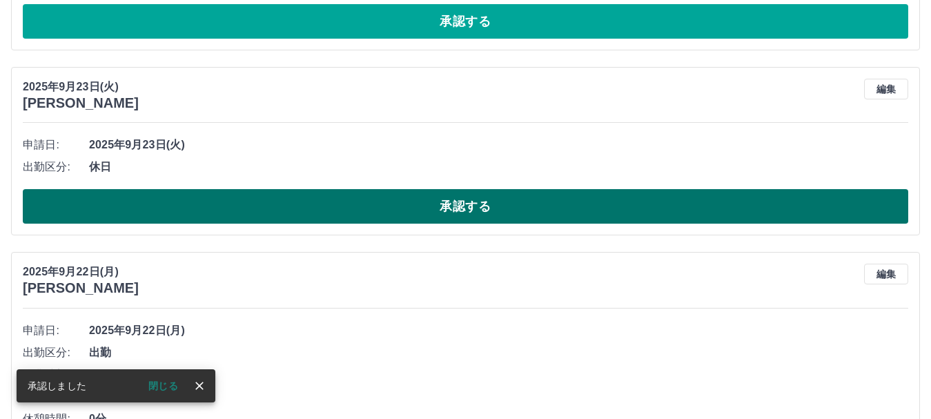
click at [324, 200] on button "承認する" at bounding box center [466, 206] width 886 height 35
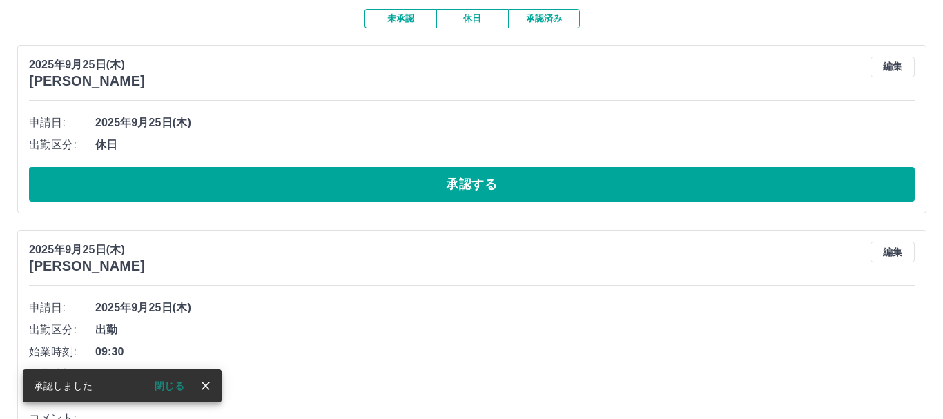
scroll to position [0, 0]
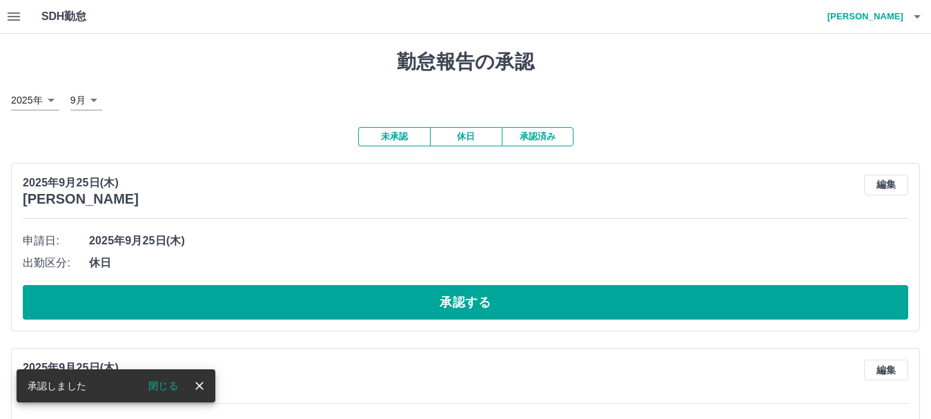
click at [884, 10] on h4 "北澤　麻弥" at bounding box center [862, 16] width 83 height 33
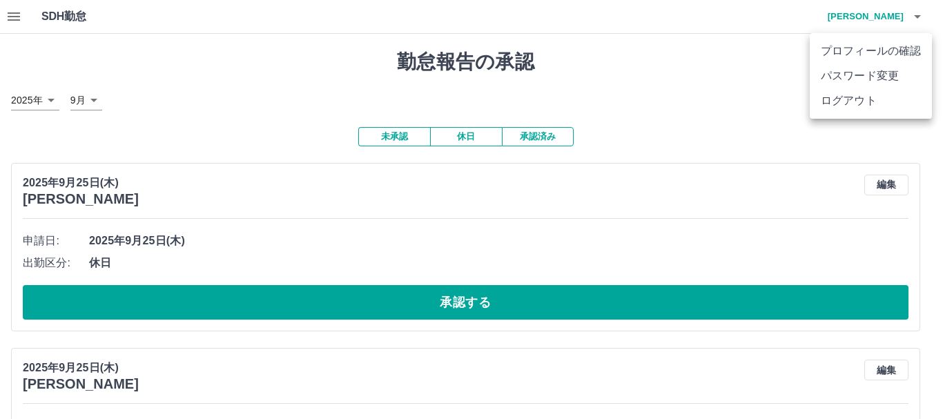
click at [828, 97] on li "ログアウト" at bounding box center [871, 100] width 122 height 25
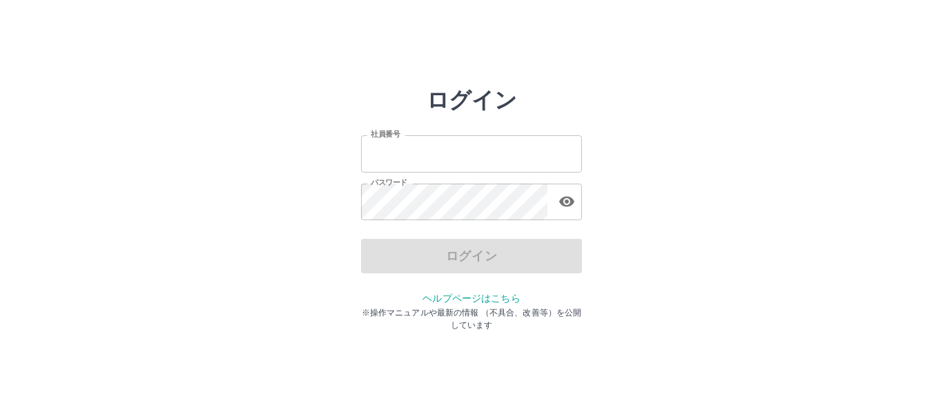
type input "*******"
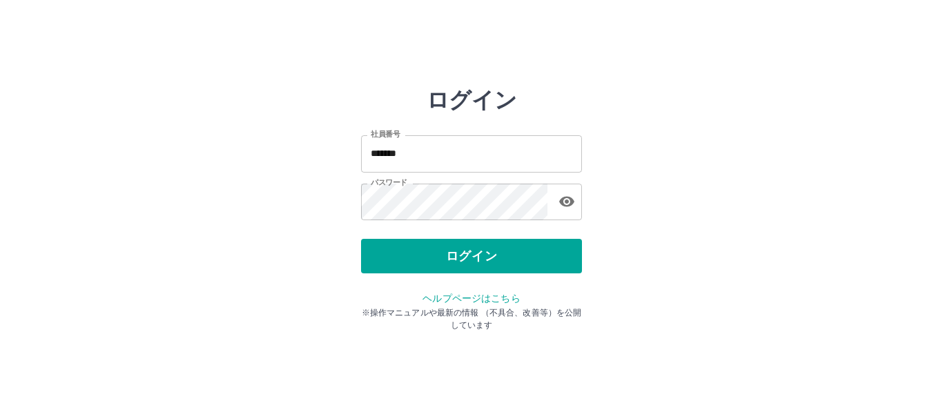
click at [422, 251] on div "ログイン" at bounding box center [471, 256] width 221 height 35
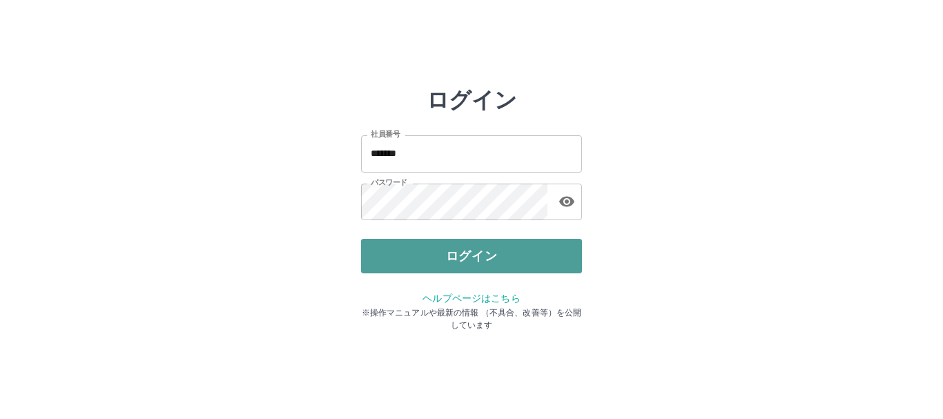
click at [473, 255] on button "ログイン" at bounding box center [471, 256] width 221 height 35
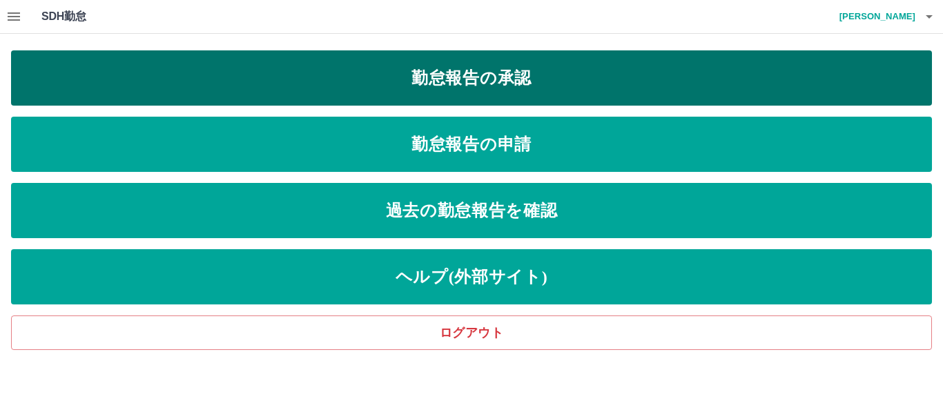
click at [459, 80] on link "勤怠報告の承認" at bounding box center [471, 77] width 921 height 55
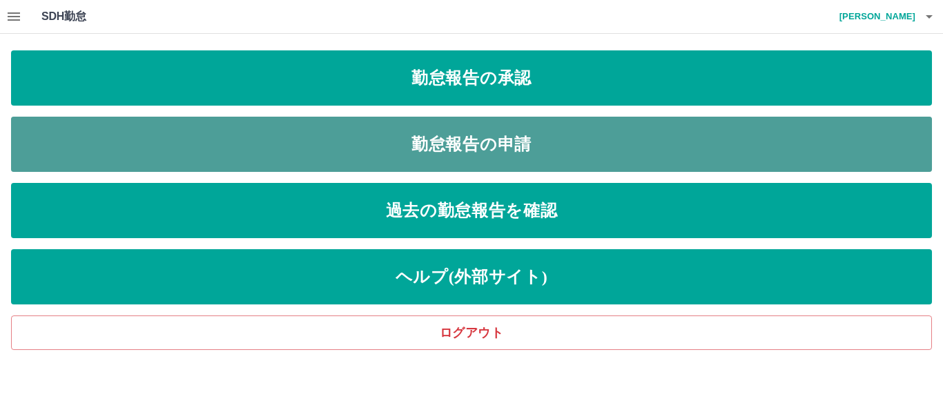
click at [483, 151] on link "勤怠報告の申請" at bounding box center [471, 144] width 921 height 55
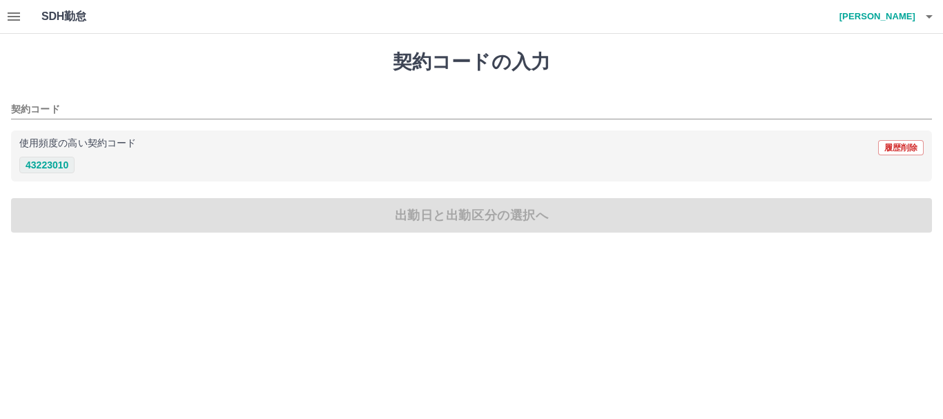
click at [47, 162] on button "43223010" at bounding box center [46, 165] width 55 height 17
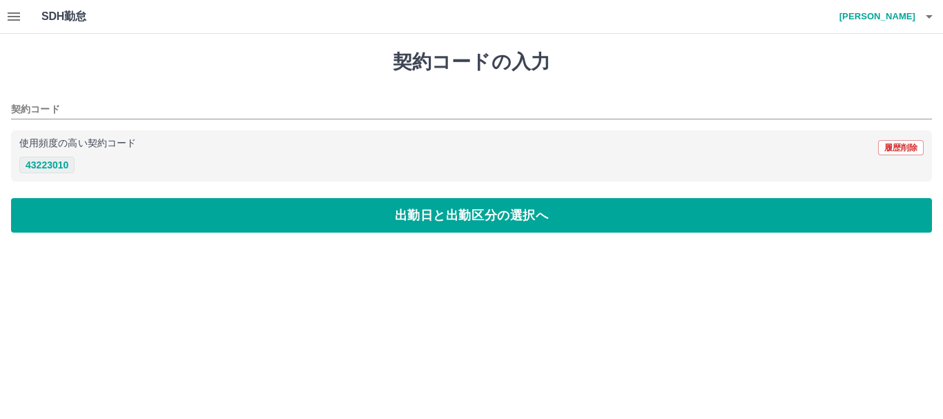
type input "********"
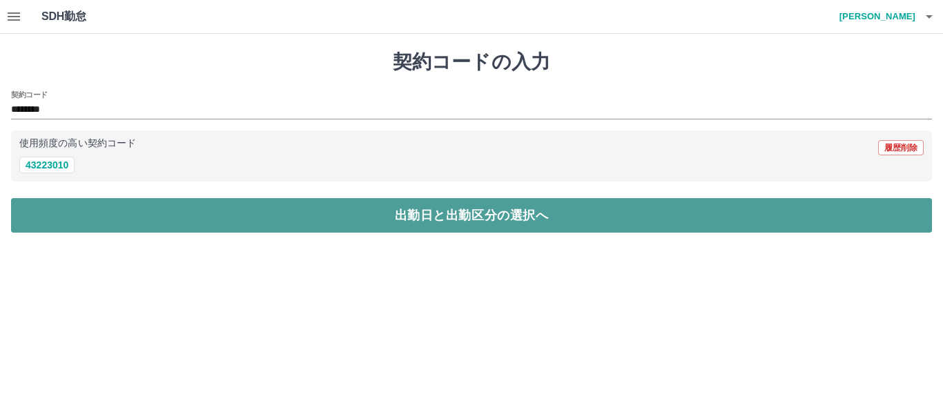
click at [67, 207] on button "出勤日と出勤区分の選択へ" at bounding box center [471, 215] width 921 height 35
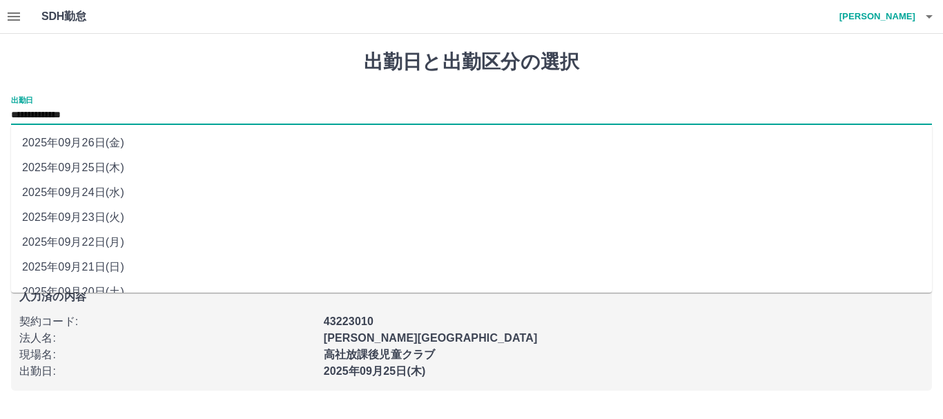
click at [55, 117] on input "**********" at bounding box center [471, 115] width 921 height 17
click at [89, 214] on li "2025年09月23日(火)" at bounding box center [471, 217] width 921 height 25
type input "**********"
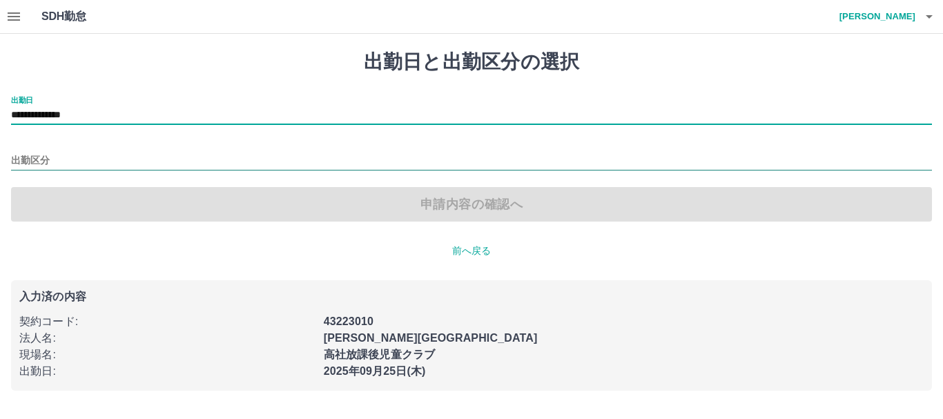
click at [70, 168] on input "出勤区分" at bounding box center [471, 161] width 921 height 17
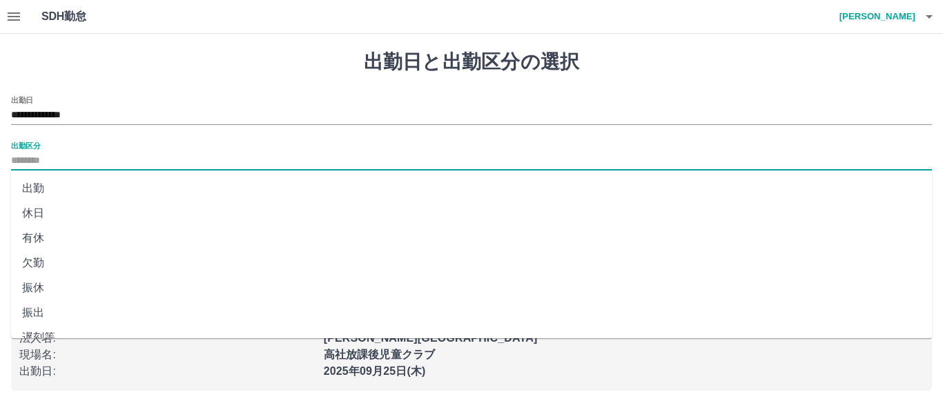
click at [70, 205] on li "休日" at bounding box center [471, 213] width 921 height 25
type input "**"
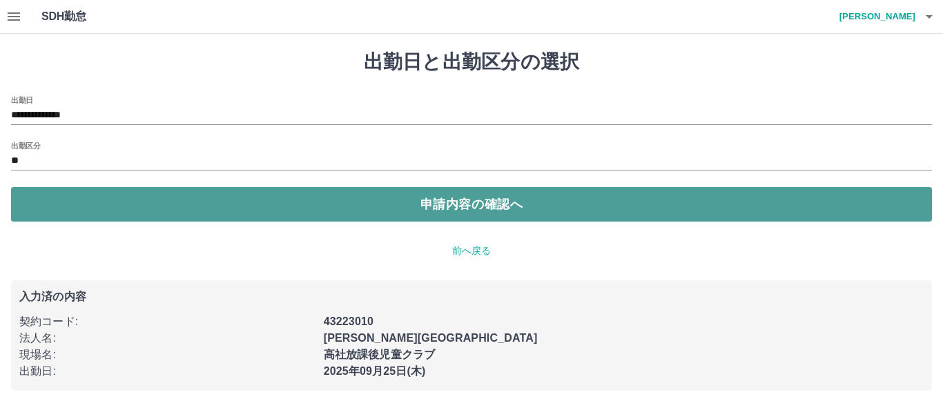
click at [70, 206] on button "申請内容の確認へ" at bounding box center [471, 204] width 921 height 35
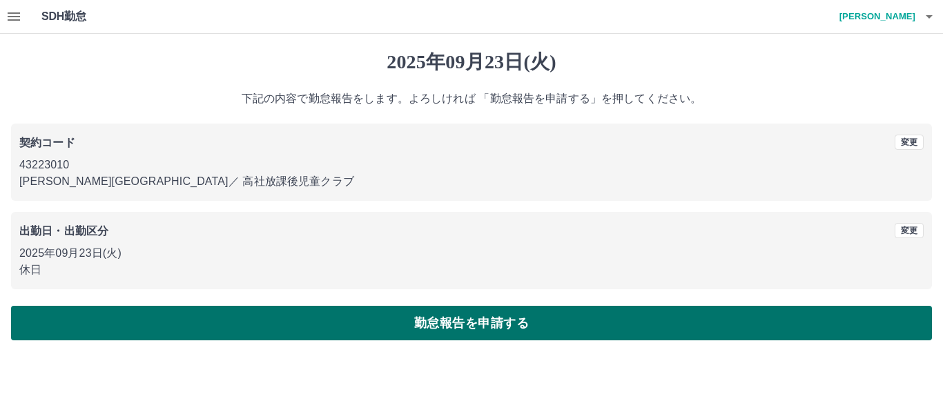
click at [416, 320] on button "勤怠報告を申請する" at bounding box center [471, 323] width 921 height 35
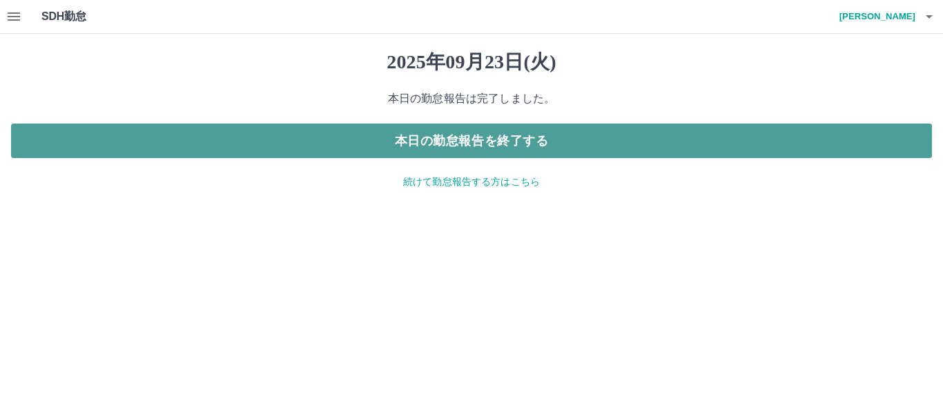
click at [499, 148] on button "本日の勤怠報告を終了する" at bounding box center [471, 141] width 921 height 35
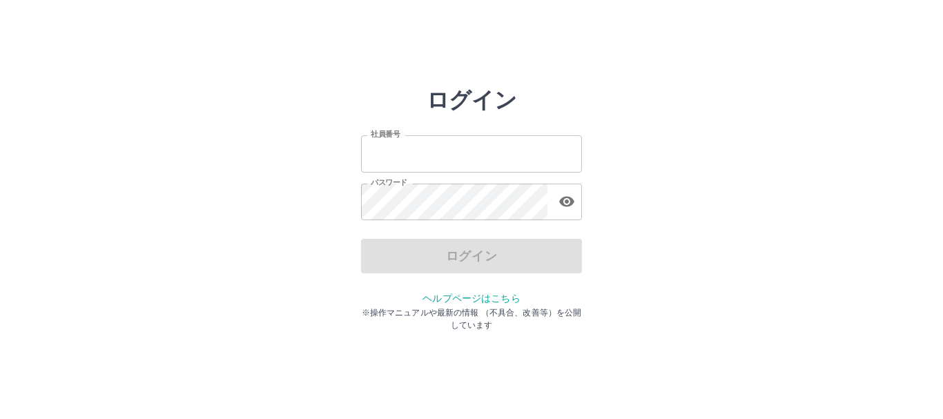
type input "*******"
click at [442, 262] on div "ログイン" at bounding box center [471, 256] width 221 height 35
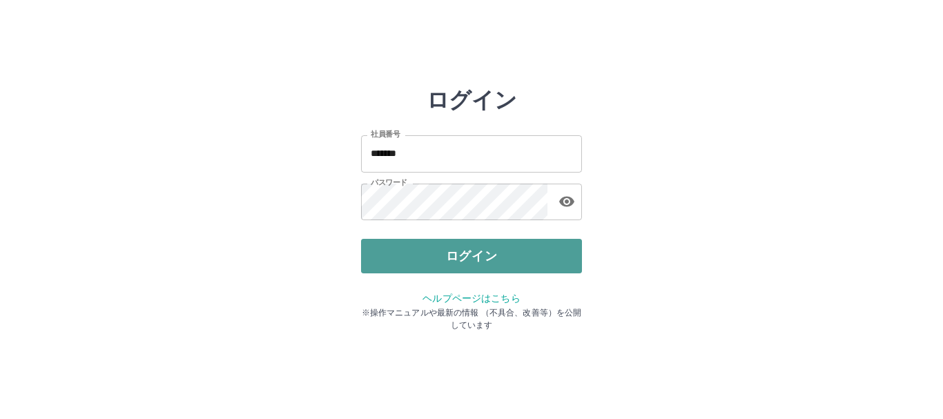
click at [442, 260] on button "ログイン" at bounding box center [471, 256] width 221 height 35
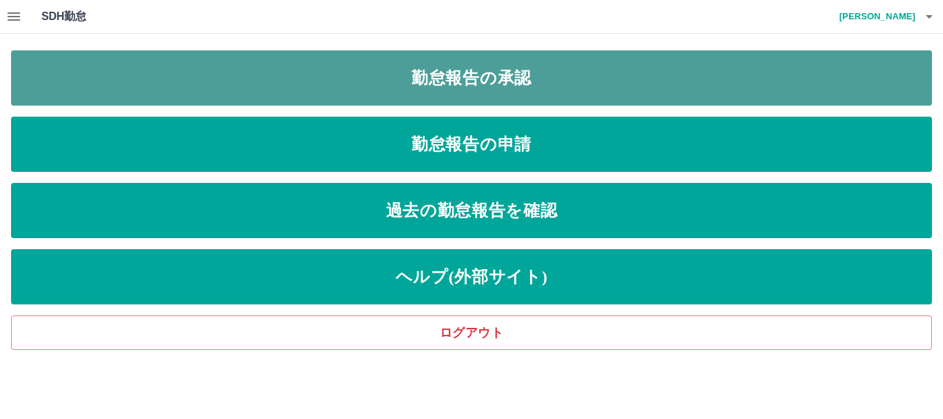
click at [491, 84] on link "勤怠報告の承認" at bounding box center [471, 77] width 921 height 55
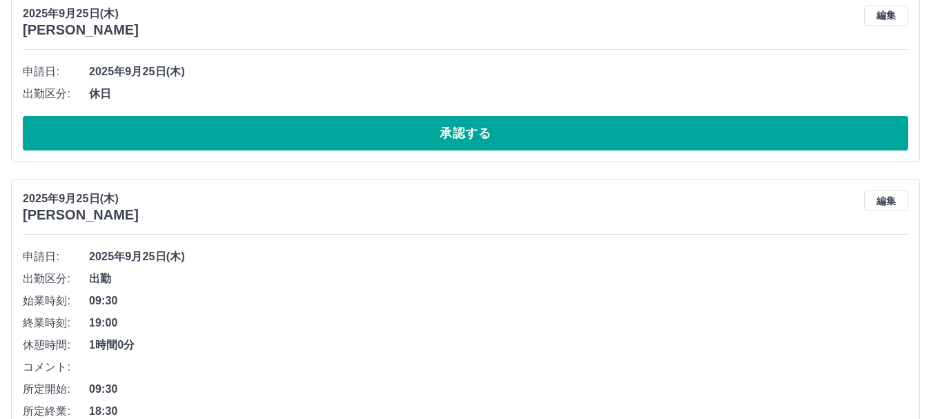
scroll to position [138, 0]
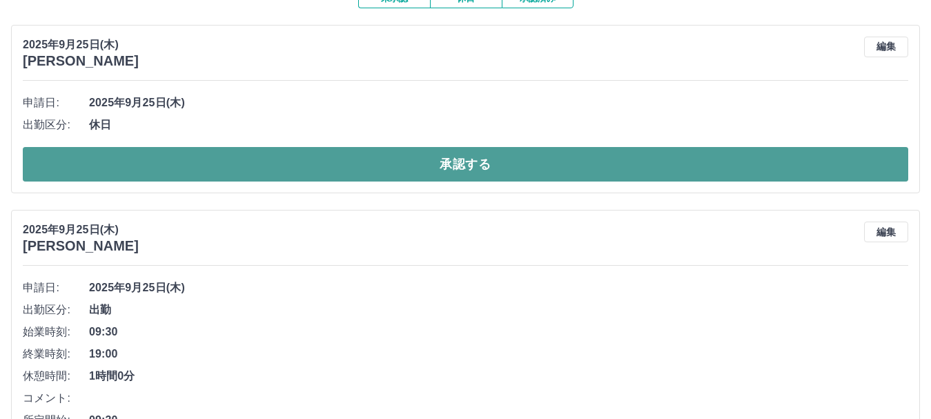
click at [504, 150] on button "承認する" at bounding box center [466, 164] width 886 height 35
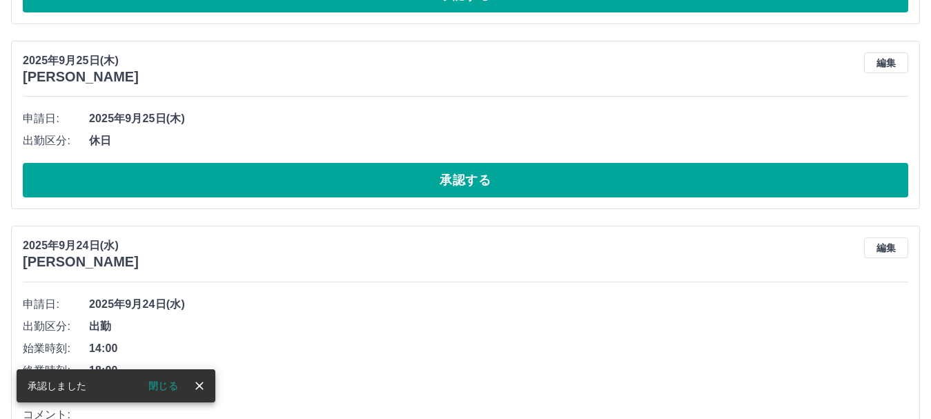
scroll to position [505, 0]
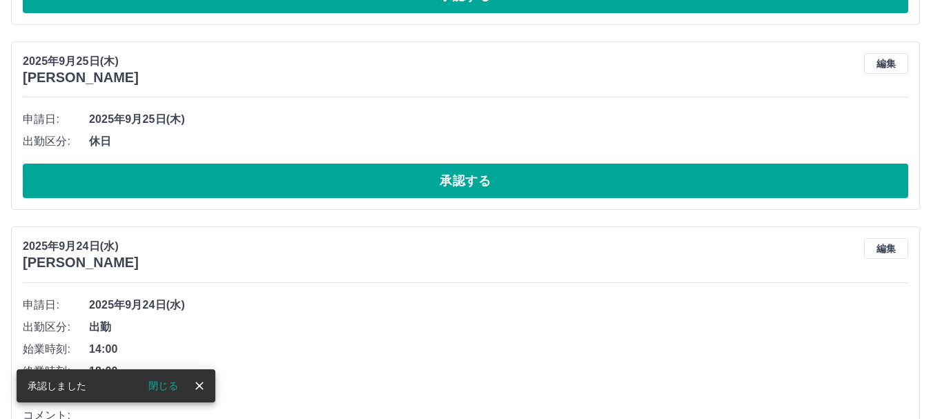
click at [451, 164] on div "申請日: 2025年9月25日(木) 出勤区分: 休日 承認する" at bounding box center [466, 153] width 886 height 90
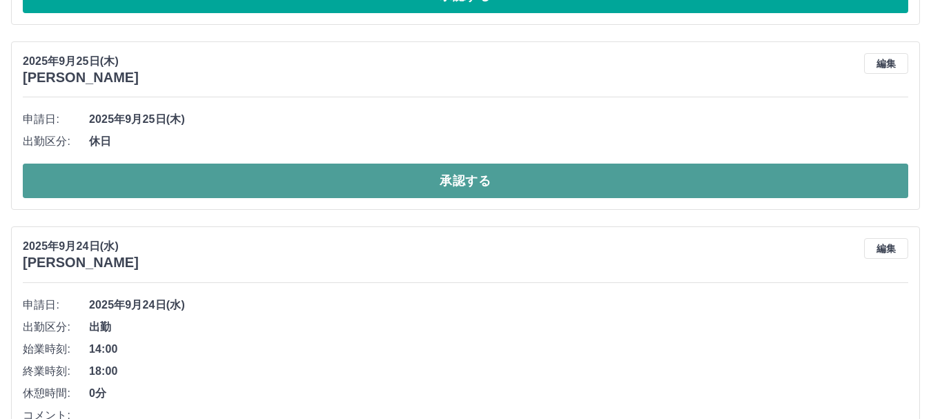
click at [455, 172] on button "承認する" at bounding box center [466, 181] width 886 height 35
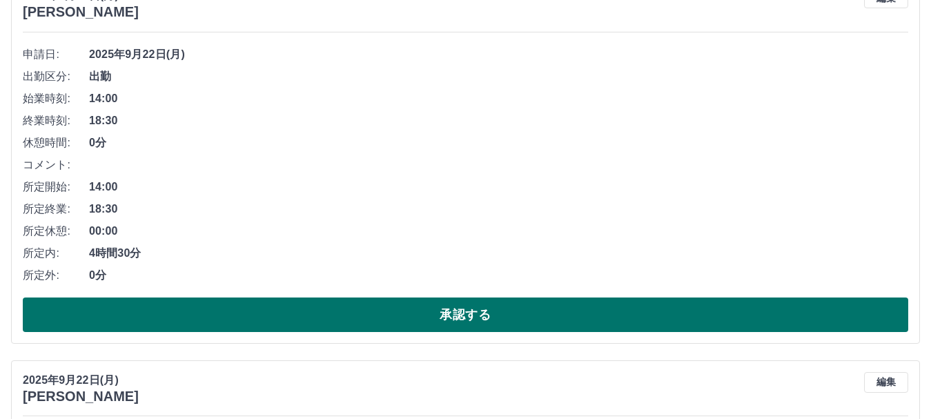
scroll to position [5282, 0]
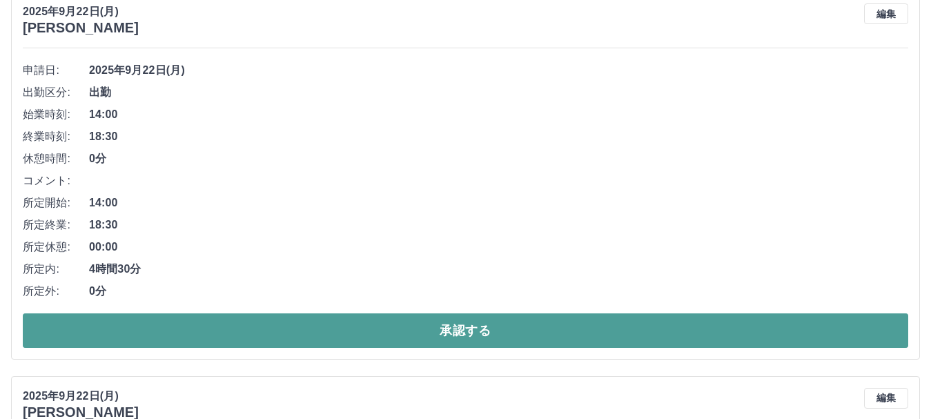
click at [706, 338] on button "承認する" at bounding box center [466, 330] width 886 height 35
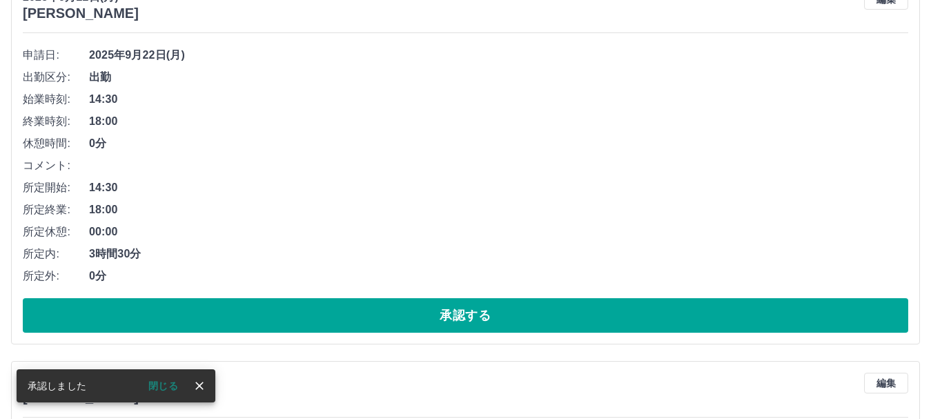
scroll to position [4937, 0]
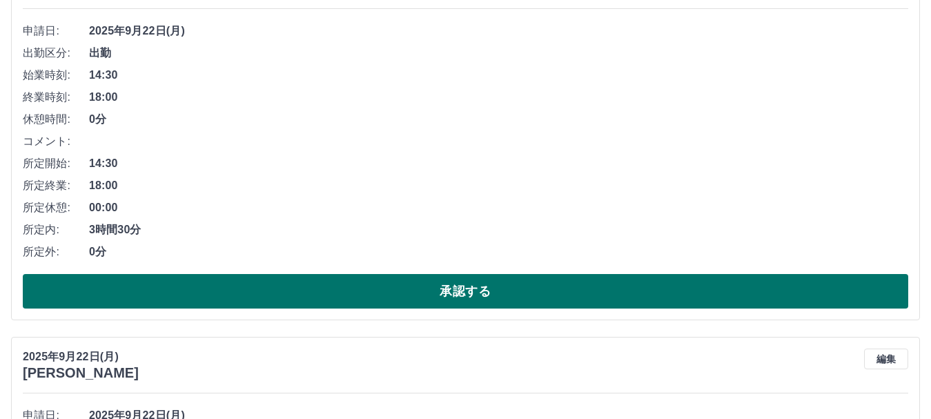
click at [682, 299] on button "承認する" at bounding box center [466, 291] width 886 height 35
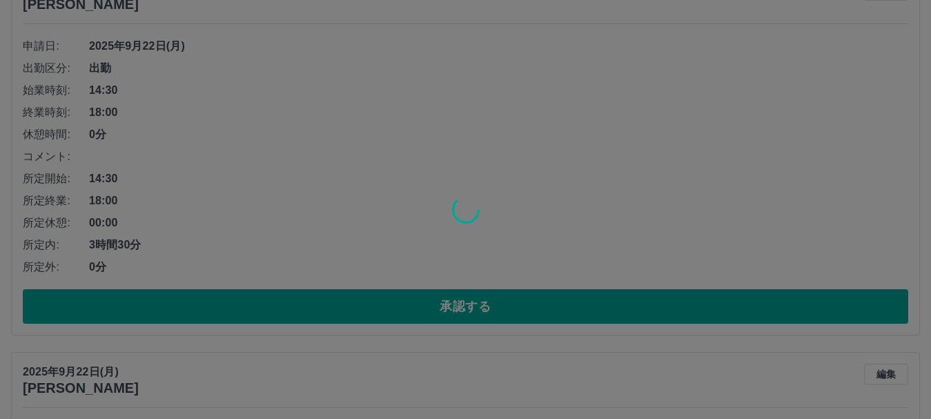
scroll to position [4523, 0]
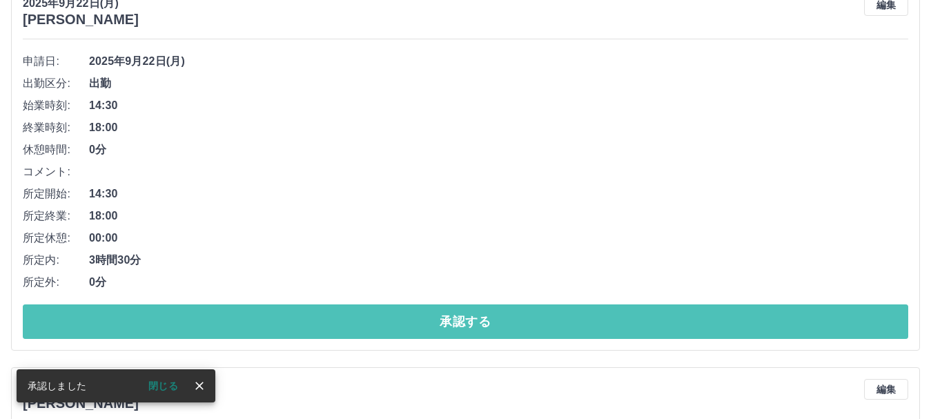
click at [693, 318] on button "承認する" at bounding box center [466, 321] width 886 height 35
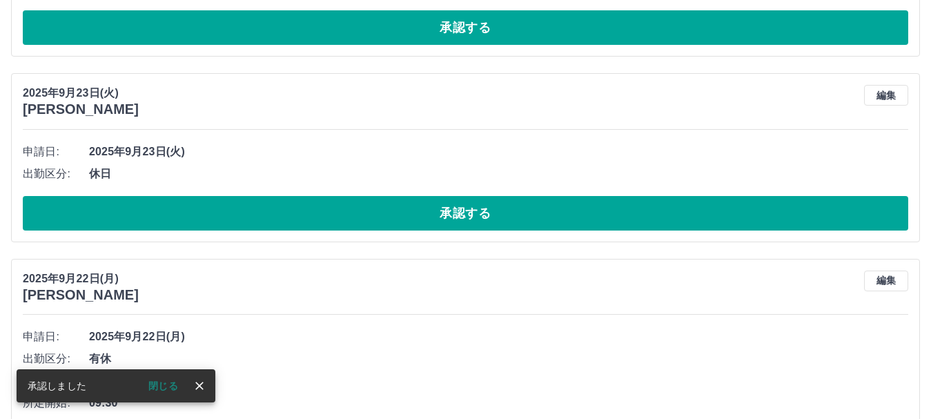
scroll to position [4247, 0]
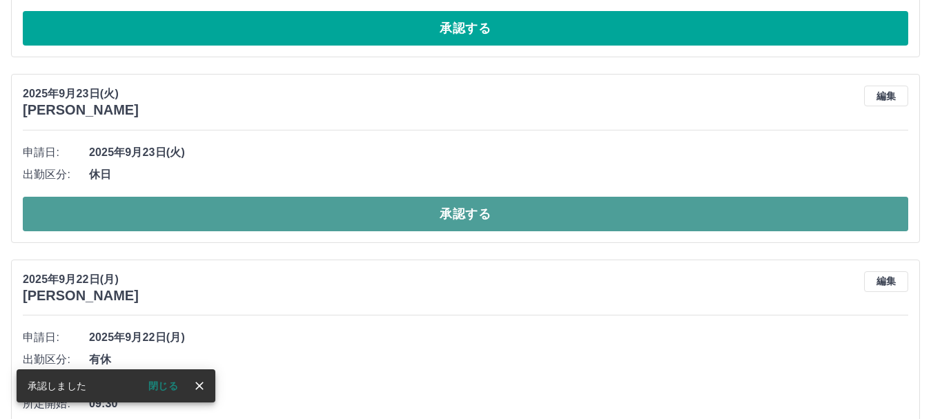
click at [653, 220] on button "承認する" at bounding box center [466, 214] width 886 height 35
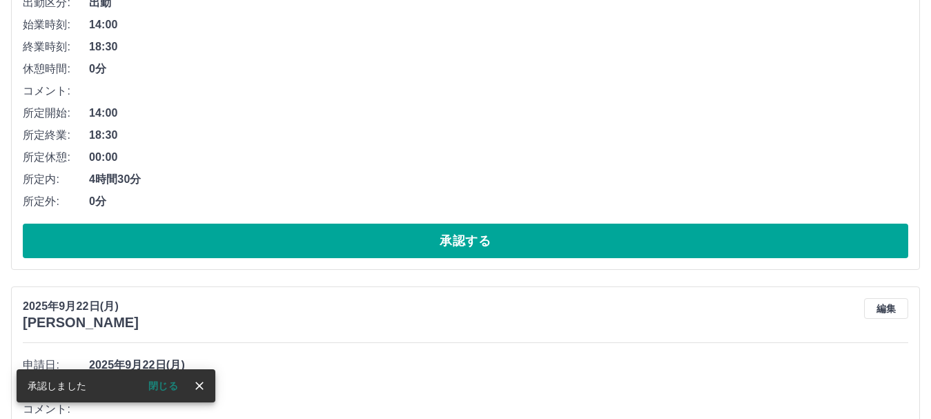
scroll to position [4040, 0]
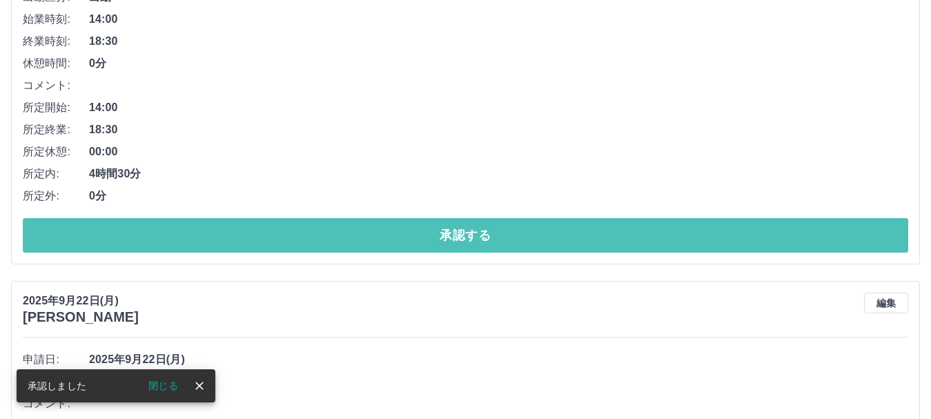
click at [660, 229] on button "承認する" at bounding box center [466, 235] width 886 height 35
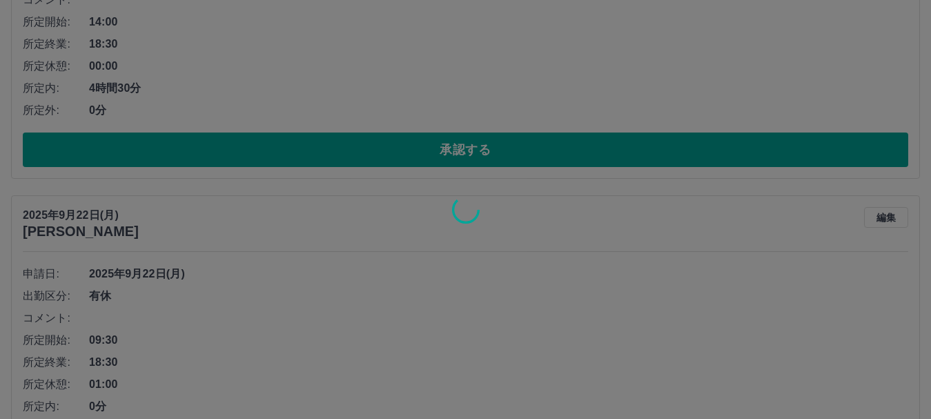
scroll to position [4221, 0]
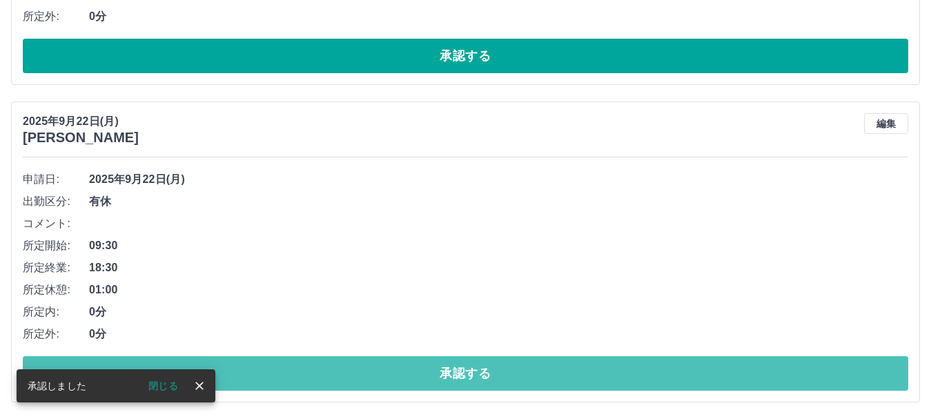
click at [658, 364] on button "承認する" at bounding box center [466, 373] width 886 height 35
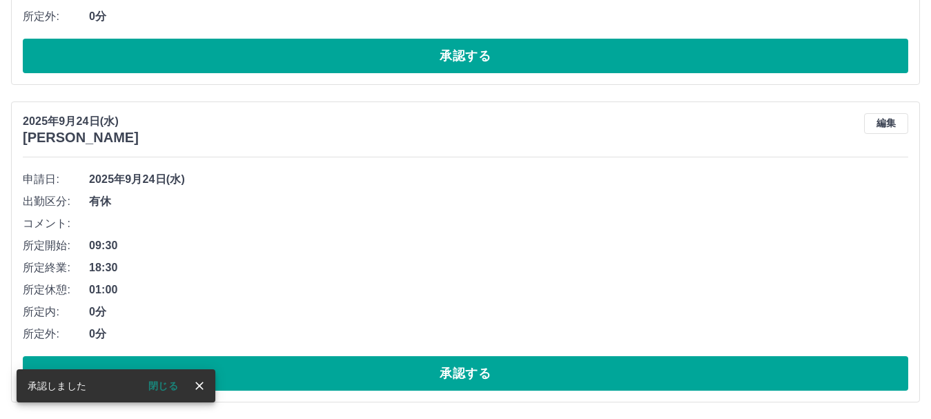
scroll to position [3519, 0]
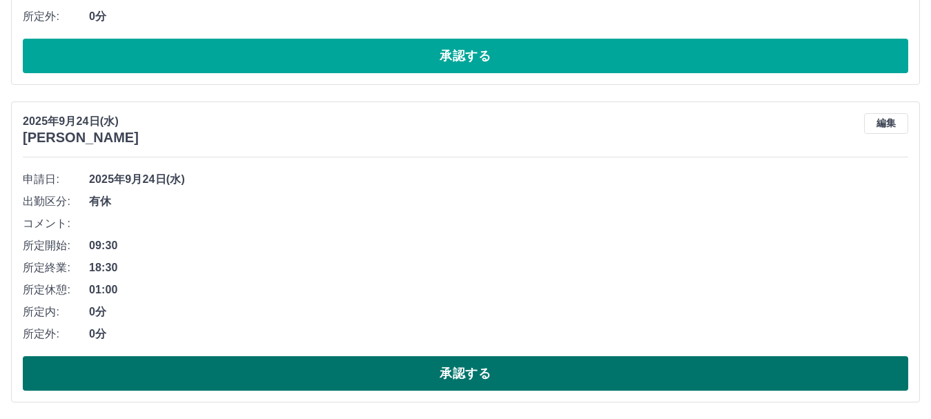
click at [696, 362] on button "承認する" at bounding box center [466, 373] width 886 height 35
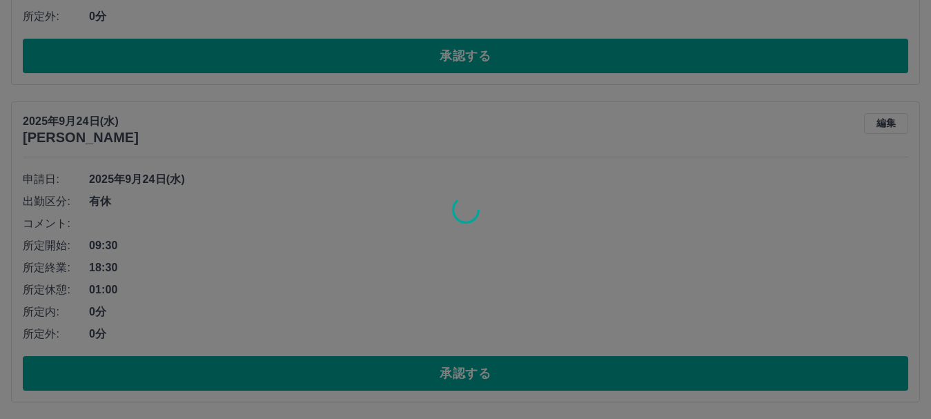
scroll to position [3202, 0]
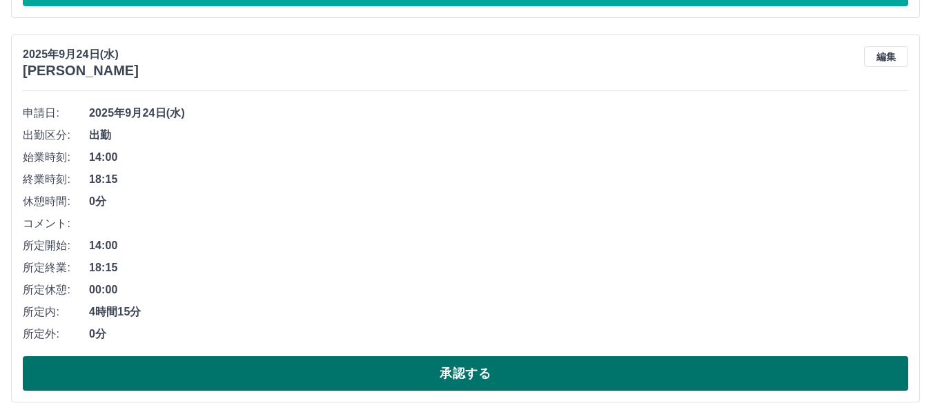
click at [589, 376] on button "承認する" at bounding box center [466, 373] width 886 height 35
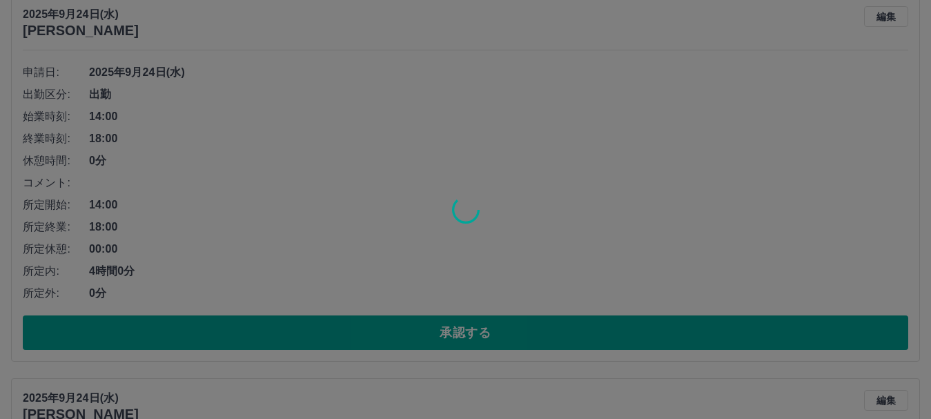
scroll to position [2817, 0]
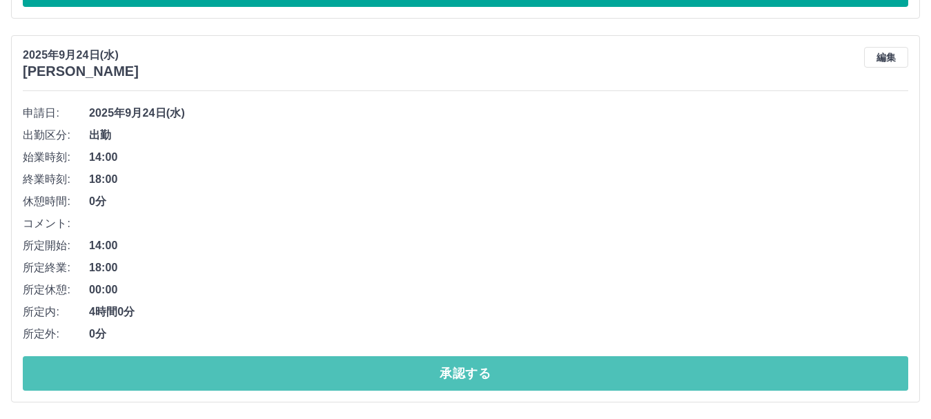
click at [589, 376] on button "承認する" at bounding box center [466, 373] width 886 height 35
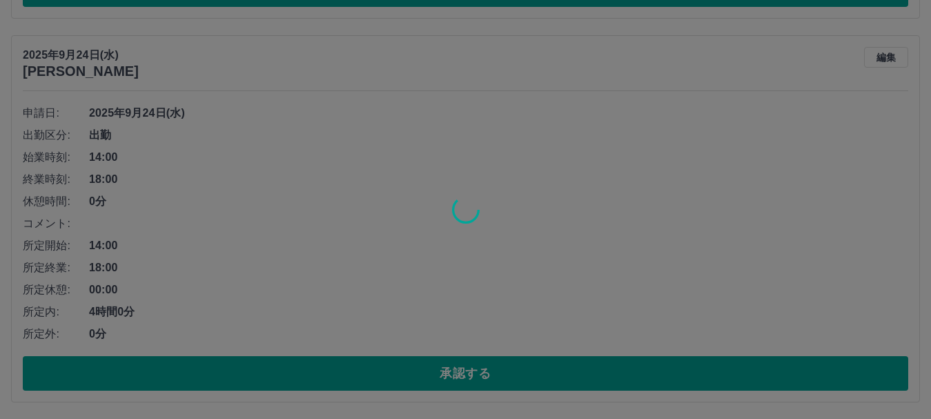
scroll to position [2433, 0]
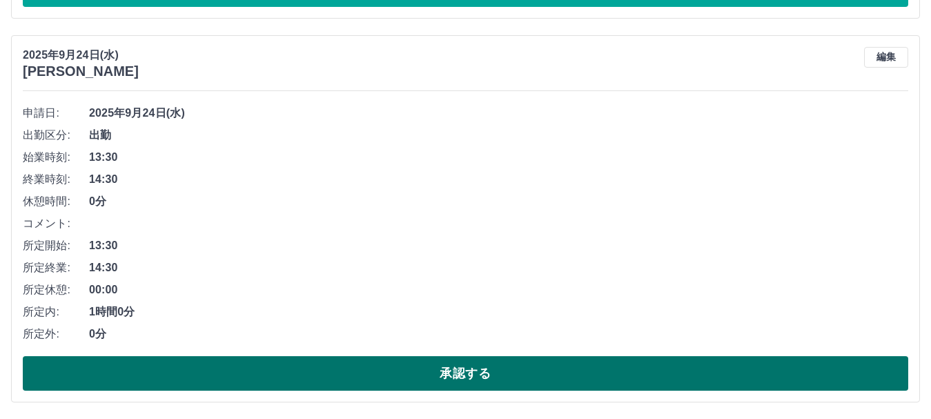
click at [555, 371] on button "承認する" at bounding box center [466, 373] width 886 height 35
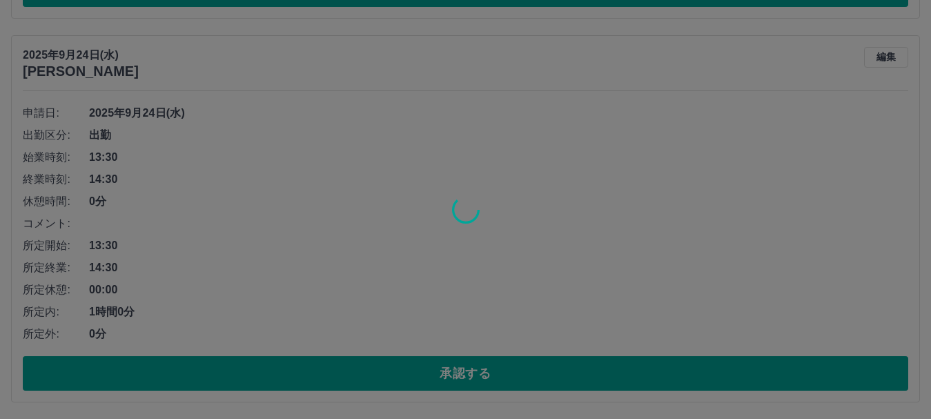
scroll to position [2049, 0]
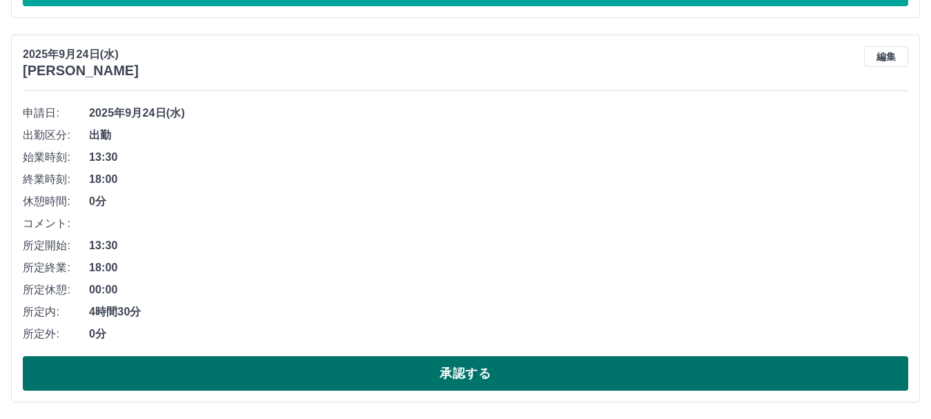
click at [569, 376] on button "承認する" at bounding box center [466, 373] width 886 height 35
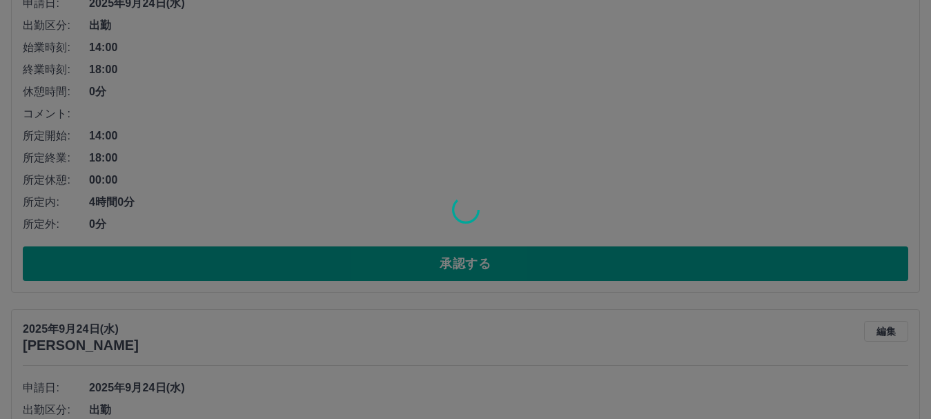
scroll to position [1665, 0]
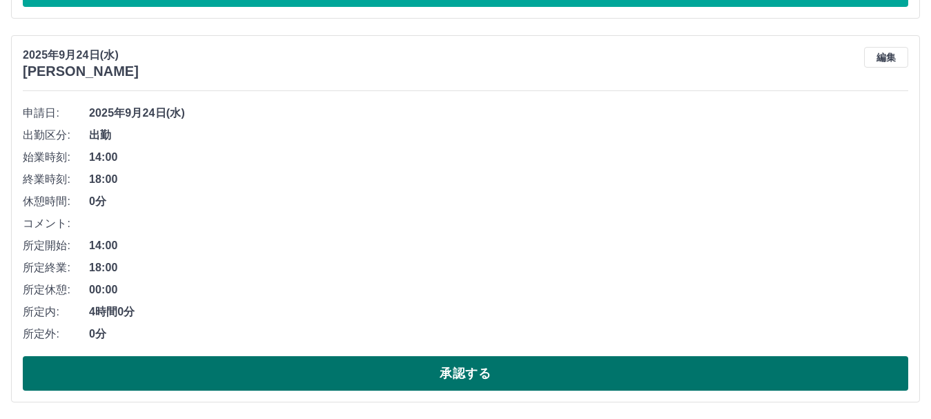
click at [567, 378] on button "承認する" at bounding box center [466, 373] width 886 height 35
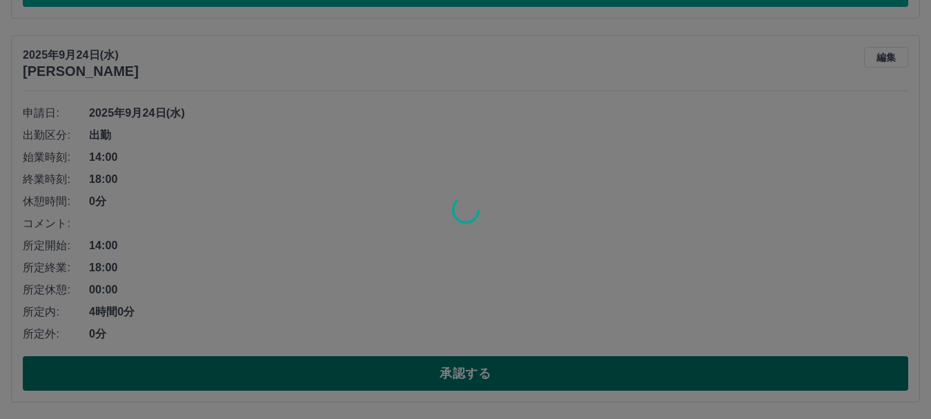
scroll to position [1281, 0]
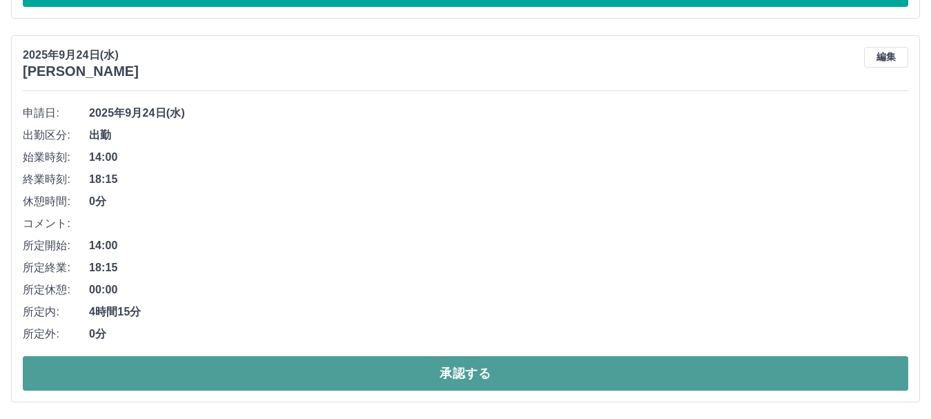
click at [561, 381] on button "承認する" at bounding box center [466, 373] width 886 height 35
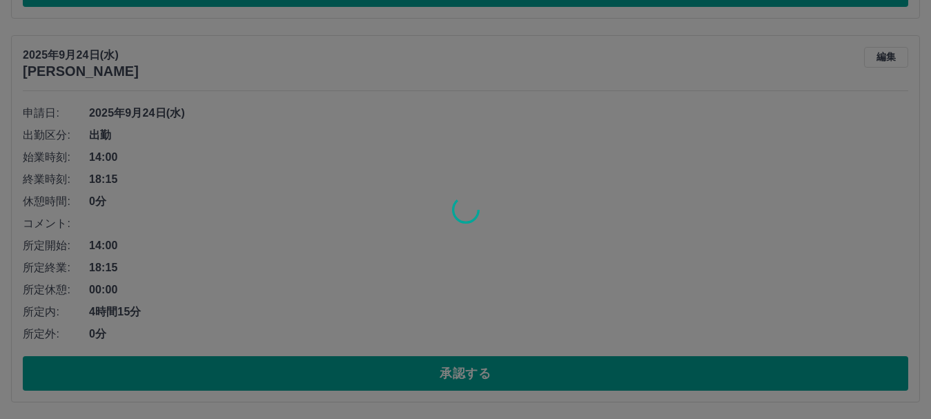
scroll to position [897, 0]
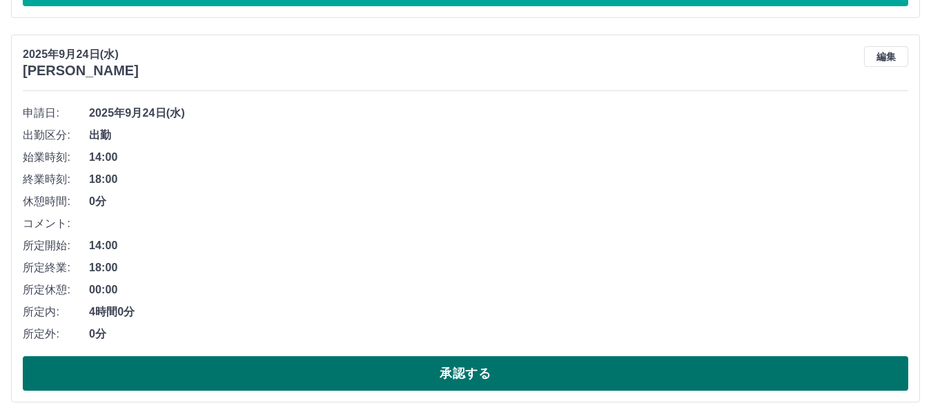
click at [570, 365] on button "承認する" at bounding box center [466, 373] width 886 height 35
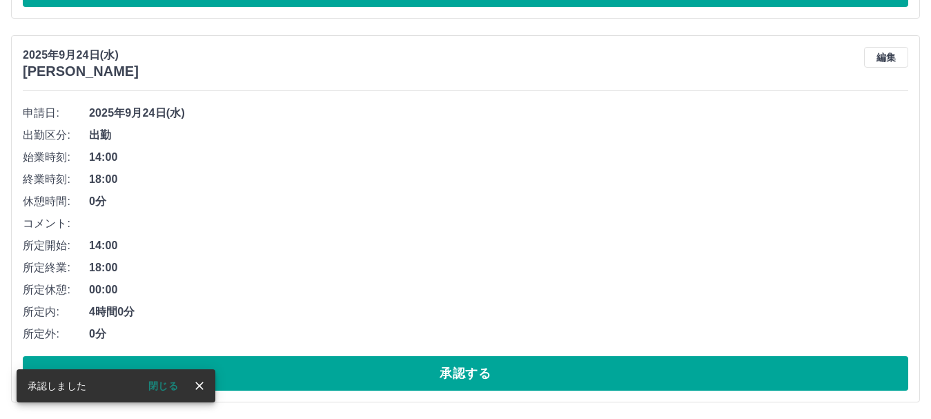
scroll to position [513, 0]
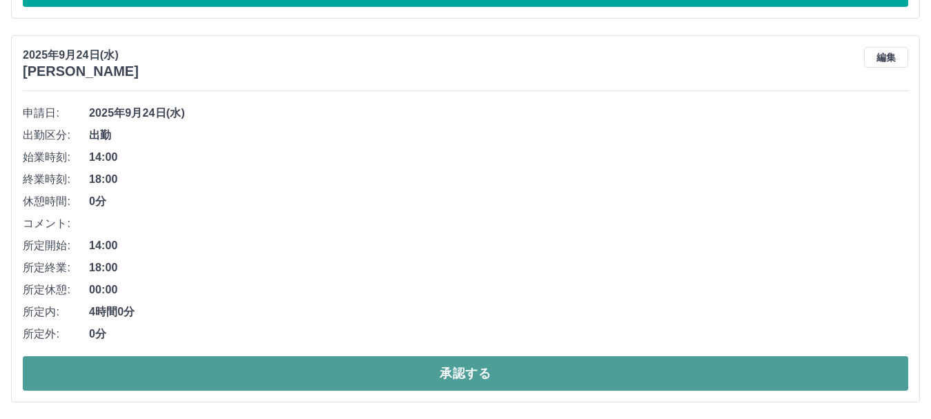
click at [585, 364] on button "承認する" at bounding box center [466, 373] width 886 height 35
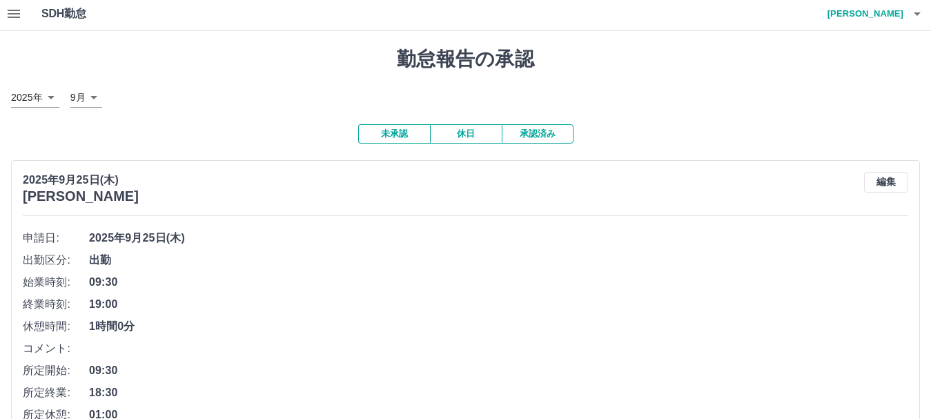
scroll to position [0, 0]
